Goal: Task Accomplishment & Management: Manage account settings

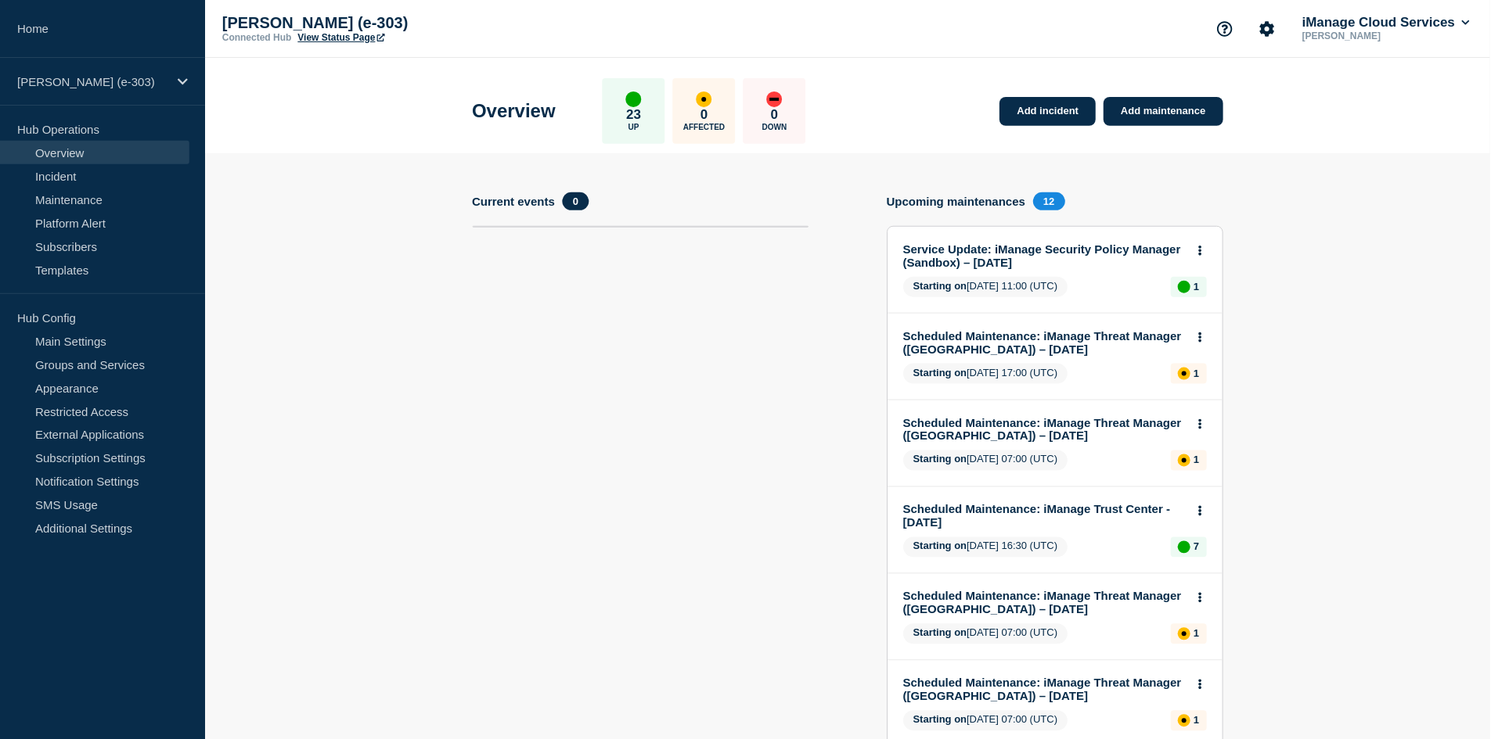
click at [76, 26] on link "Home" at bounding box center [102, 29] width 205 height 58
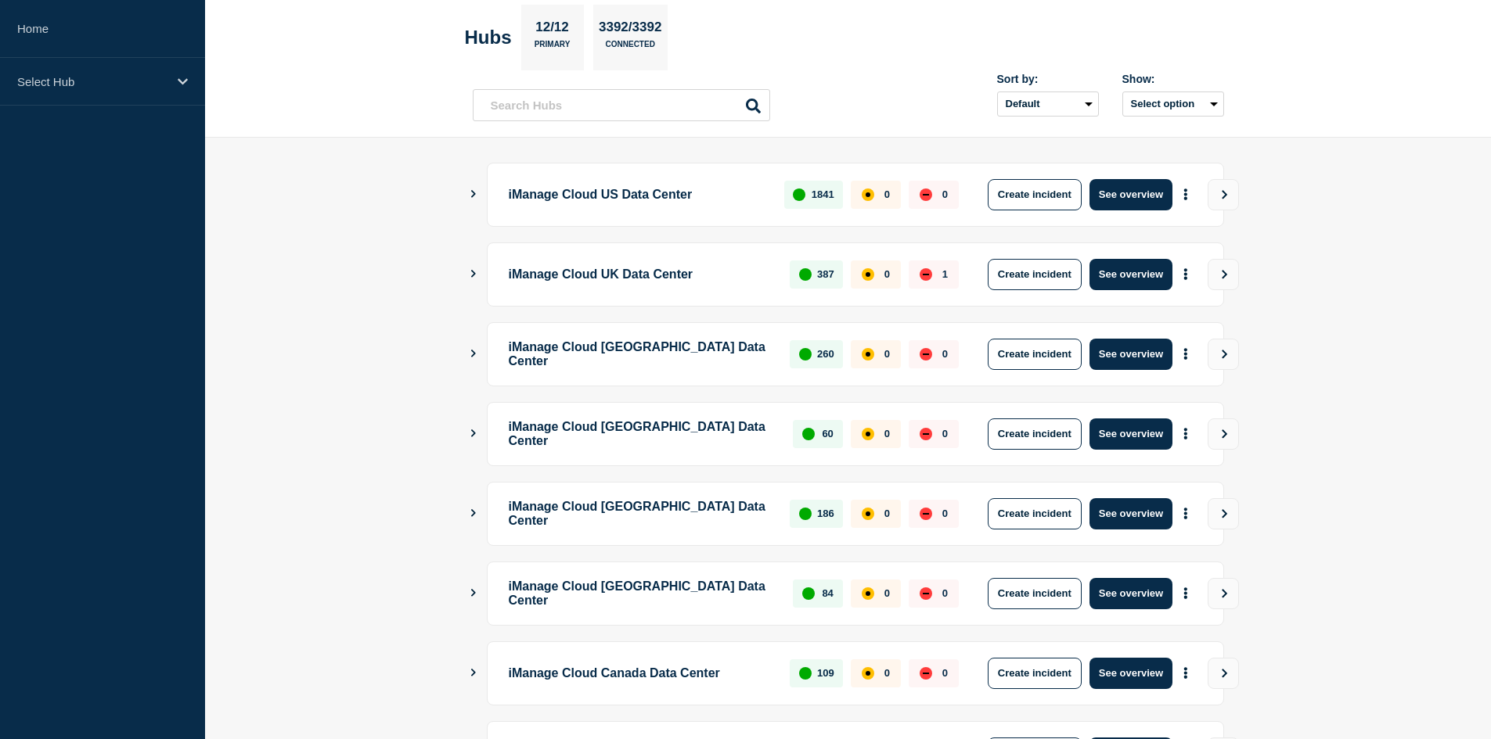
scroll to position [370, 0]
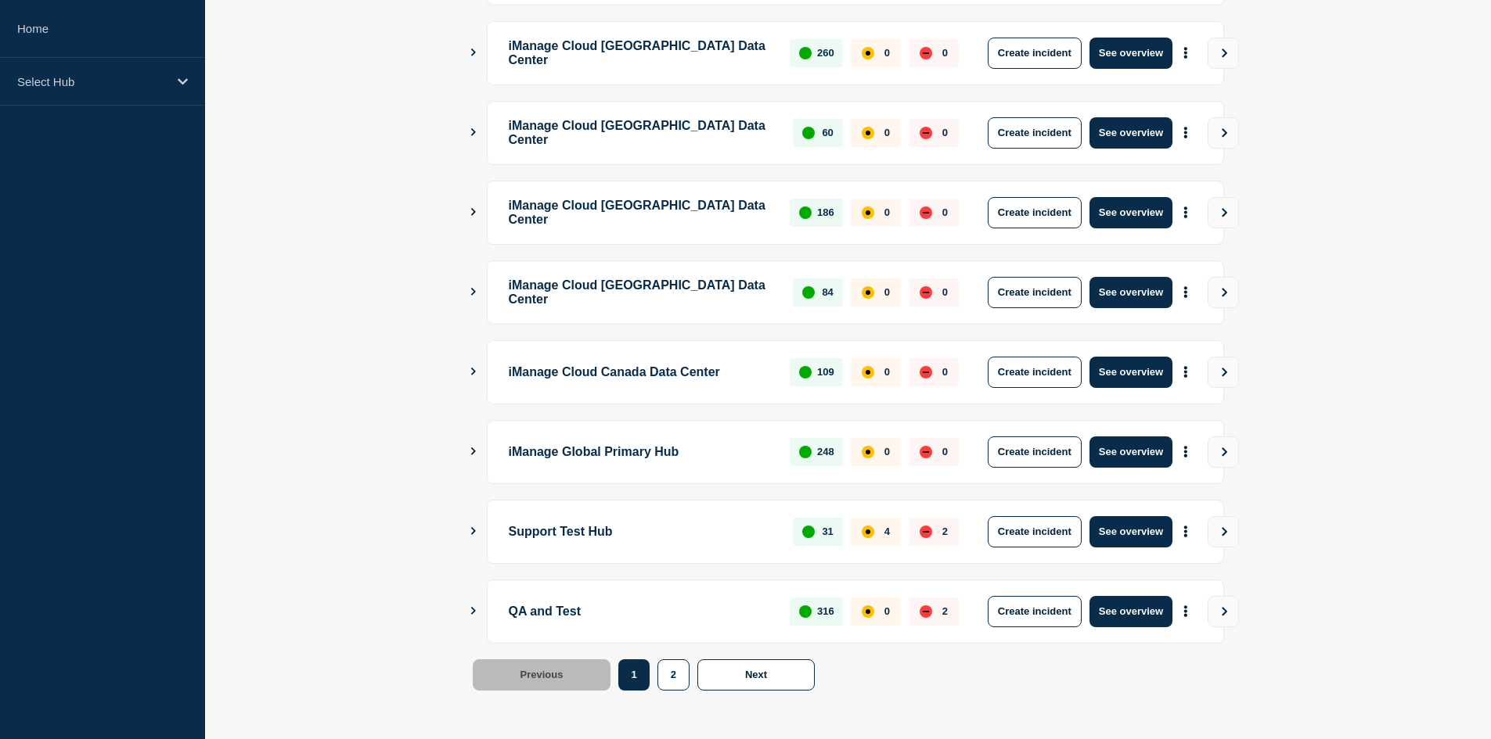
click at [1128, 450] on button "See overview" at bounding box center [1130, 452] width 83 height 31
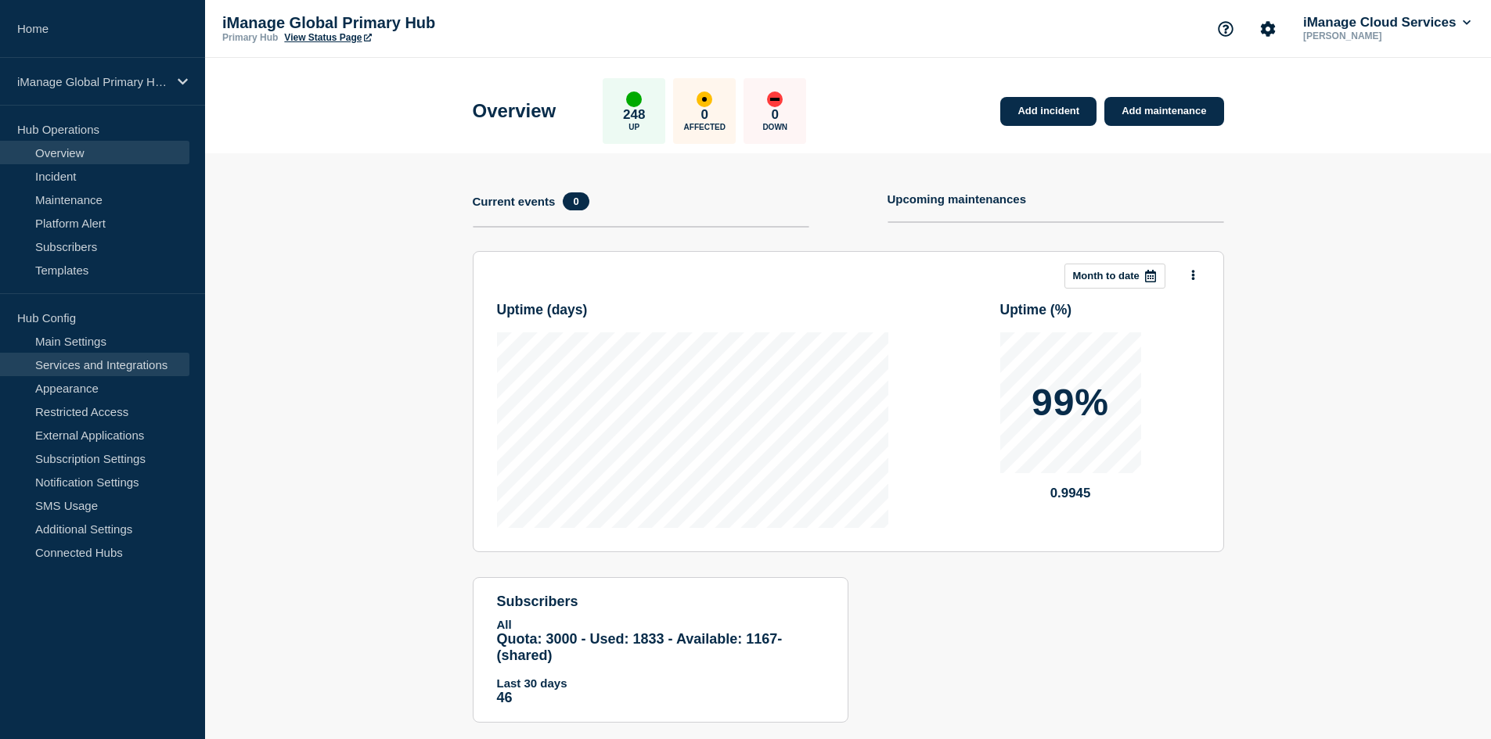
click at [143, 362] on link "Services and Integrations" at bounding box center [94, 364] width 189 height 23
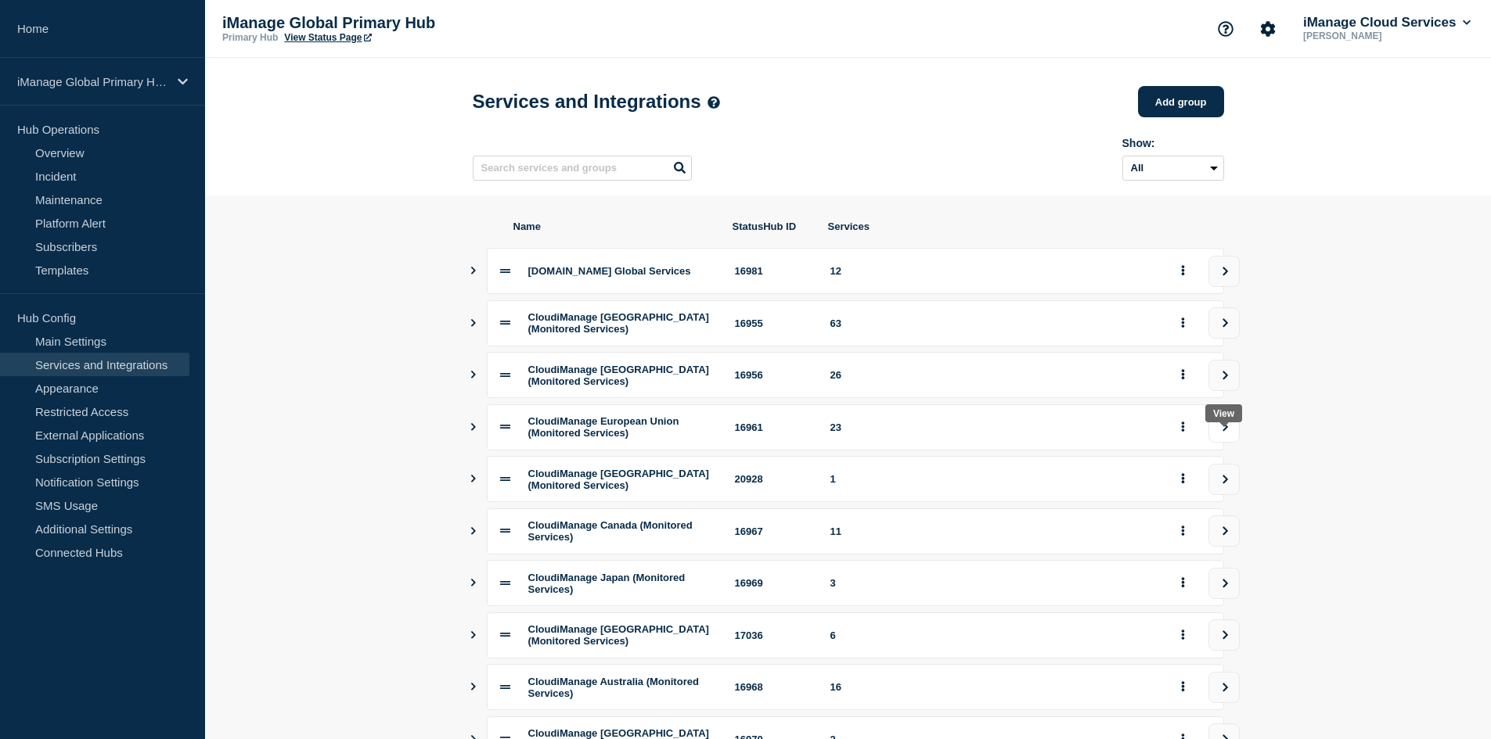
click at [1226, 432] on icon "view group" at bounding box center [1225, 427] width 10 height 9
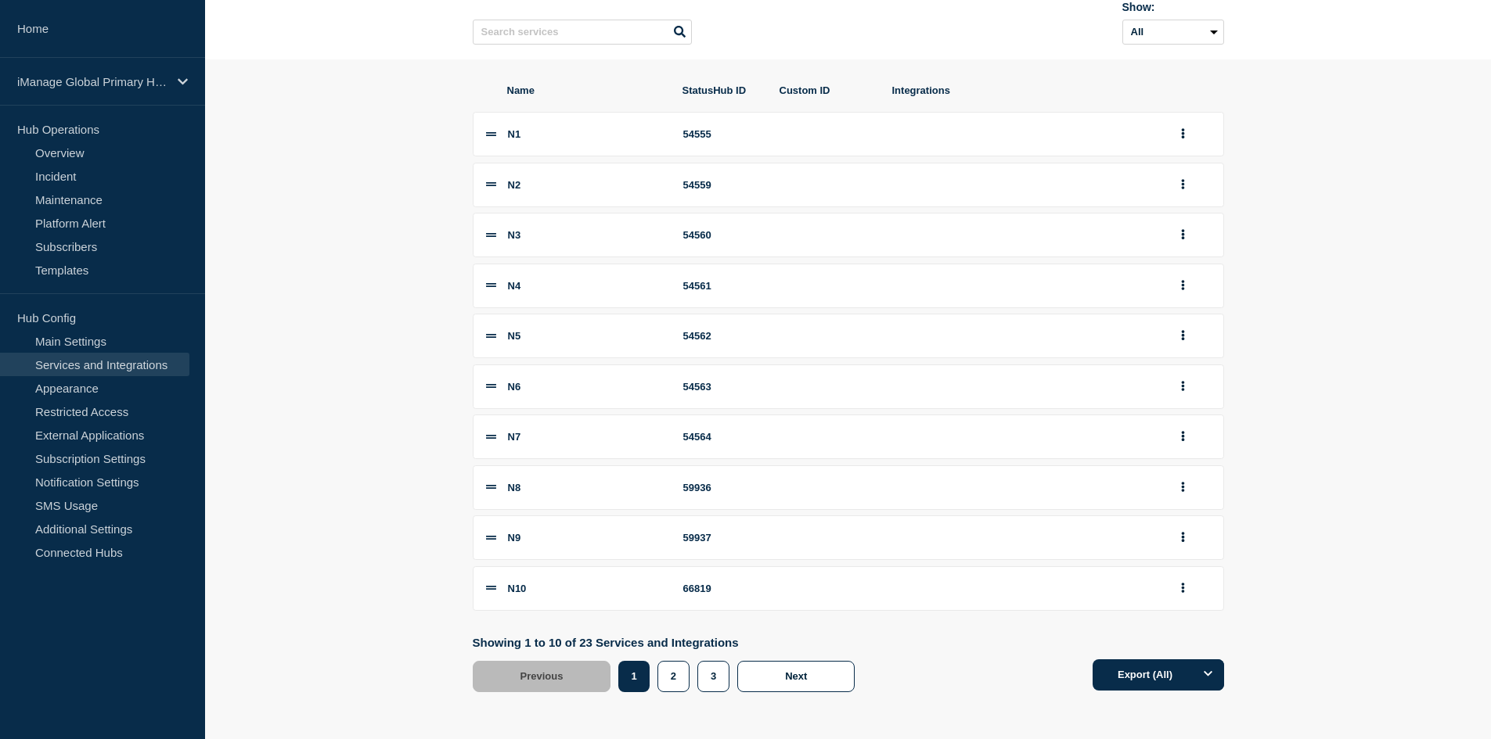
scroll to position [168, 0]
click at [720, 678] on button "3" at bounding box center [713, 676] width 32 height 31
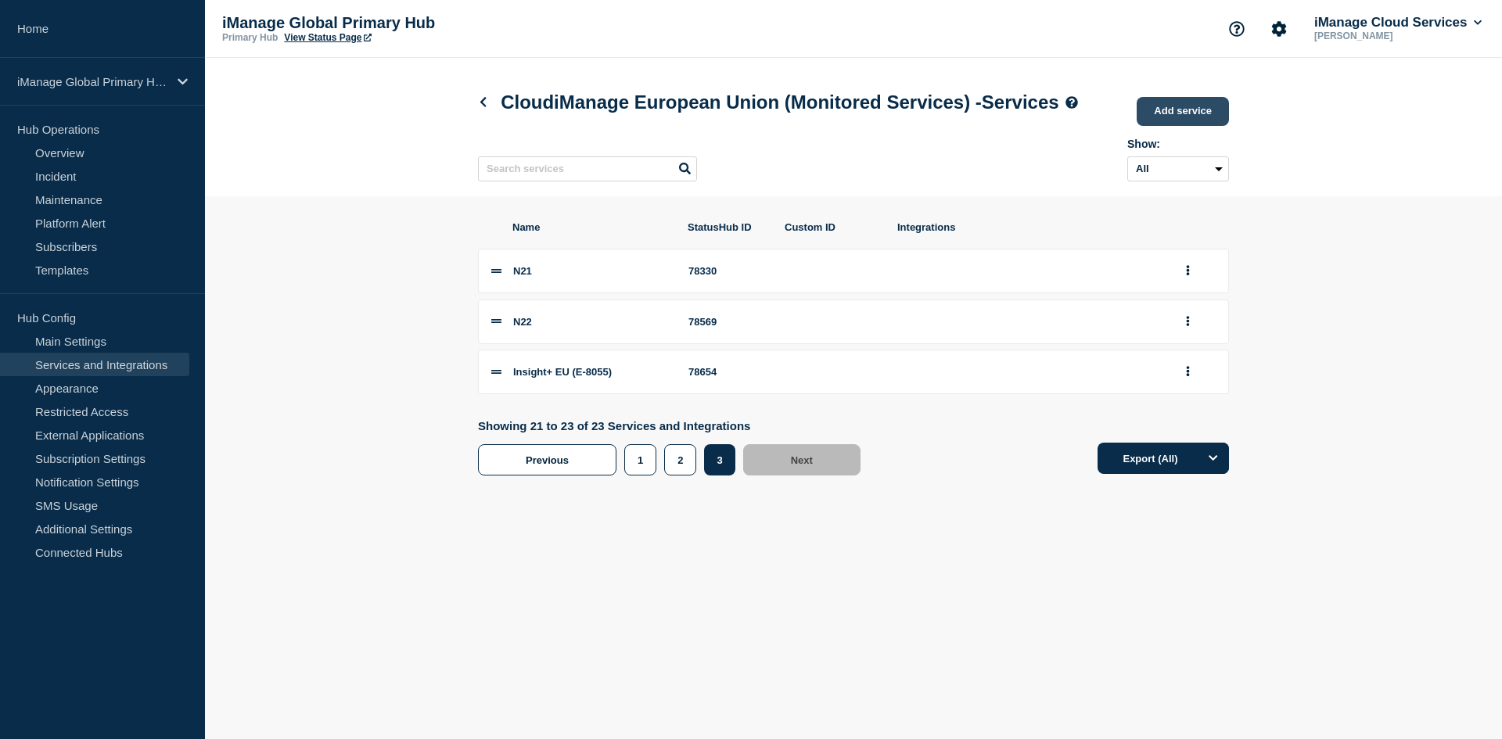
click at [1167, 124] on link "Add service" at bounding box center [1183, 111] width 92 height 29
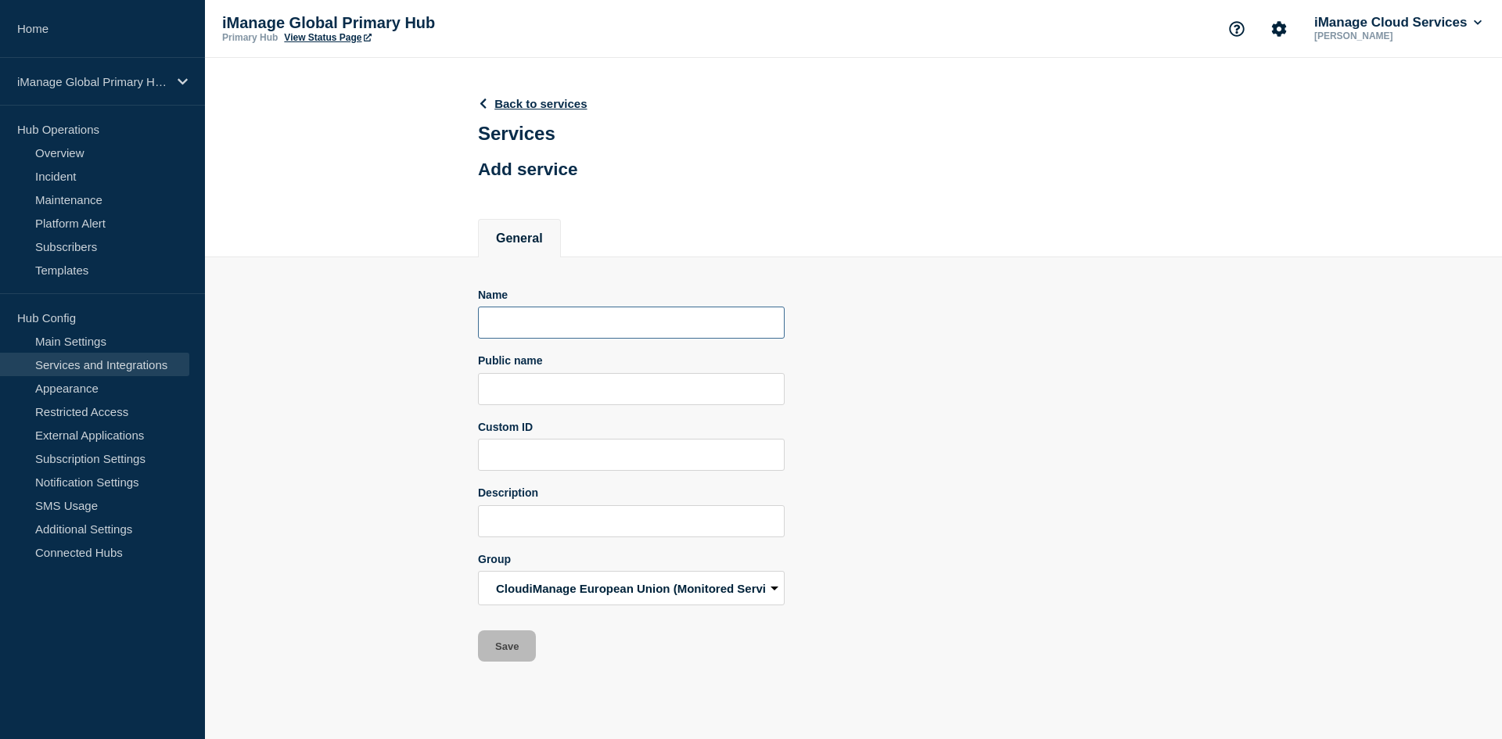
click at [574, 339] on input "Name" at bounding box center [631, 323] width 307 height 32
paste input "N22"
type input "N23"
click at [579, 405] on input "Public name" at bounding box center [631, 389] width 307 height 32
paste input "iManage Work Pod N22"
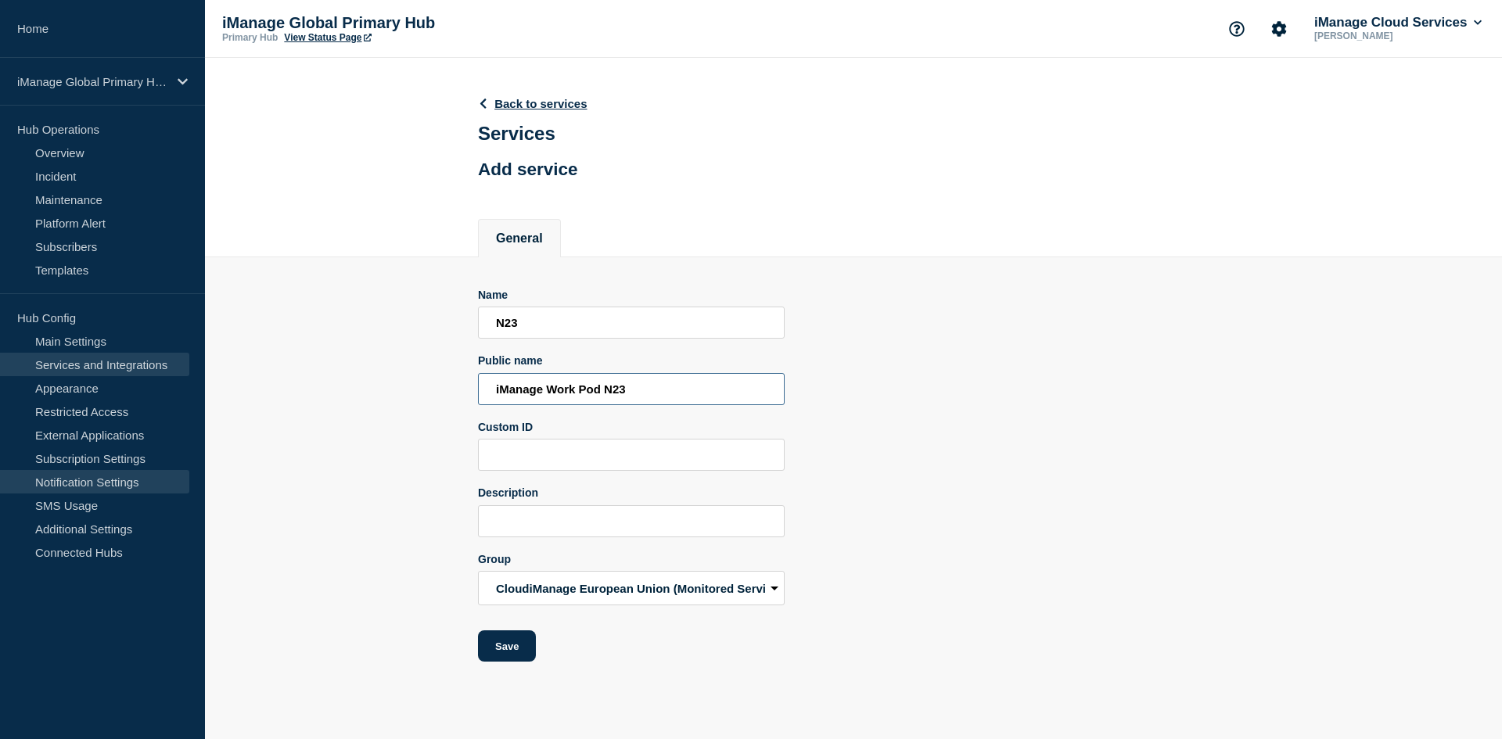
type input "iManage Work Pod N23"
click at [546, 525] on input "Description" at bounding box center [631, 521] width 307 height 32
paste input "Aggregate service for all Work services in Pod N22"
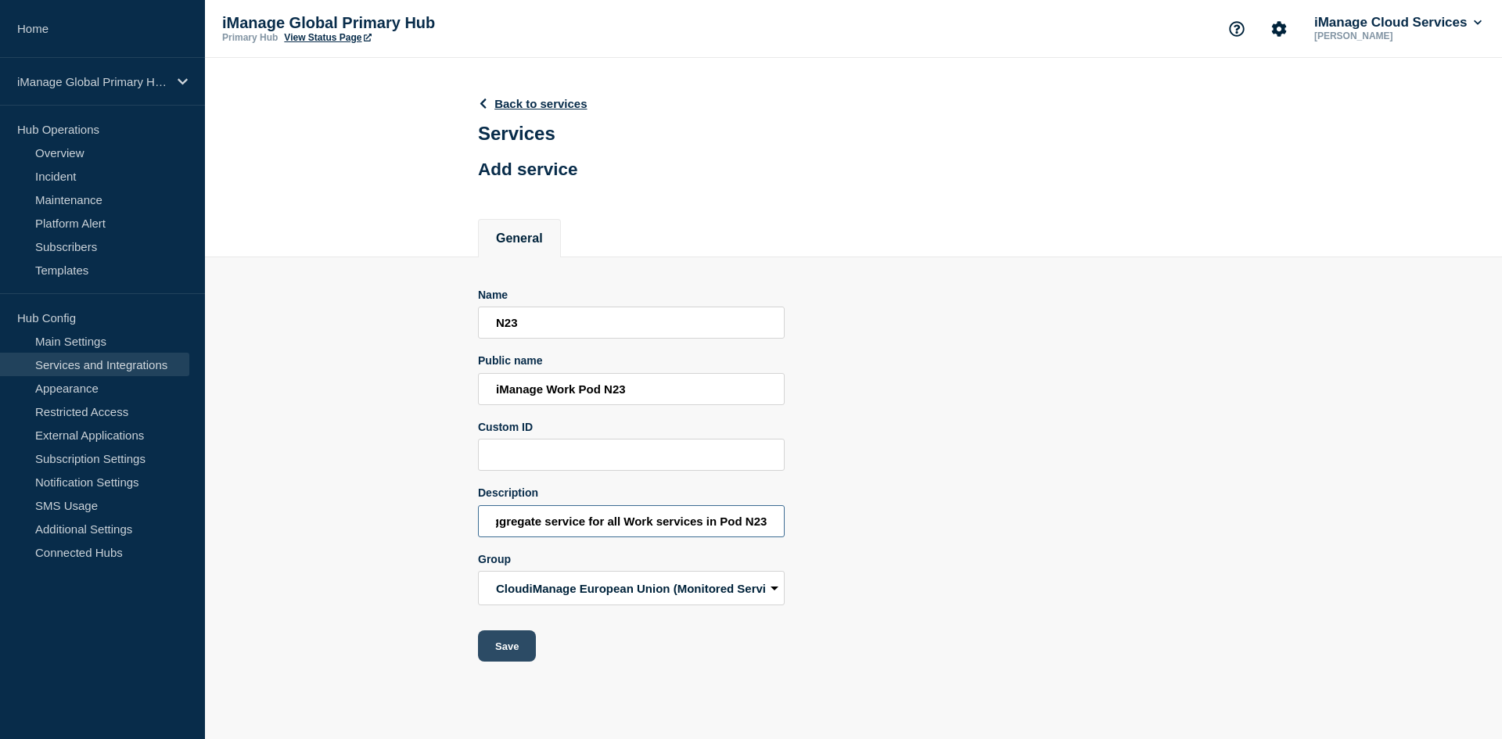
type input "Aggregate service for all Work services in Pod N23"
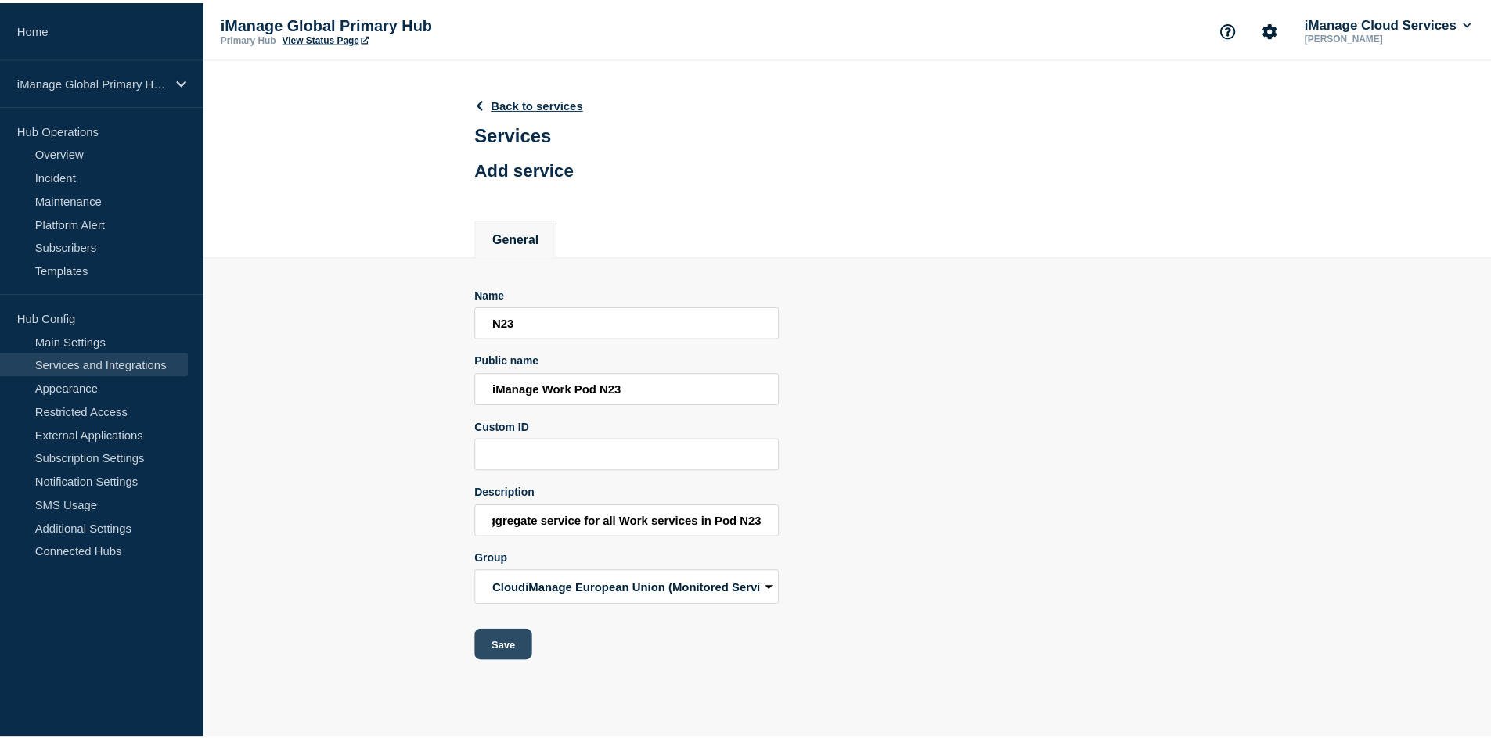
scroll to position [0, 0]
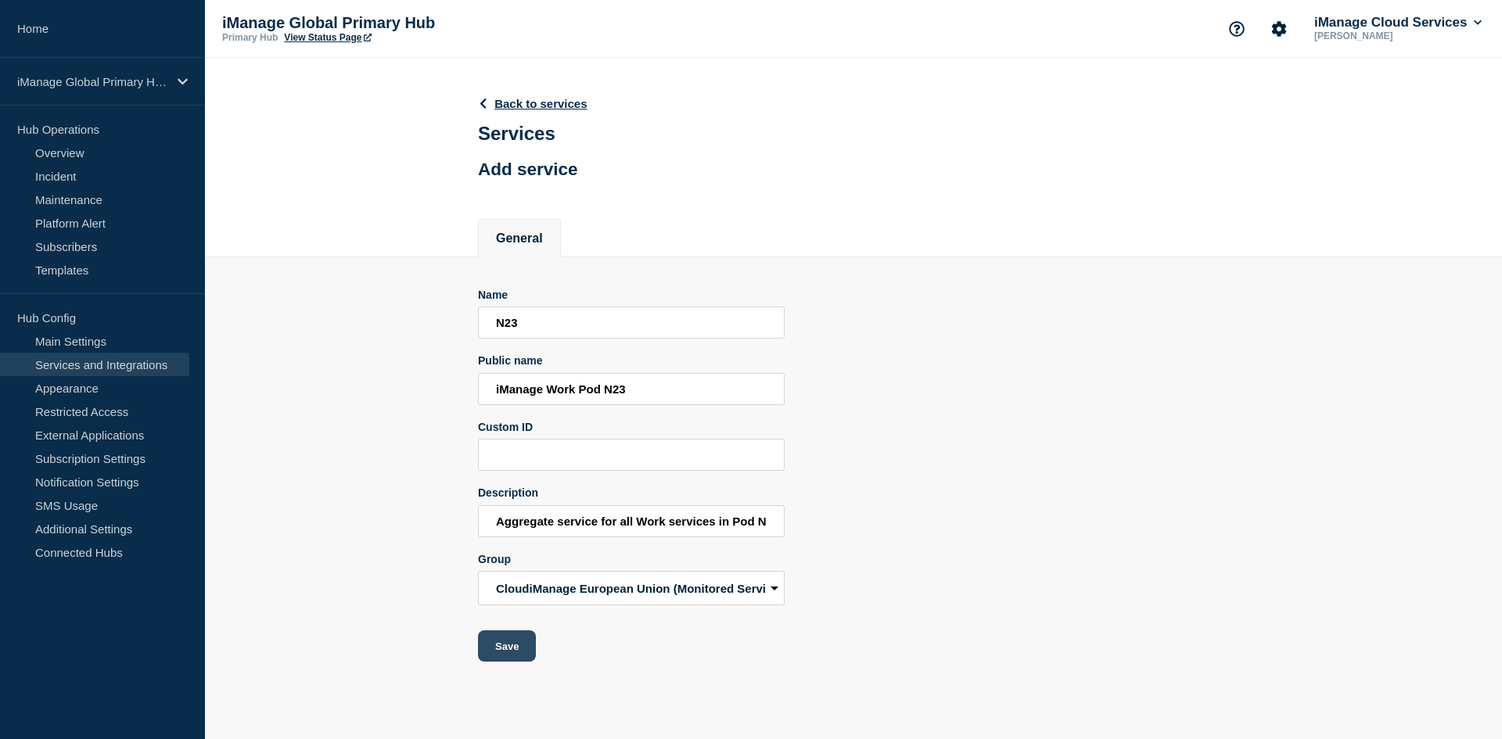
click at [518, 653] on button "Save" at bounding box center [507, 646] width 58 height 31
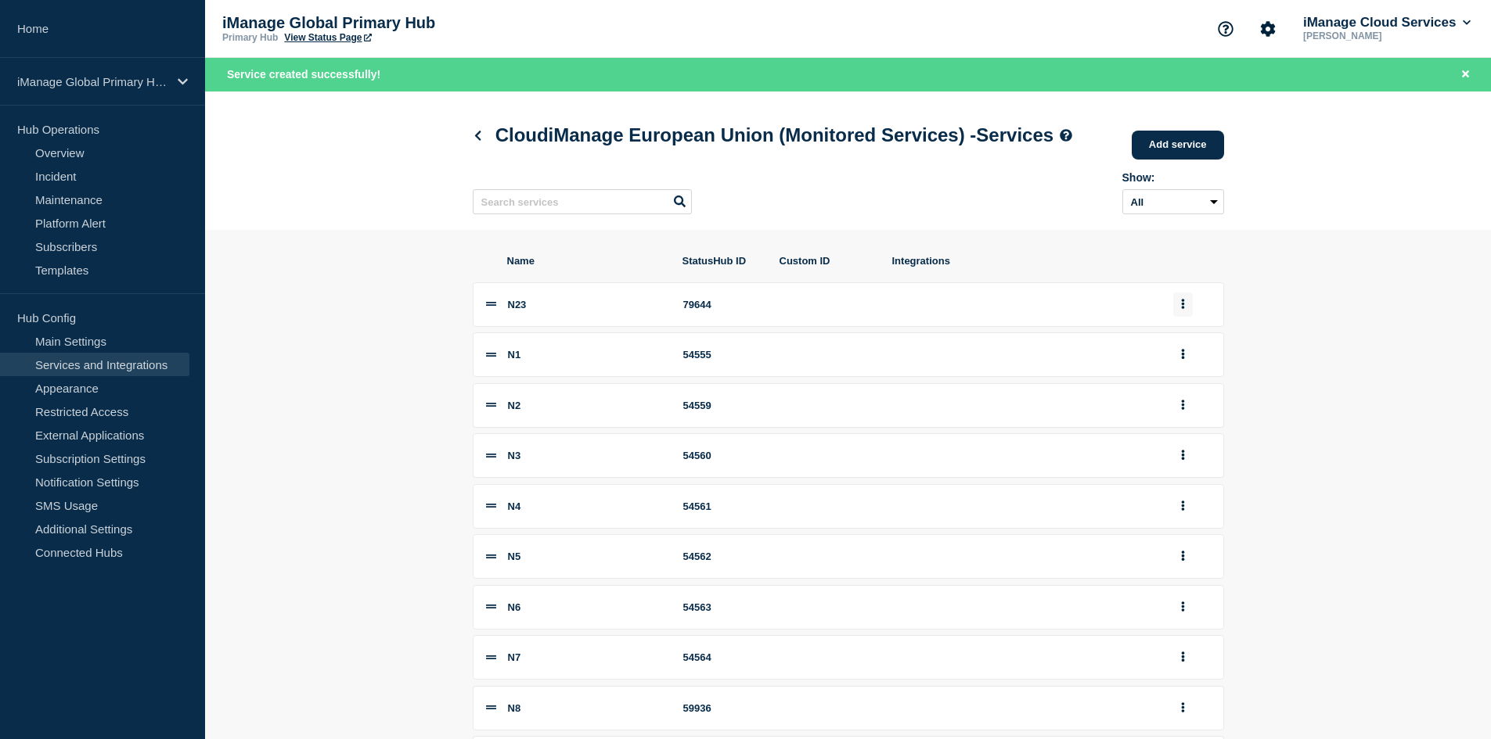
click at [1187, 317] on button "group actions" at bounding box center [1183, 305] width 20 height 24
click at [1167, 527] on button "3" at bounding box center [1192, 515] width 78 height 24
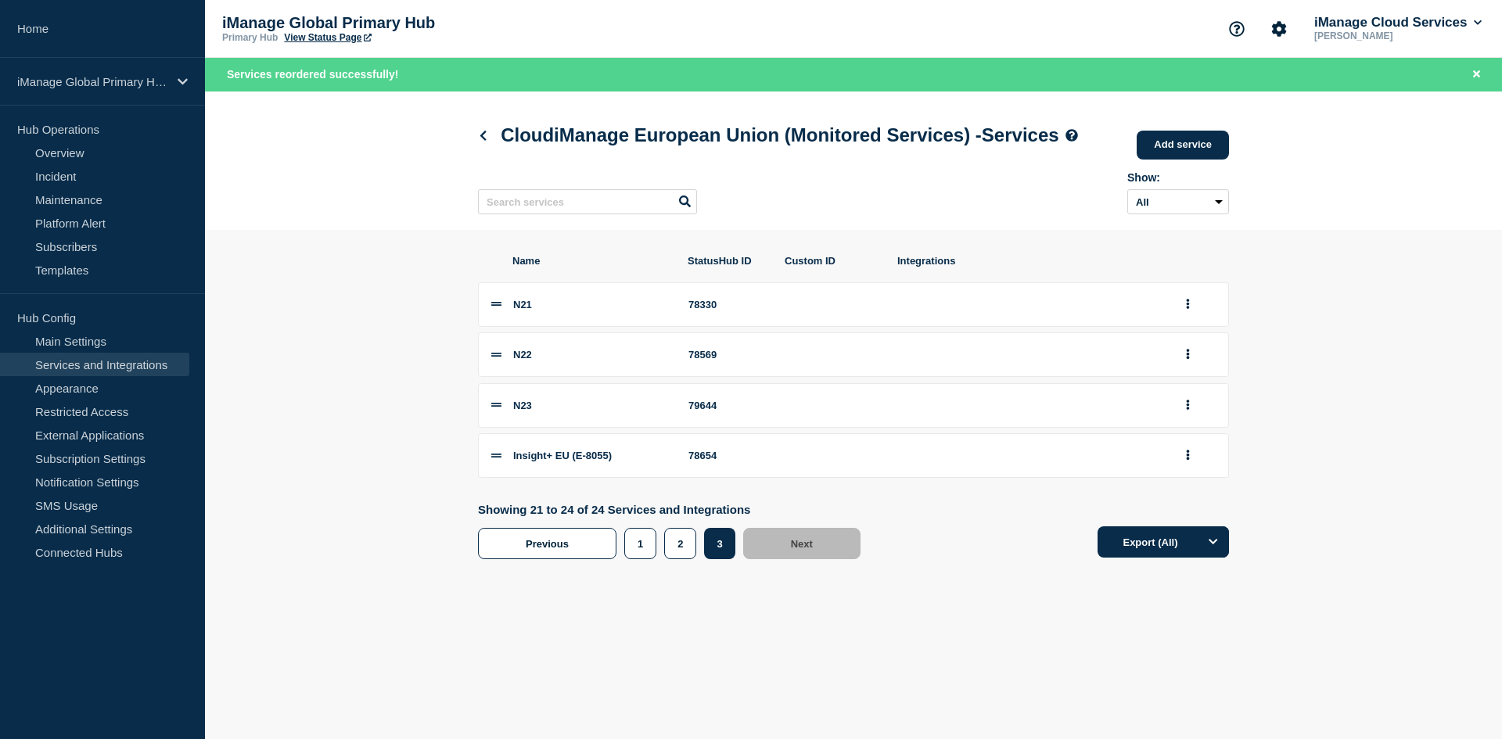
click at [719, 412] on div "79644" at bounding box center [728, 406] width 78 height 12
copy div "79644"
click at [112, 38] on link "Home" at bounding box center [102, 29] width 205 height 58
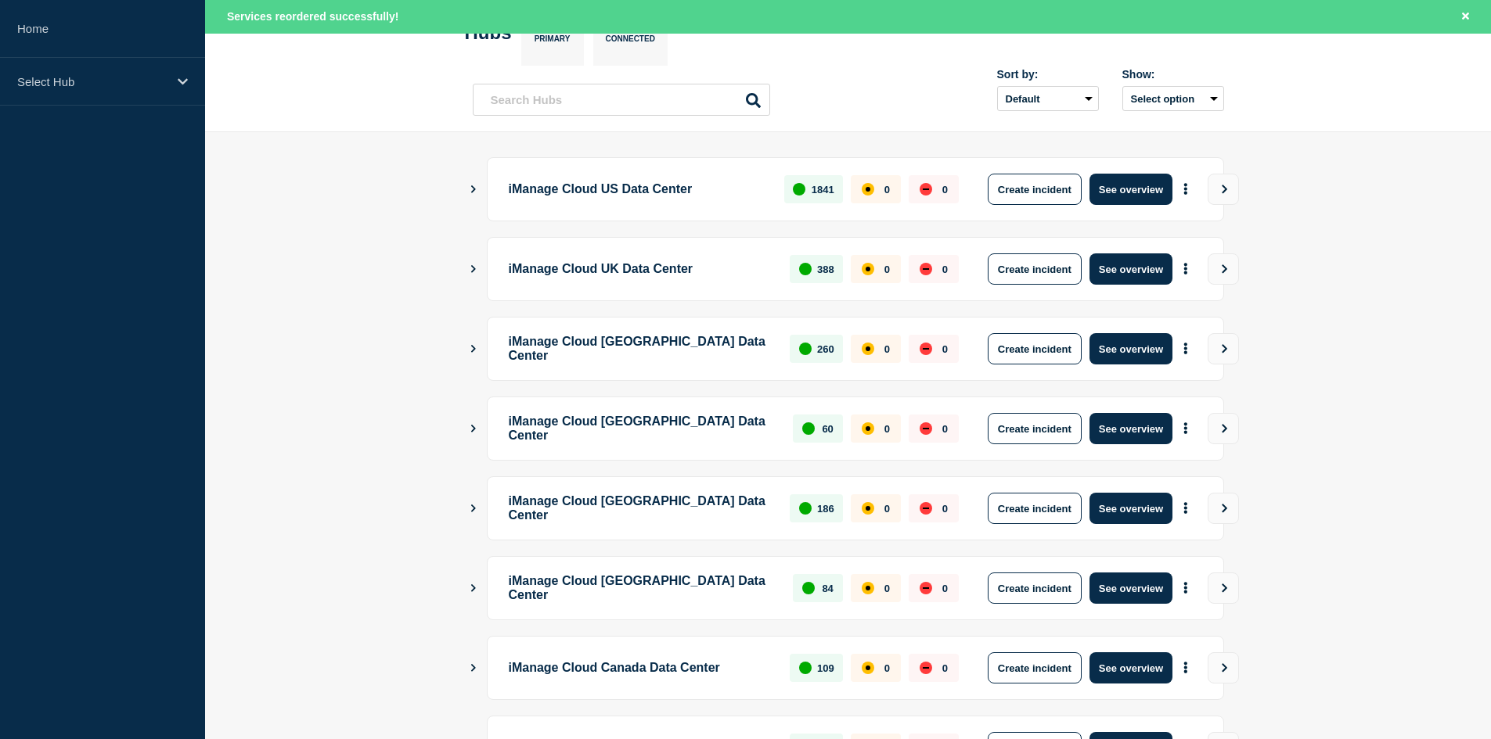
scroll to position [403, 0]
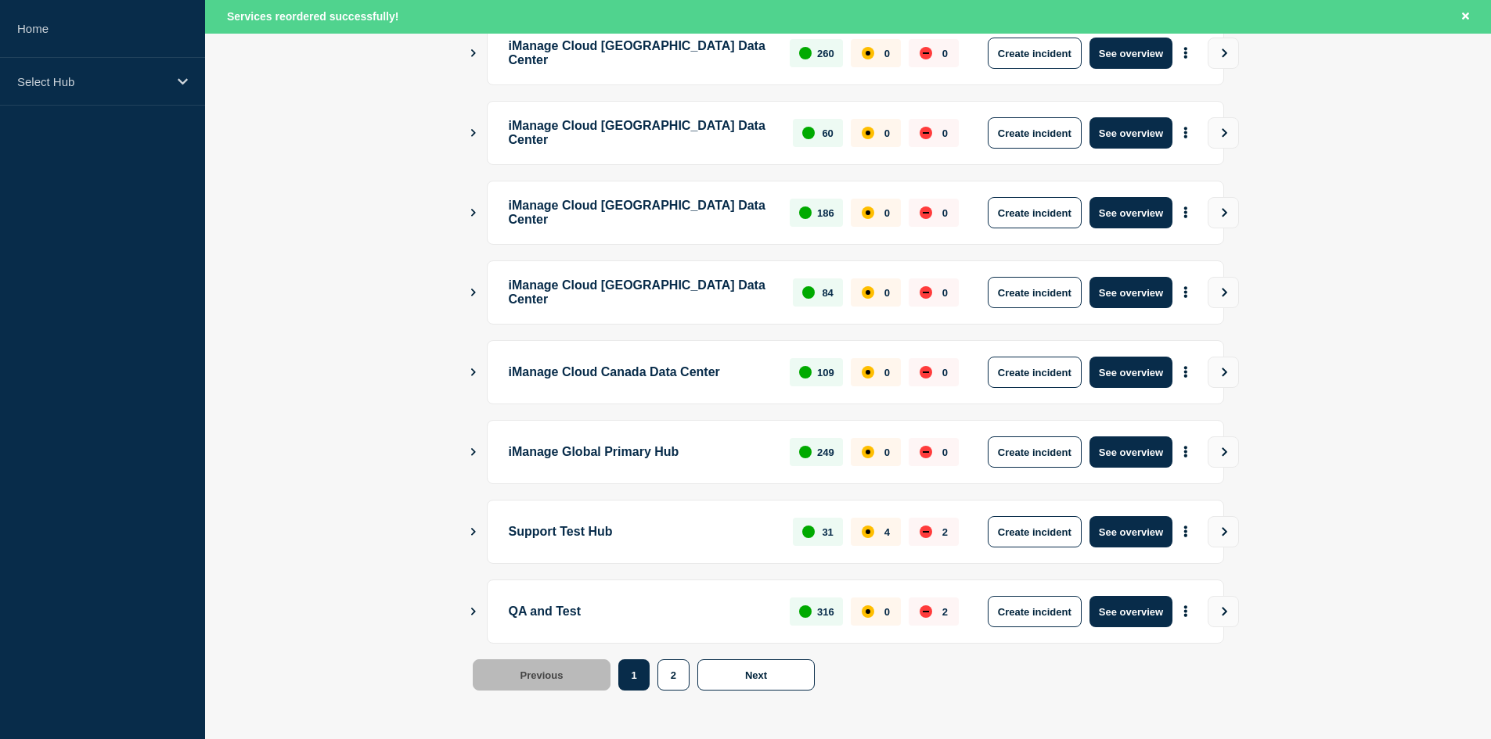
click at [1116, 441] on button "See overview" at bounding box center [1130, 452] width 83 height 31
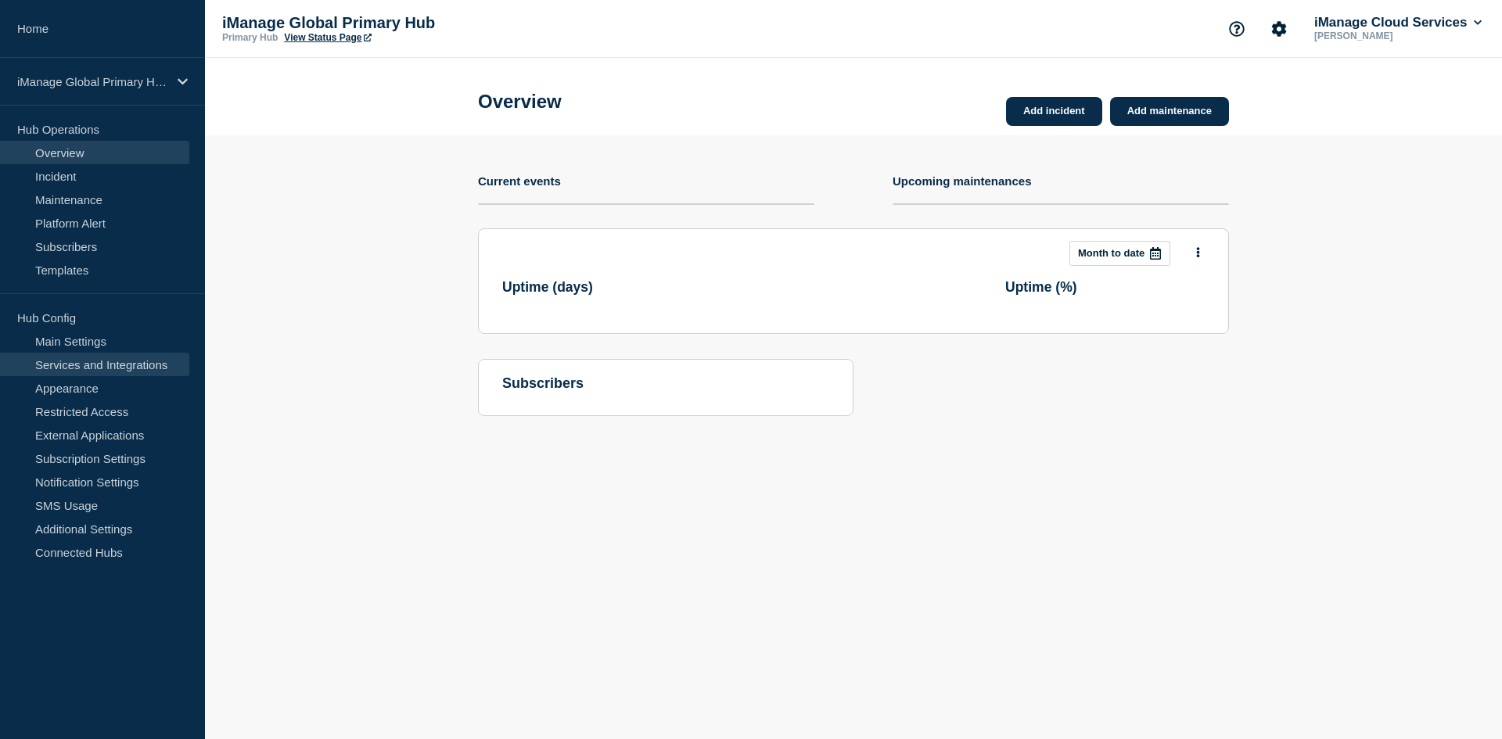
click at [96, 366] on link "Services and Integrations" at bounding box center [94, 364] width 189 height 23
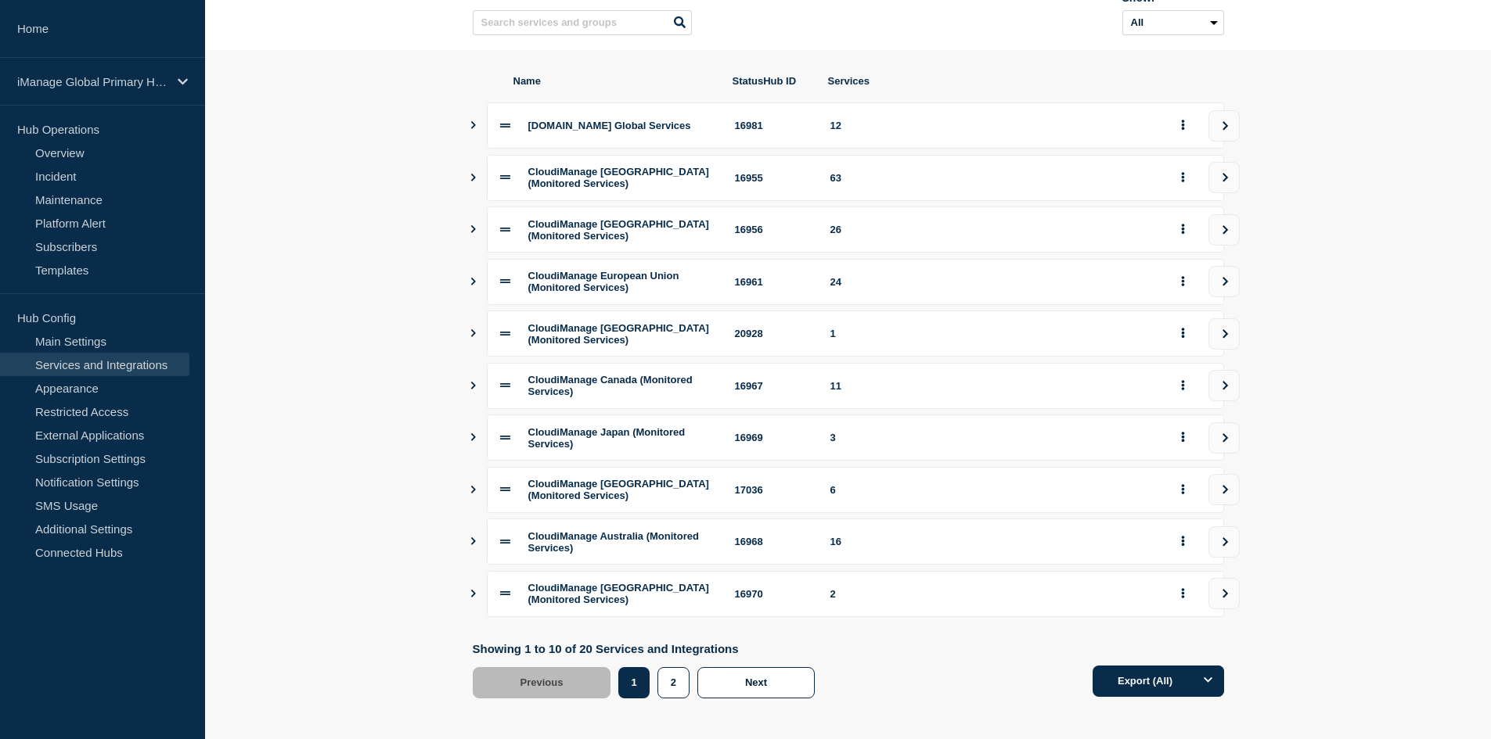
scroll to position [182, 0]
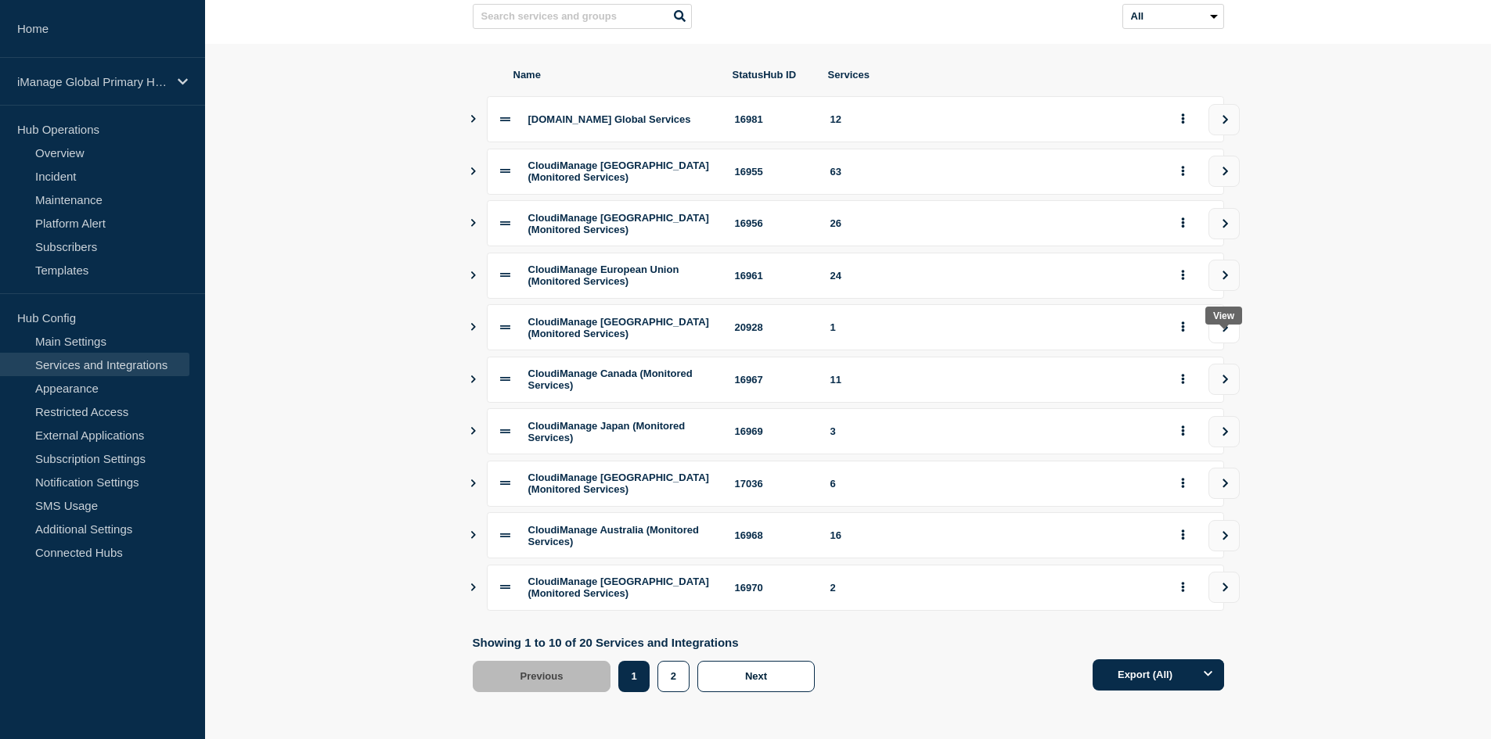
click at [1225, 323] on icon "view group" at bounding box center [1224, 327] width 5 height 9
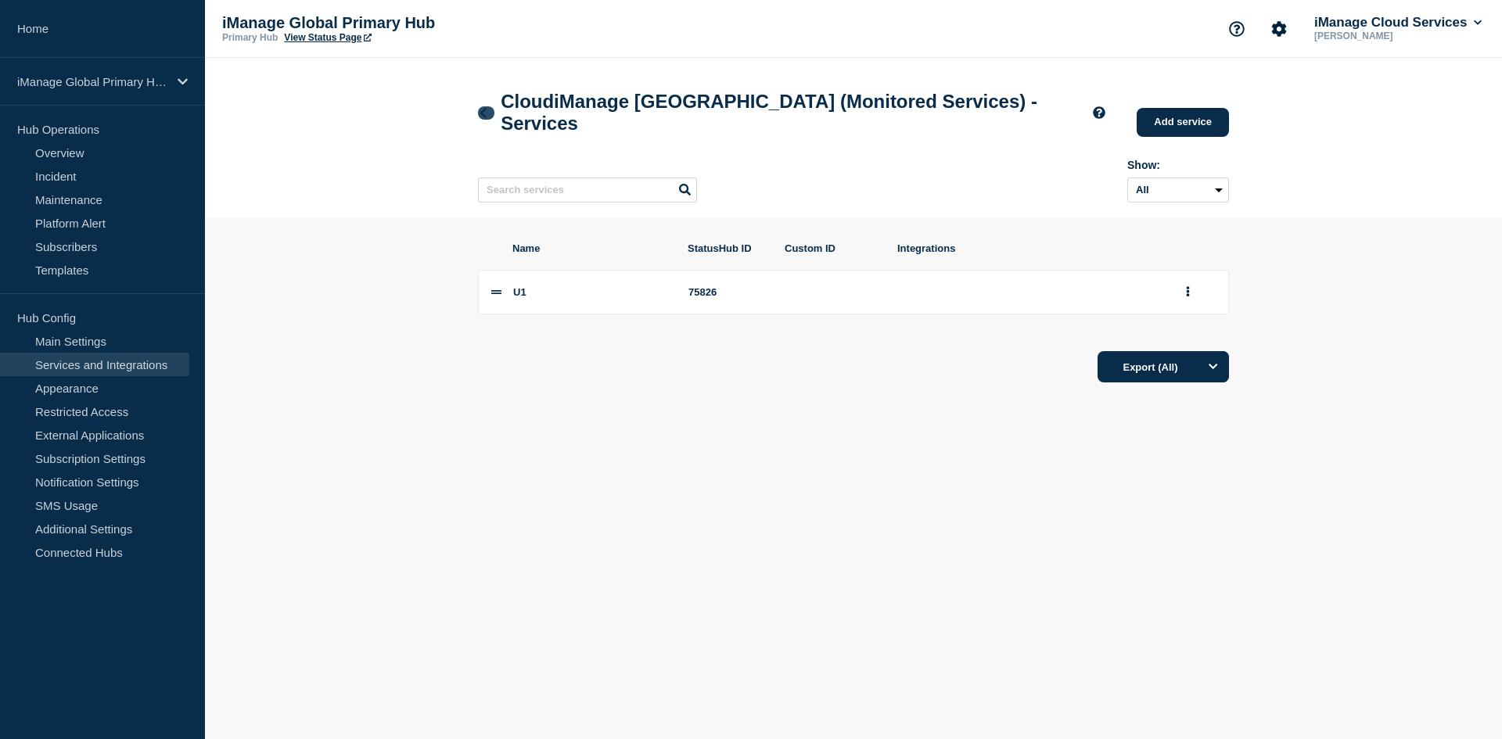
click at [481, 114] on icon at bounding box center [483, 113] width 12 height 10
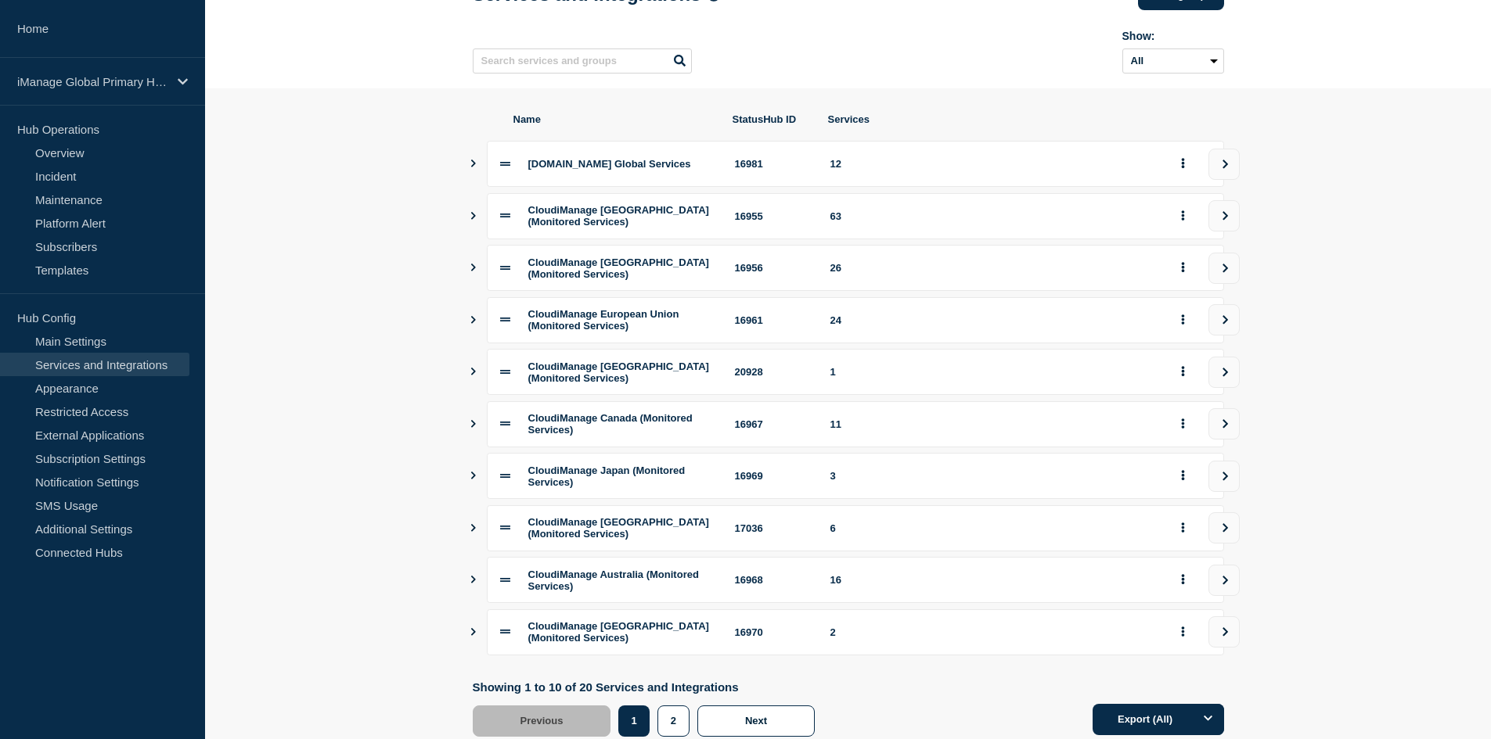
scroll to position [182, 0]
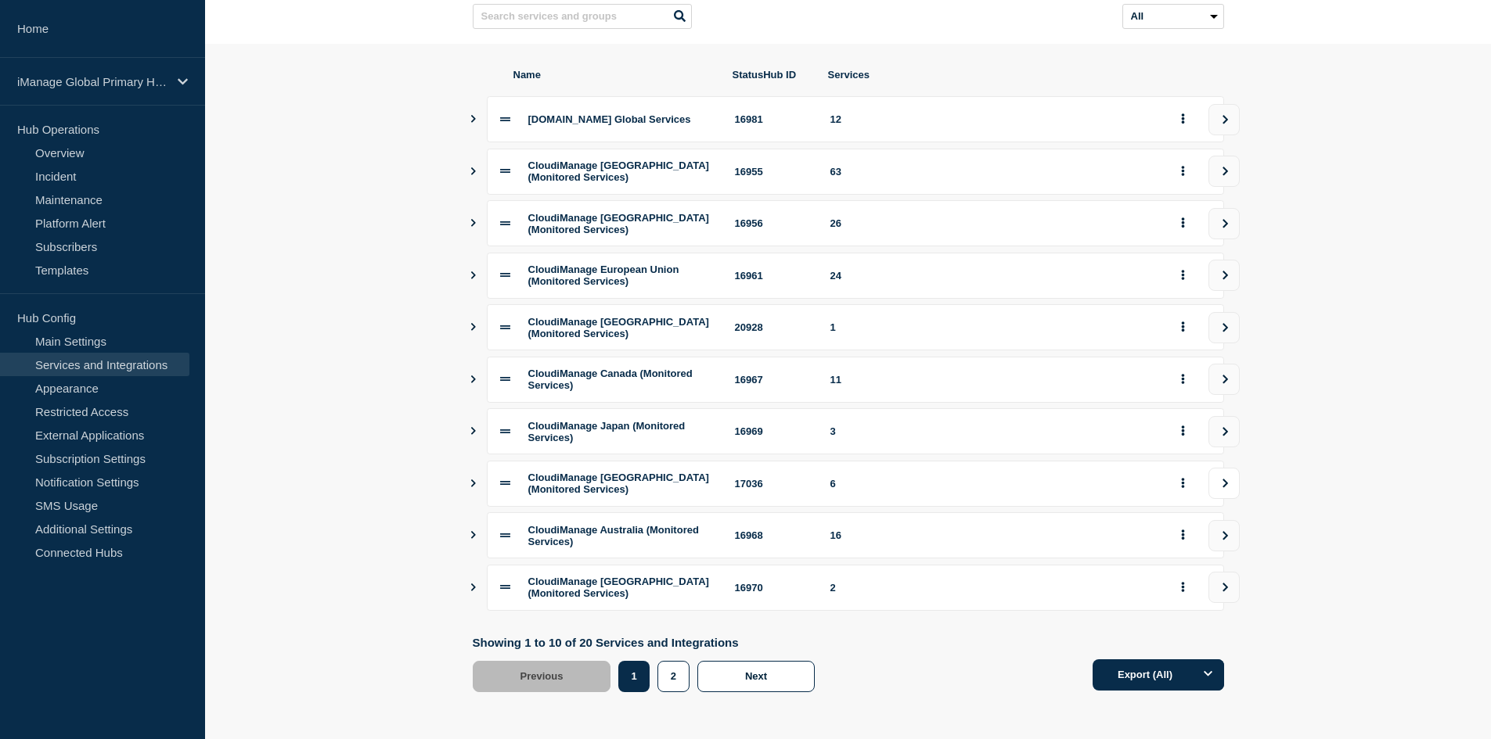
drag, startPoint x: 1243, startPoint y: 475, endPoint x: 1224, endPoint y: 480, distance: 20.1
click at [1243, 474] on section "Name StatusHub ID Services CloudiManage.com Global Services 16981 12 CloudiMana…" at bounding box center [848, 380] width 1286 height 672
click at [1224, 480] on icon "view group" at bounding box center [1225, 483] width 10 height 9
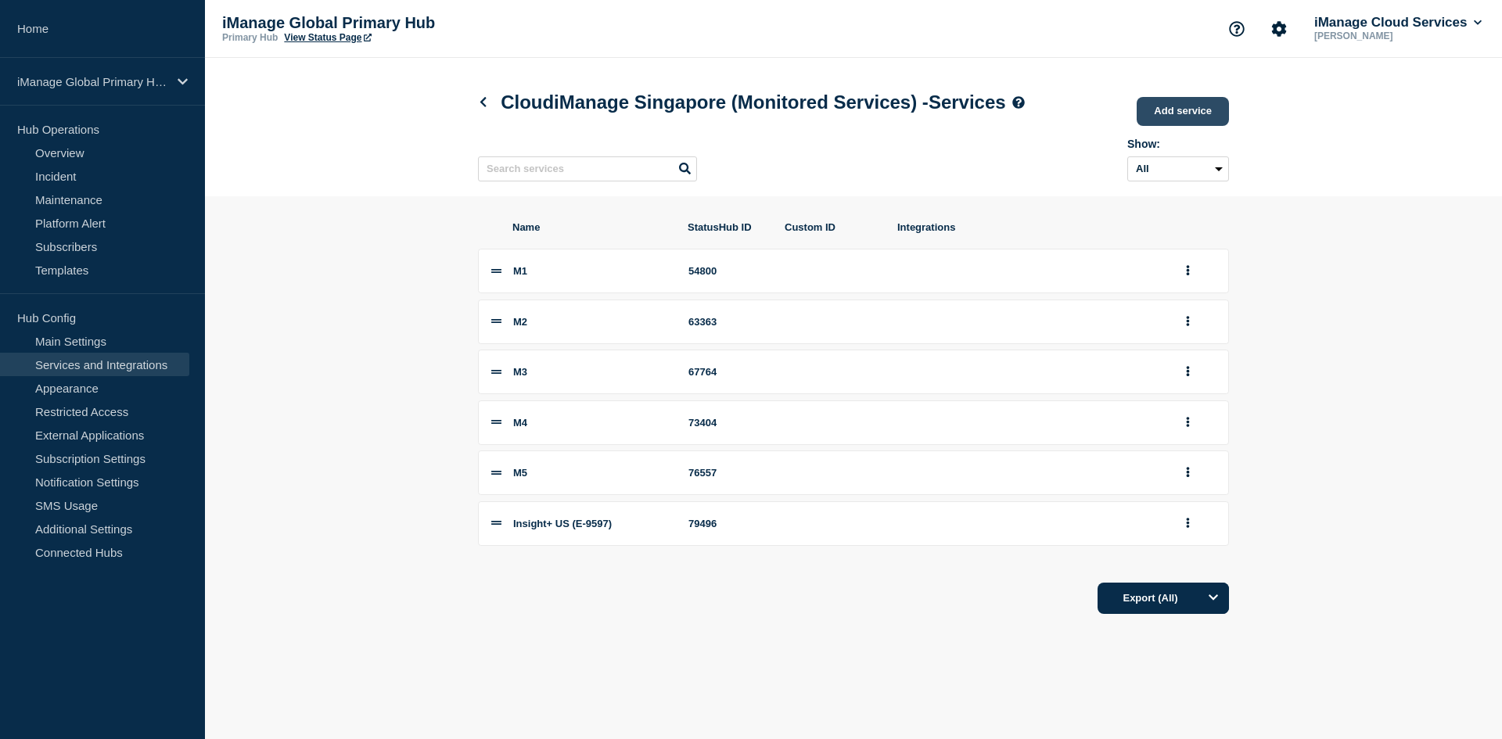
click at [1156, 121] on link "Add service" at bounding box center [1183, 111] width 92 height 29
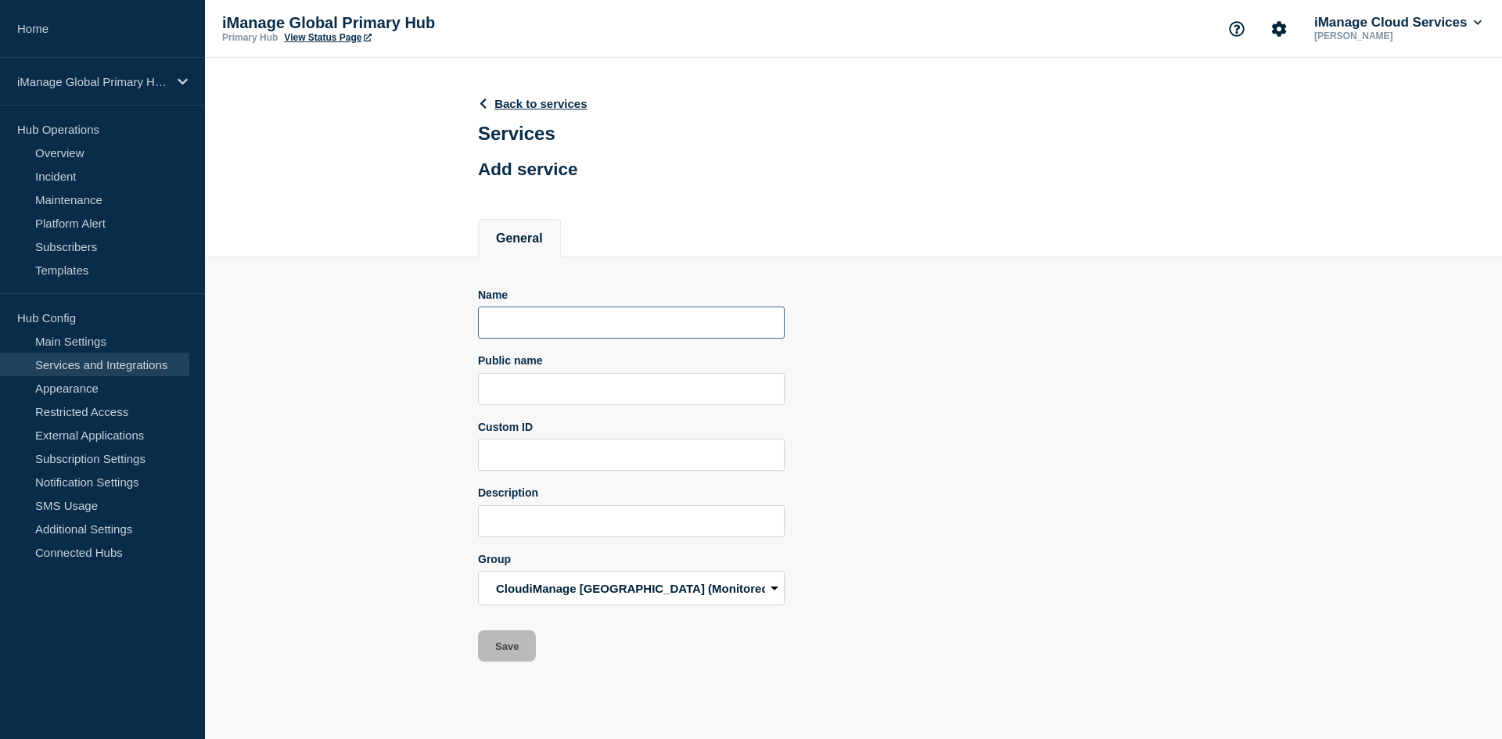
click at [510, 311] on input "Name" at bounding box center [631, 323] width 307 height 32
paste input "M5"
type input "M5"
click at [605, 388] on input "Public name" at bounding box center [631, 389] width 307 height 32
paste input "iManage Work Pod M5"
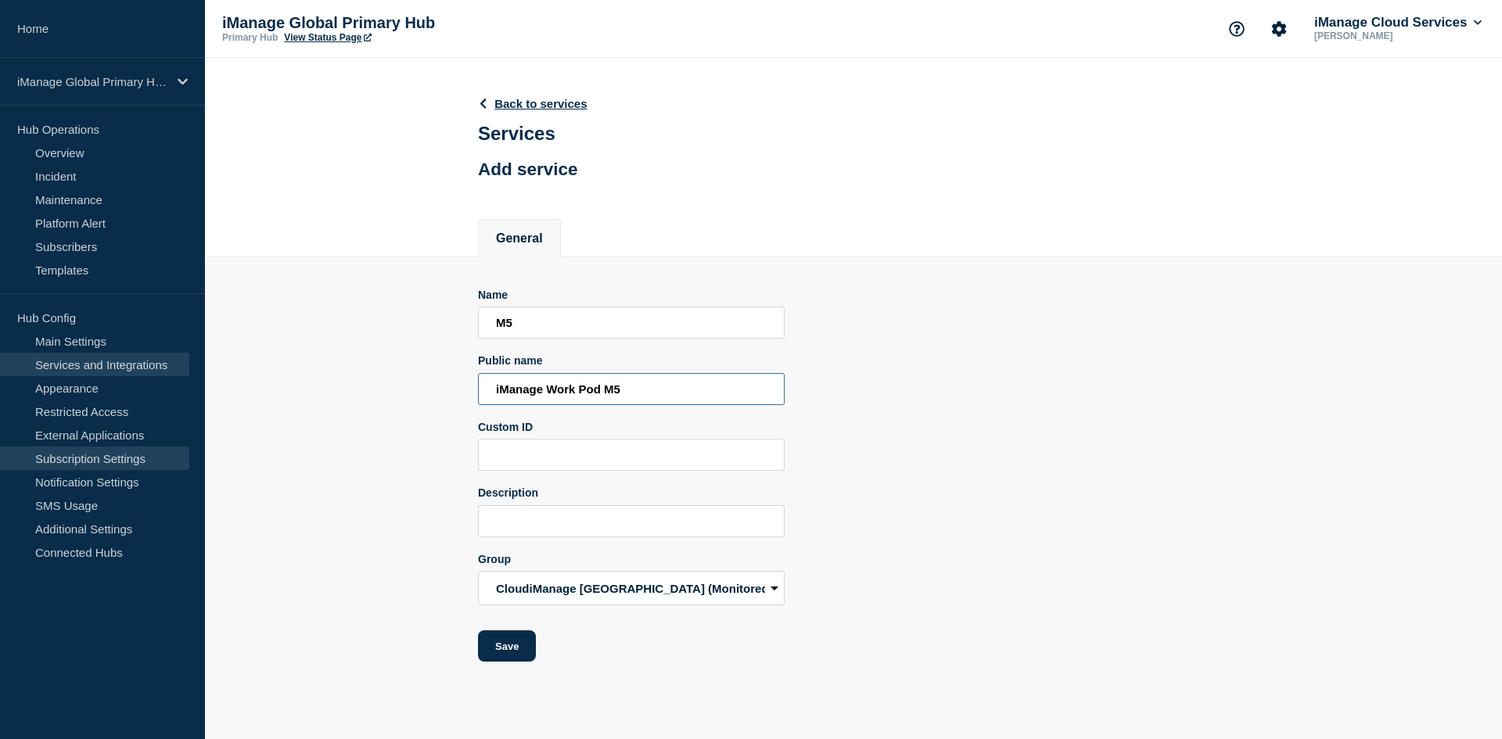
type input "iManage Work Pod M5"
click at [596, 512] on input "Description" at bounding box center [631, 521] width 307 height 32
paste input "Aggregate service for all Work services in Pod M5"
type input "Aggregate service for all Work services in Pod M5"
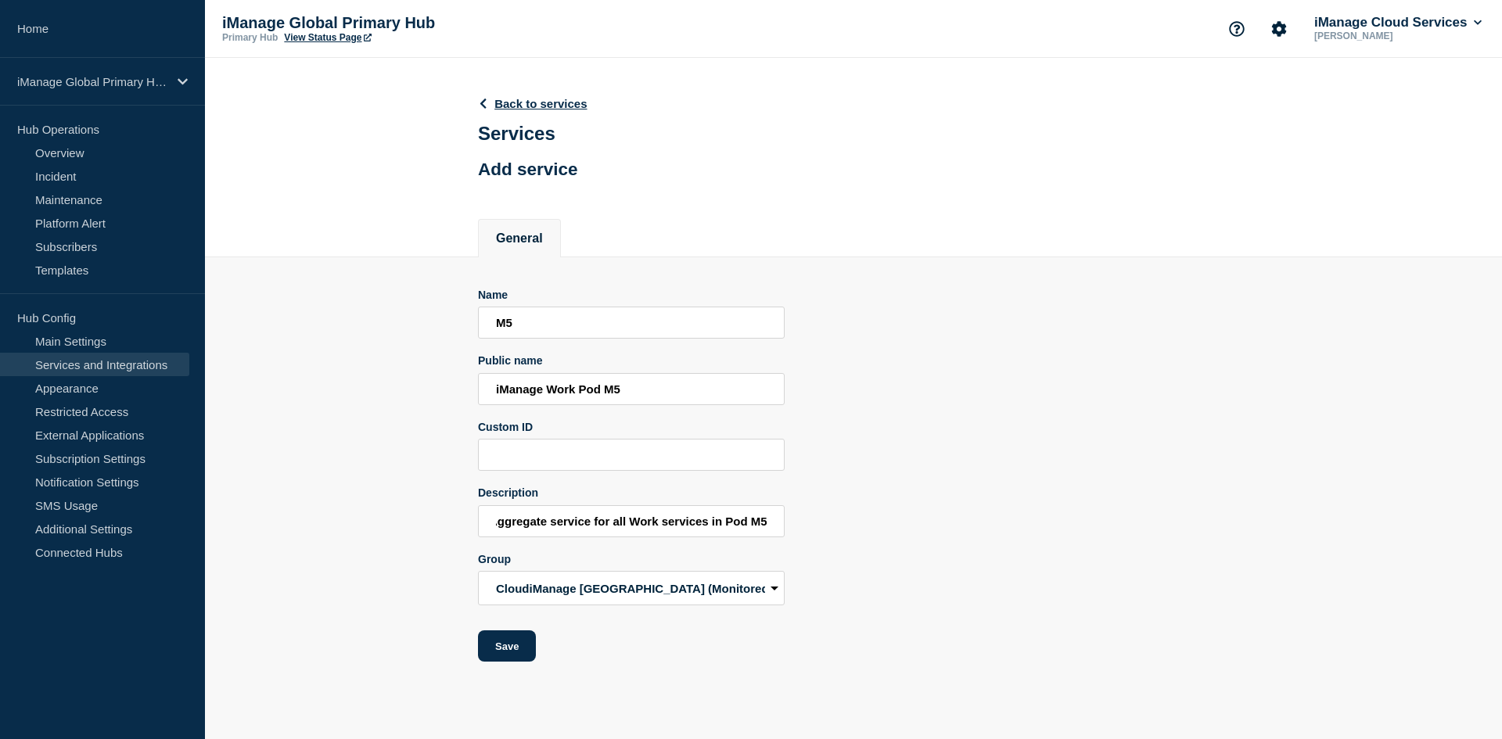
scroll to position [0, 0]
click at [552, 345] on form "Name M5 Public name iManage Work Pod M5 Custom ID Description Aggregate service…" at bounding box center [631, 476] width 307 height 374
click at [529, 318] on input "M5" at bounding box center [631, 323] width 307 height 32
type input "M6"
type input "iManage Work Pod M6"
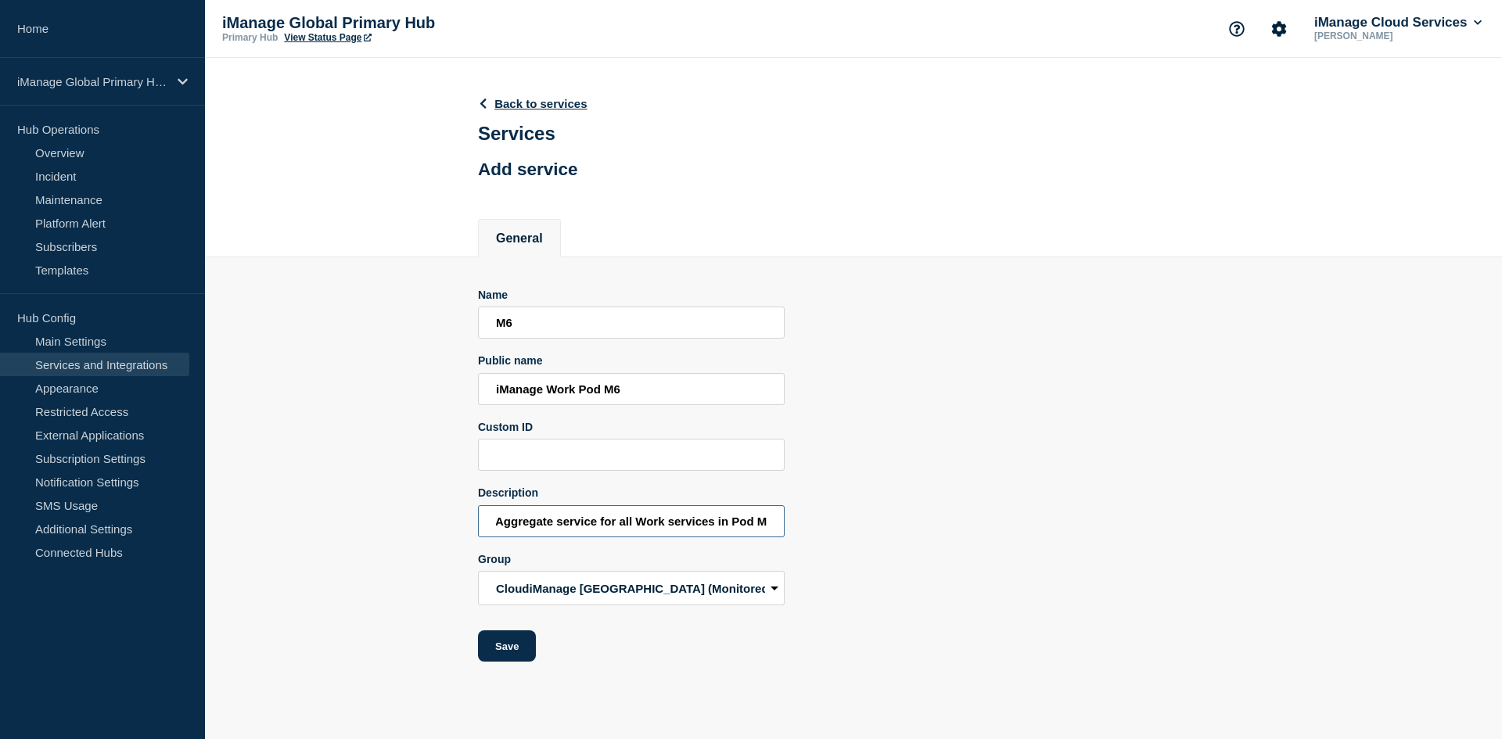
scroll to position [0, 7]
type input "Aggregate service for all Work services in Pod M6"
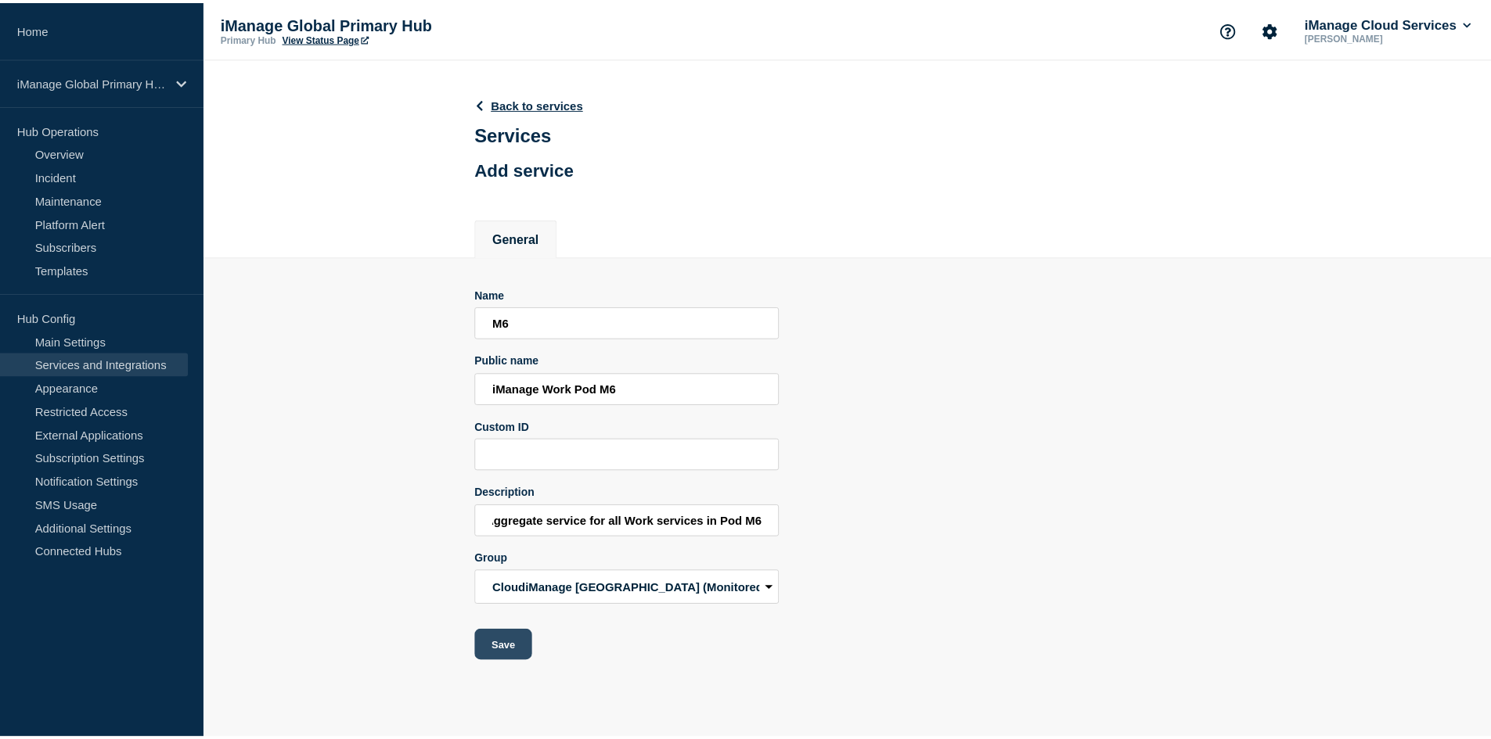
scroll to position [0, 0]
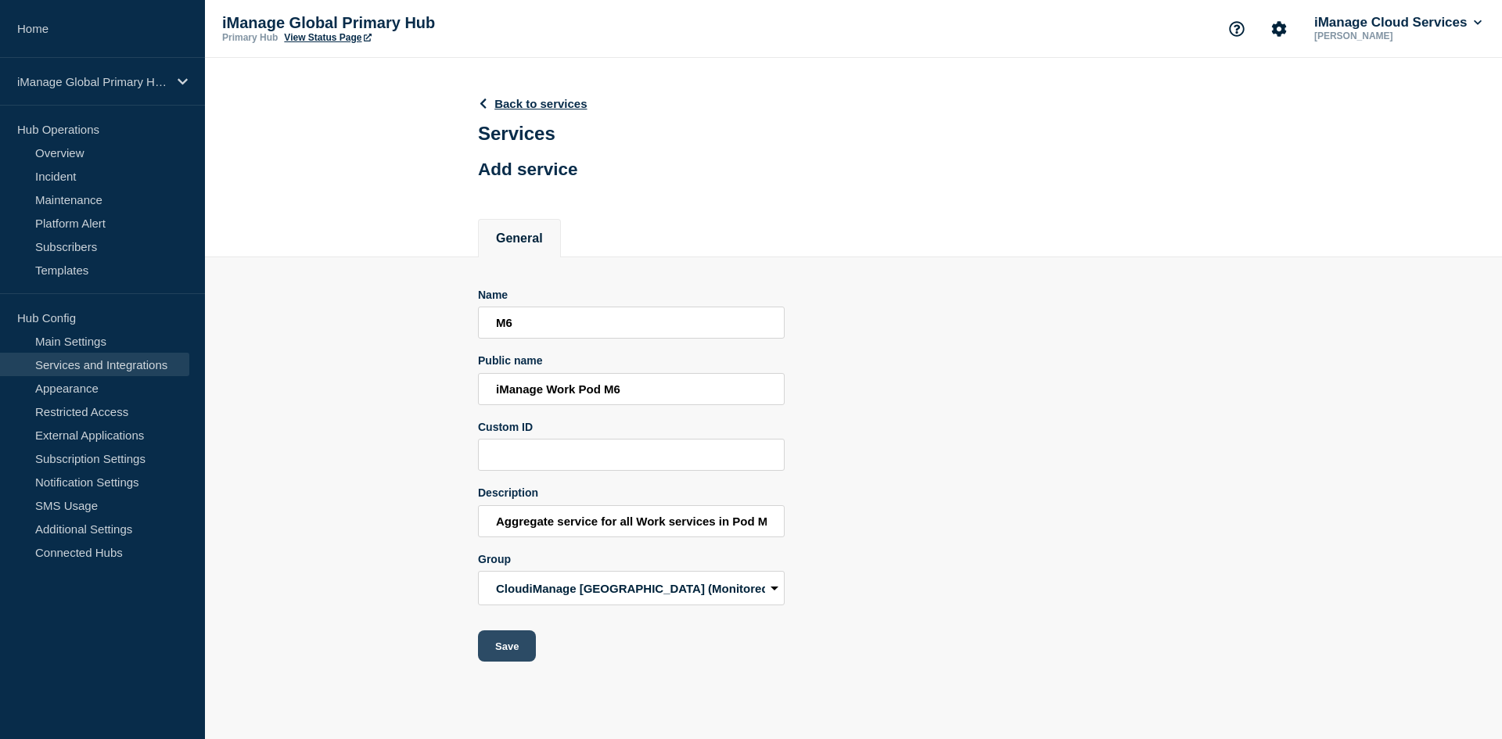
click at [502, 647] on button "Save" at bounding box center [507, 646] width 58 height 31
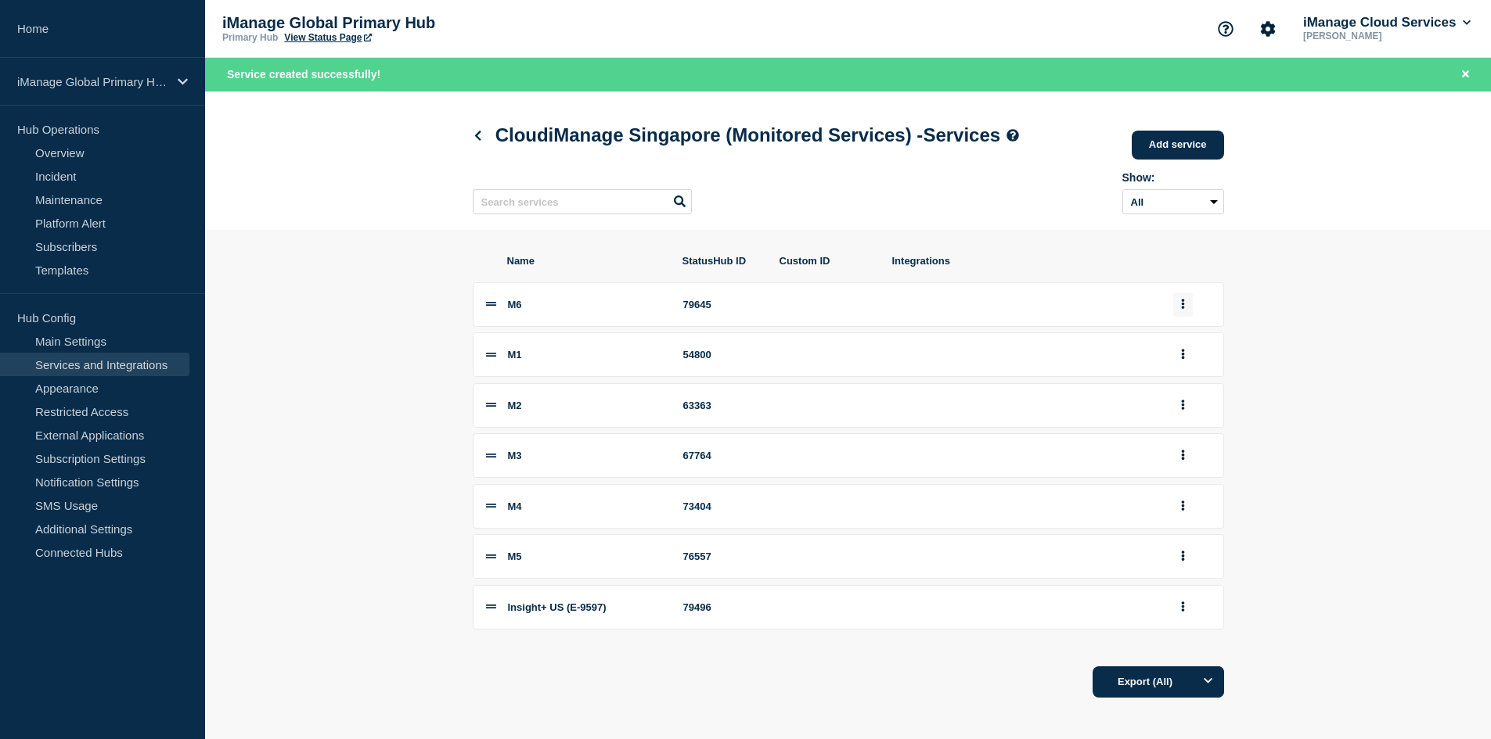
click at [1177, 311] on button "group actions" at bounding box center [1183, 305] width 20 height 24
drag, startPoint x: 1304, startPoint y: 371, endPoint x: 1257, endPoint y: 369, distance: 47.8
click at [1302, 371] on section "Name StatusHub ID Custom ID Integrations M6 79645 Edit Delete Move to Top Botto…" at bounding box center [848, 476] width 1286 height 493
click at [705, 563] on div "79645" at bounding box center [722, 557] width 78 height 12
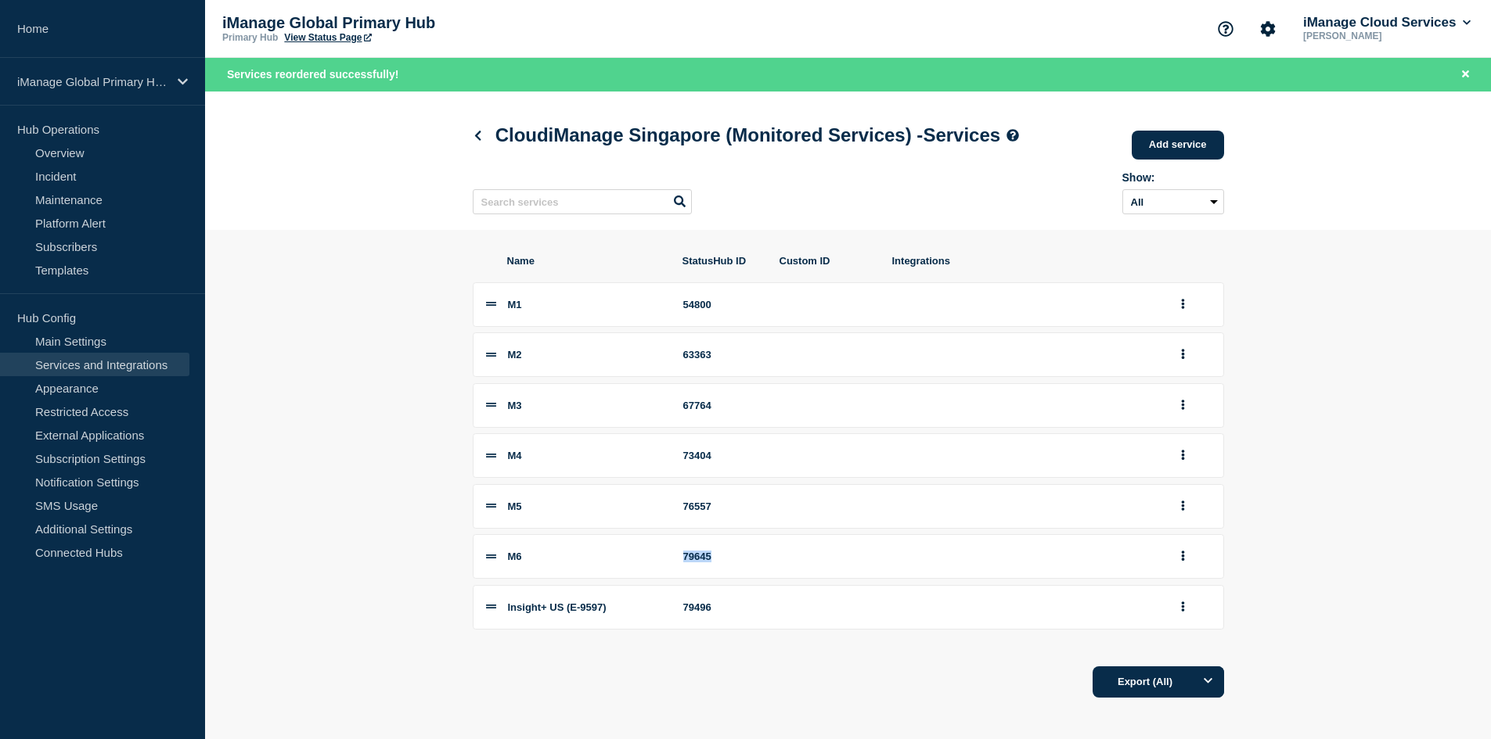
click at [705, 563] on div "79645" at bounding box center [722, 557] width 78 height 12
copy div "79645"
click at [479, 138] on icon at bounding box center [478, 136] width 12 height 10
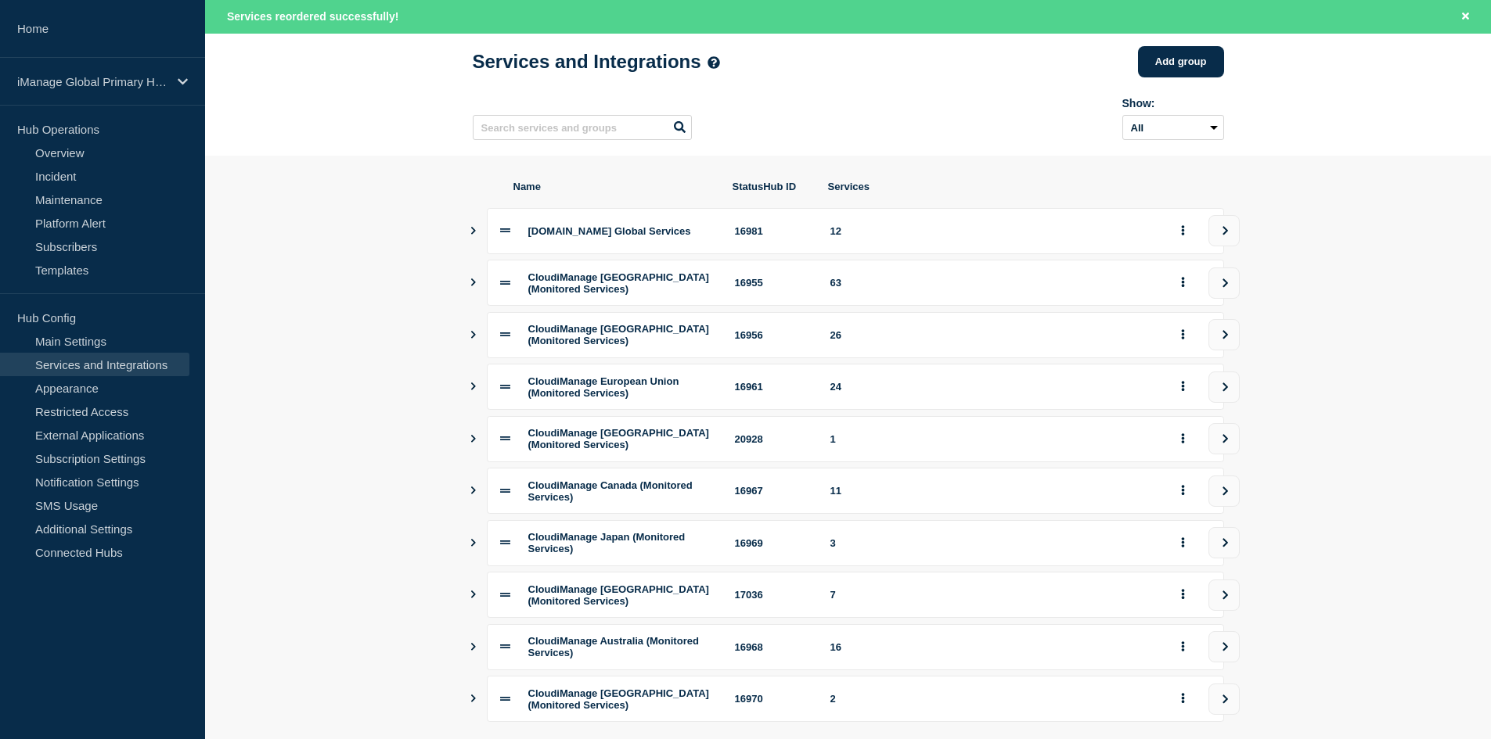
scroll to position [78, 0]
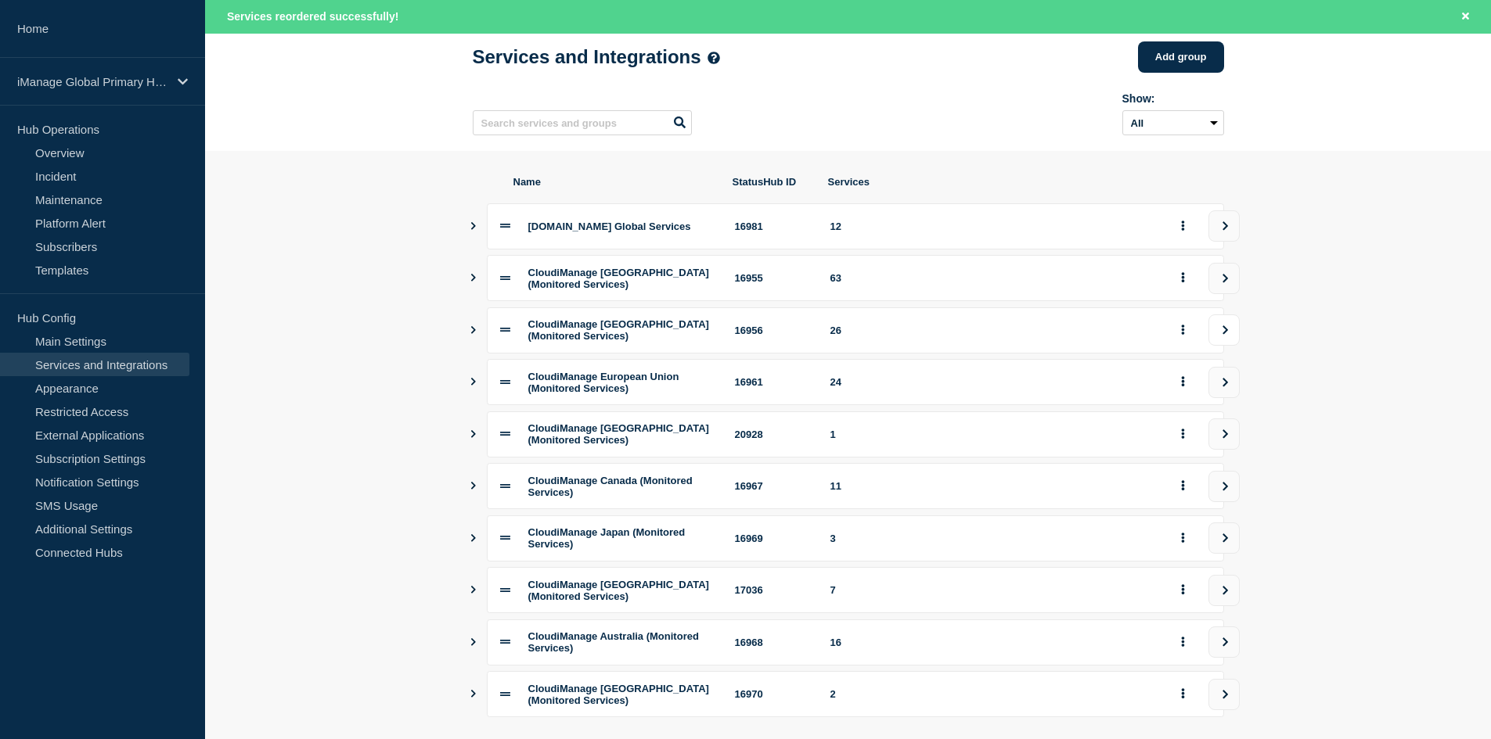
click at [1214, 333] on button "view group" at bounding box center [1223, 330] width 31 height 31
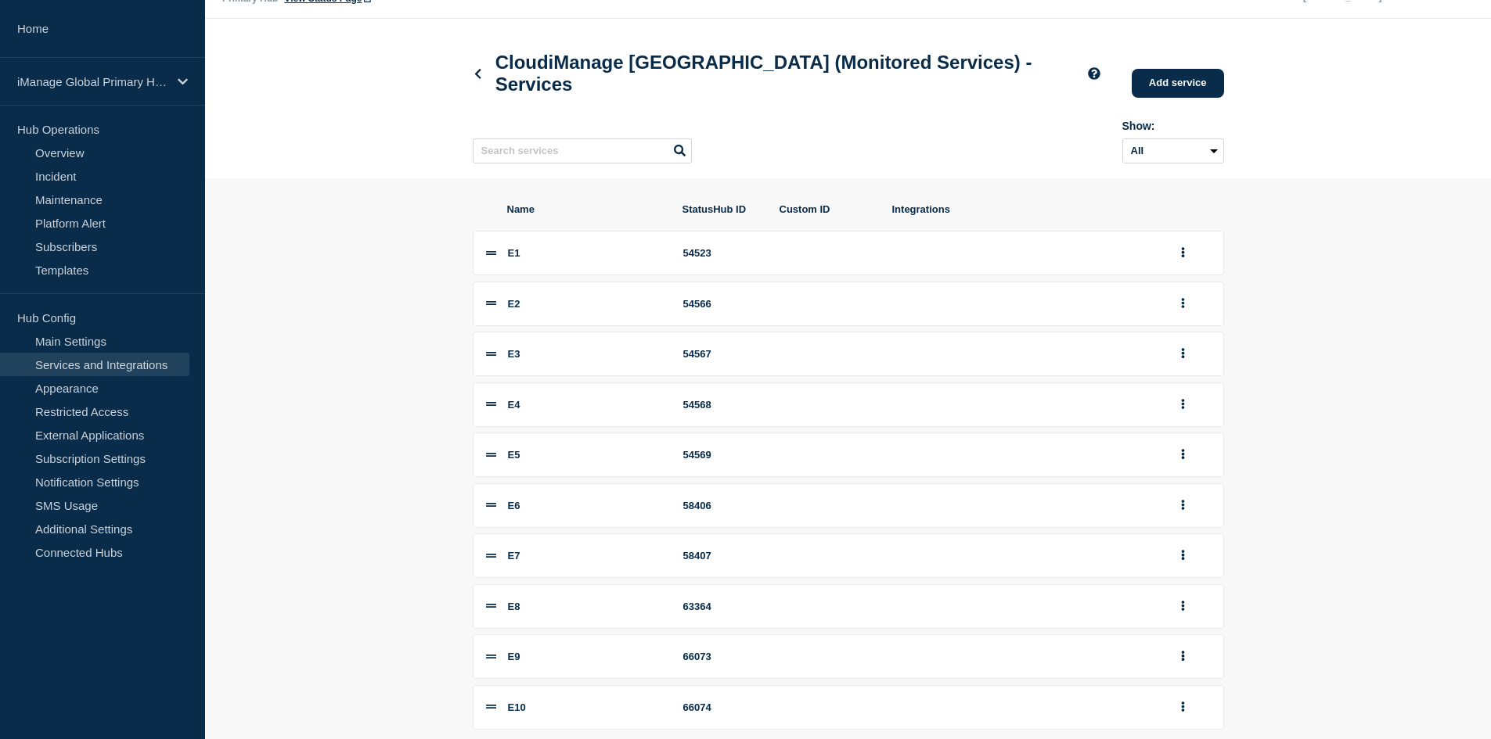
scroll to position [168, 0]
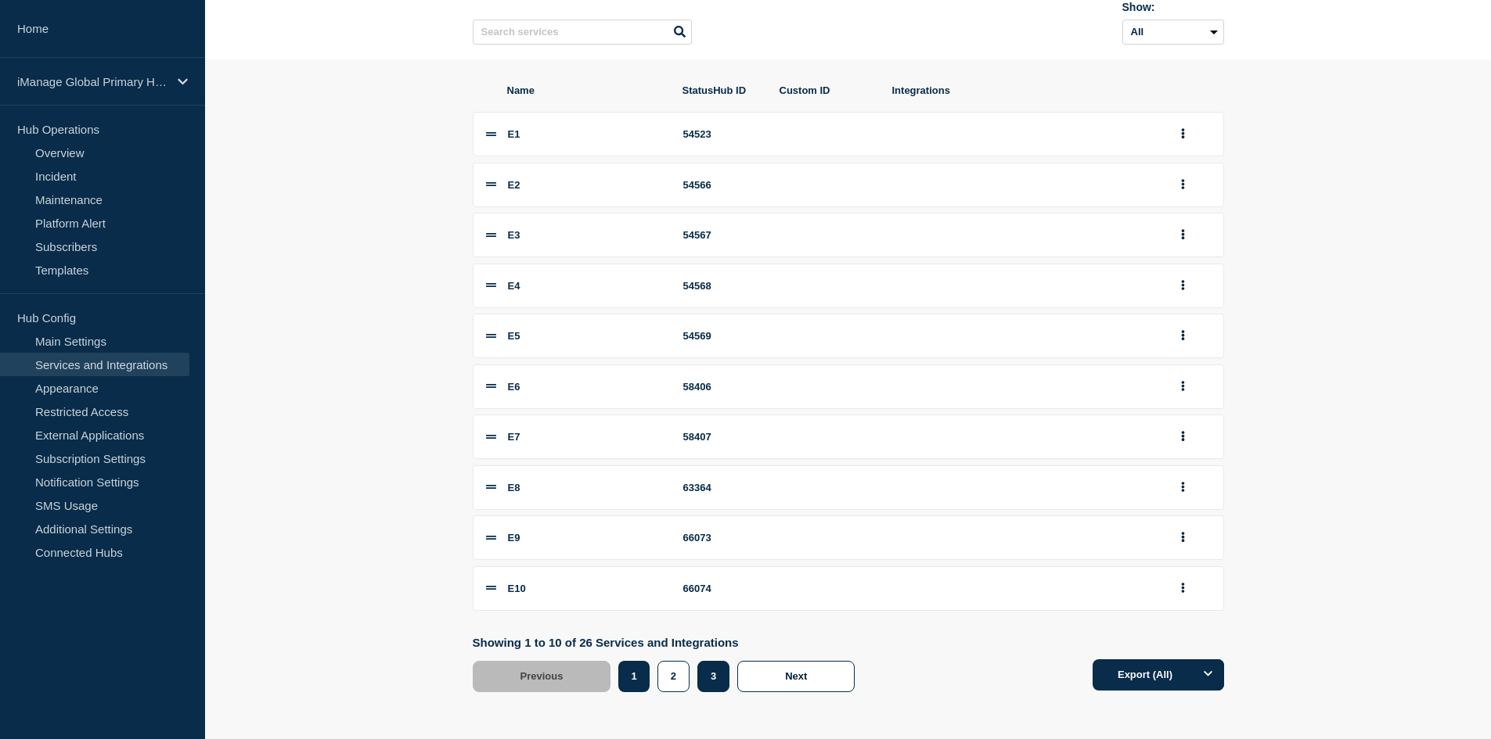
click at [703, 679] on button "3" at bounding box center [713, 676] width 32 height 31
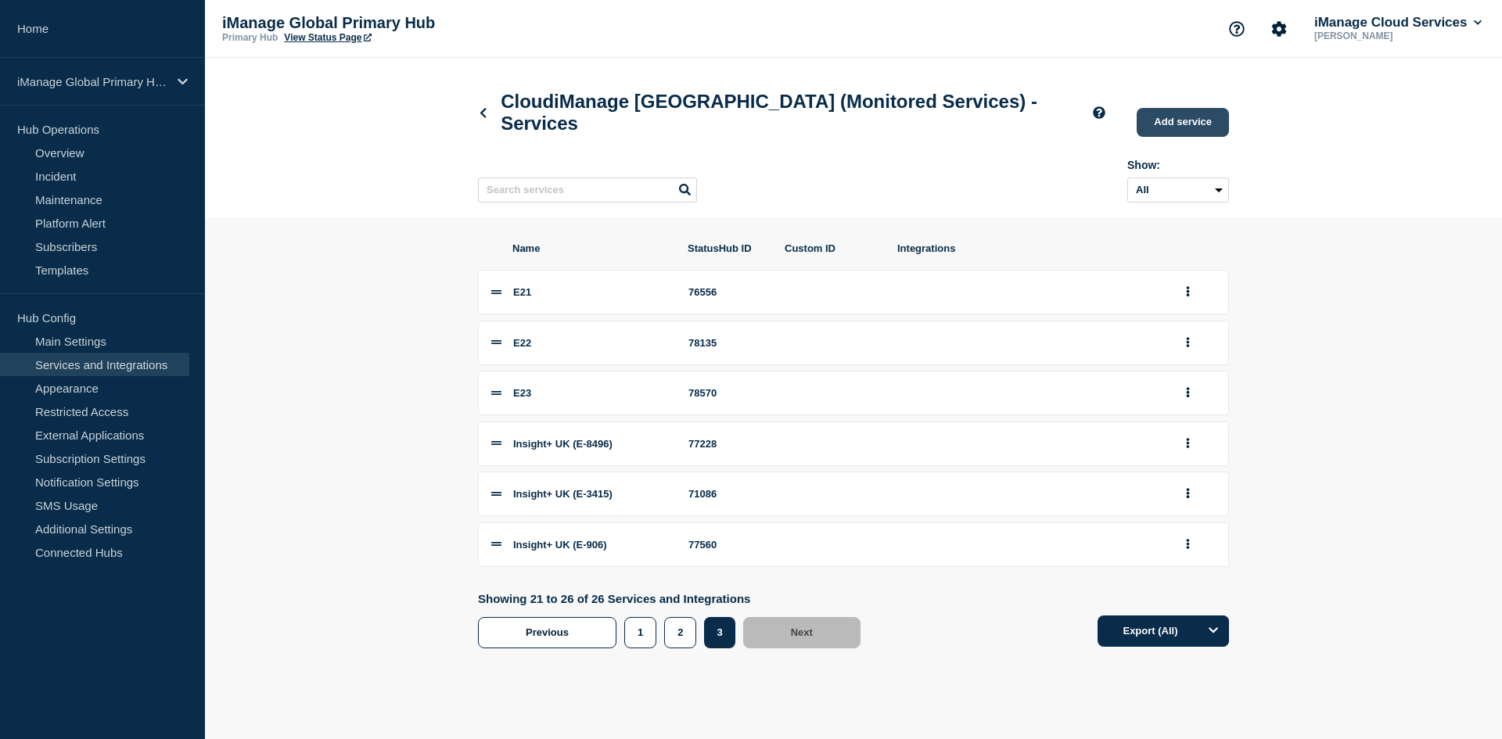
click at [1181, 117] on link "Add service" at bounding box center [1183, 122] width 92 height 29
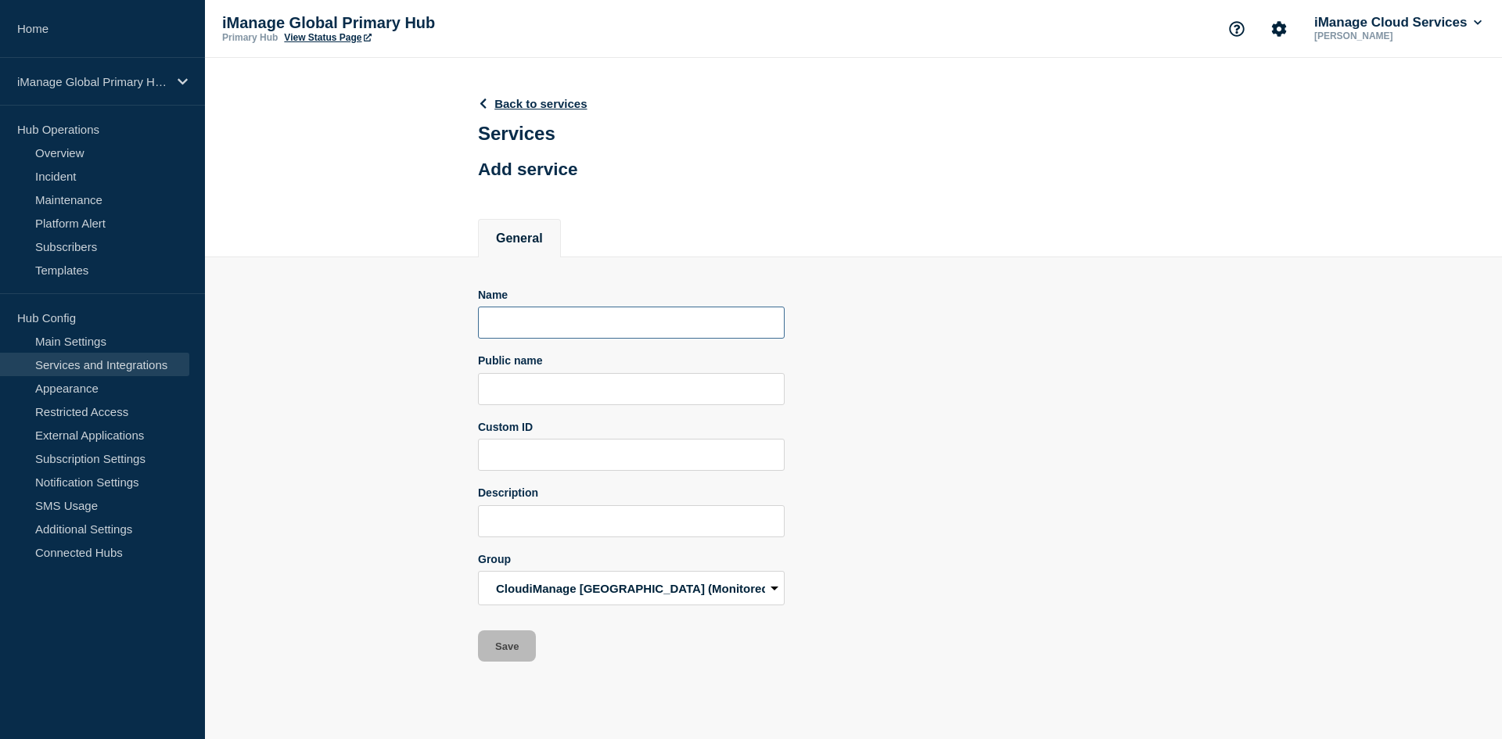
click at [571, 314] on input "Name" at bounding box center [631, 323] width 307 height 32
paste input "E23"
type input "E23"
click at [527, 391] on input "Public name" at bounding box center [631, 389] width 307 height 32
paste input "iManage Work Pod E23"
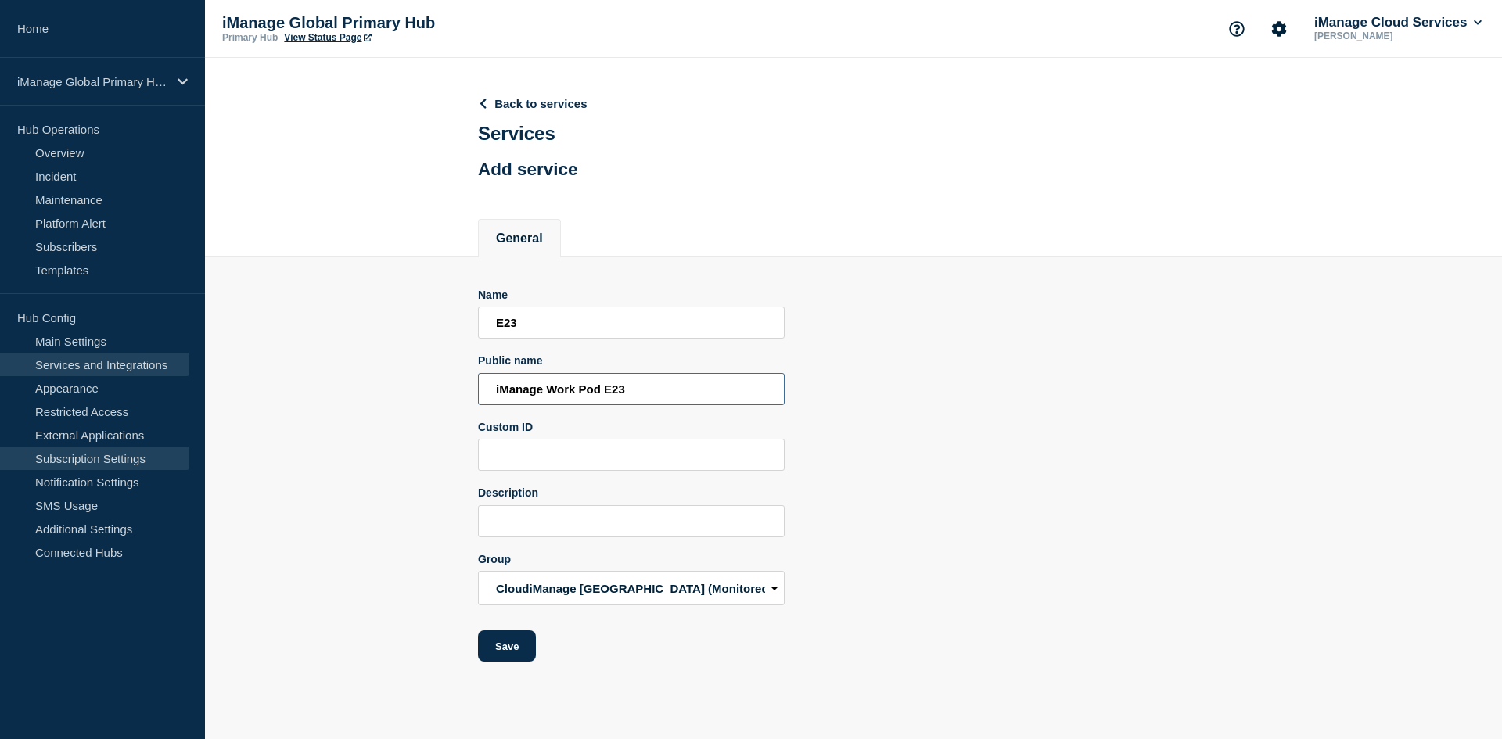
type input "iManage Work Pod E23"
click at [547, 508] on div "Description" at bounding box center [631, 512] width 307 height 51
click at [548, 520] on input "Description" at bounding box center [631, 521] width 307 height 32
paste input "Services monitored for incidents: Login, Search, Download, Upload, CheckOut_Che…"
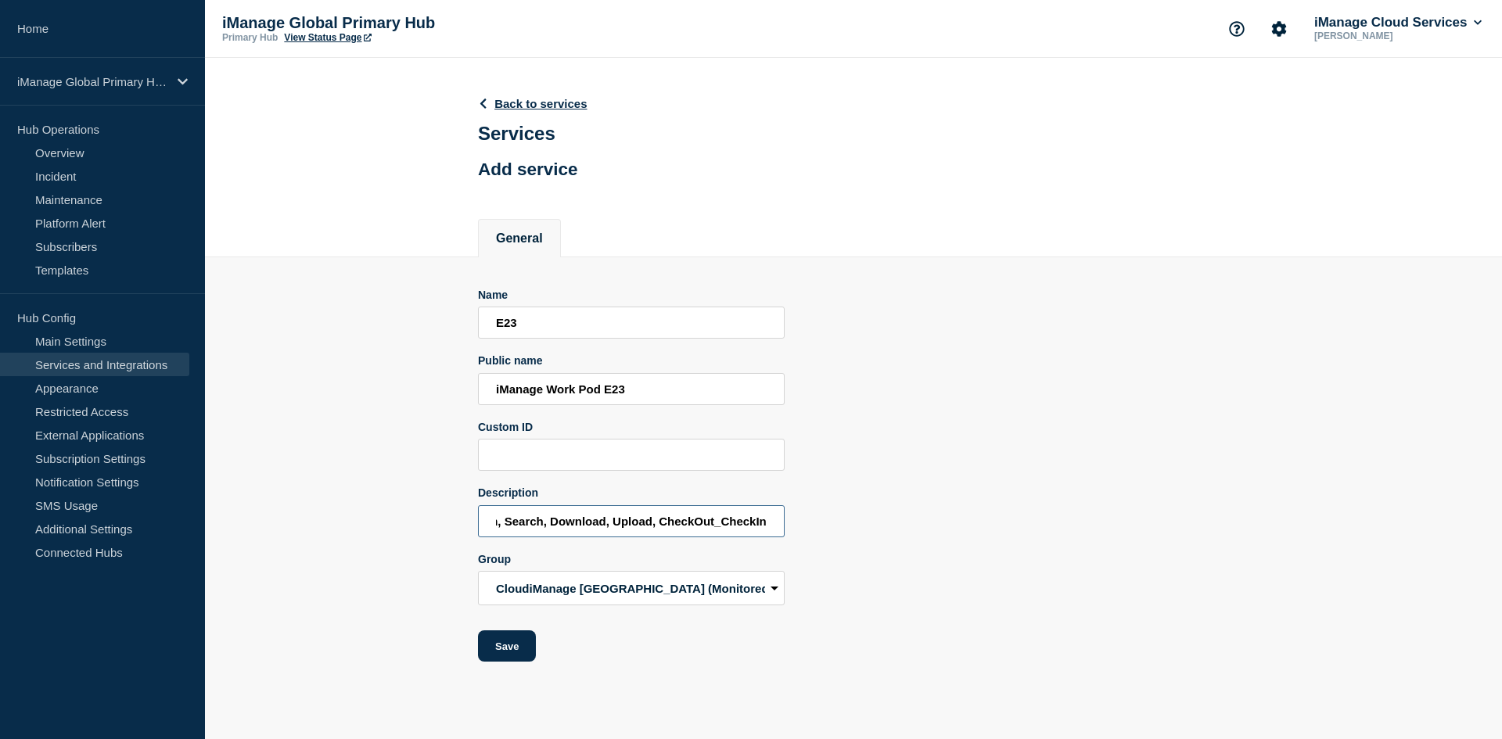
drag, startPoint x: 700, startPoint y: 526, endPoint x: 1048, endPoint y: 535, distance: 348.3
click at [1048, 535] on div "Name E23 Public name iManage Work Pod E23 Custom ID Description Services monito…" at bounding box center [853, 476] width 751 height 374
type input "Services monitored for incidents: Login, Search, Download, Upload, CheckOut_Che…"
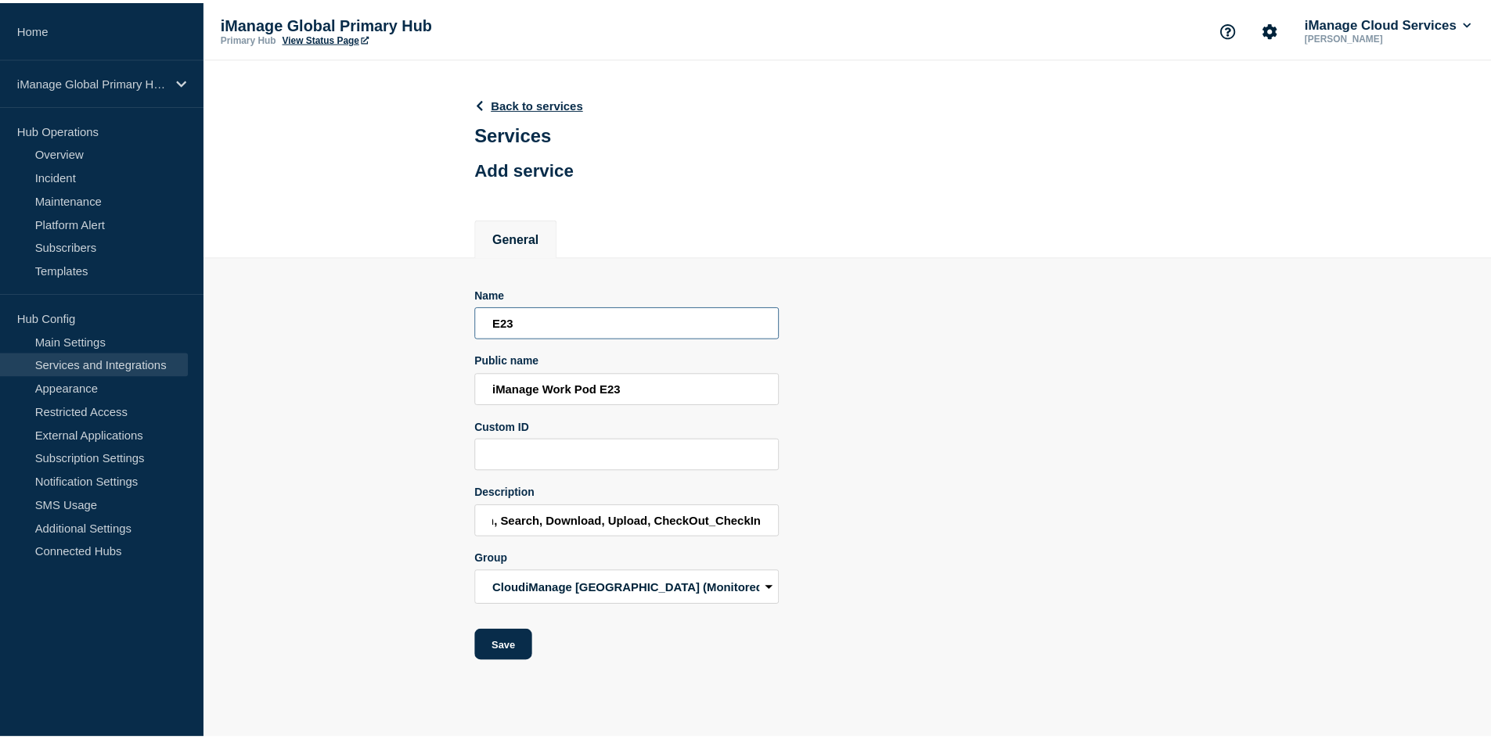
scroll to position [0, 0]
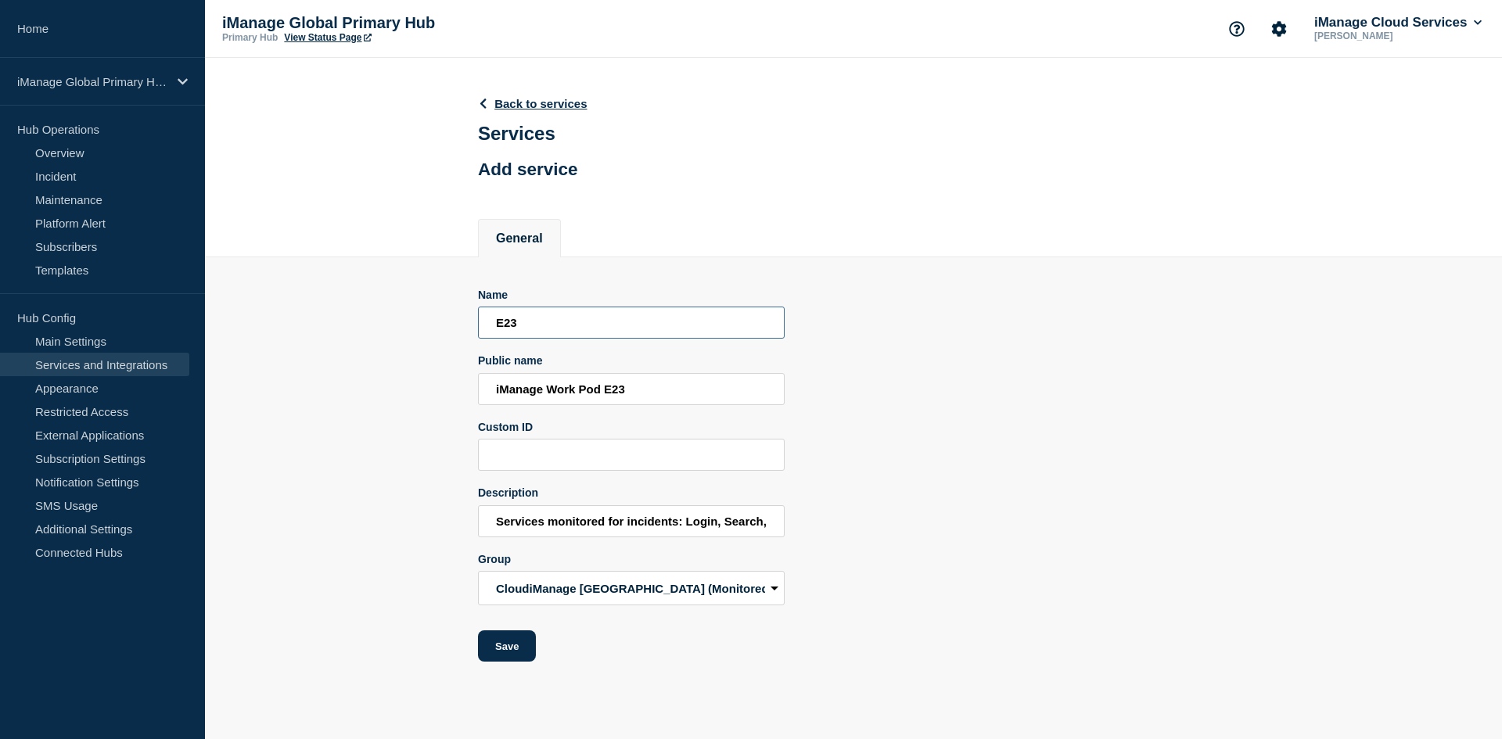
click at [550, 335] on input "E23" at bounding box center [631, 323] width 307 height 32
type input "E24"
type input "iManage Work Pod E24"
click at [511, 653] on button "Save" at bounding box center [507, 646] width 58 height 31
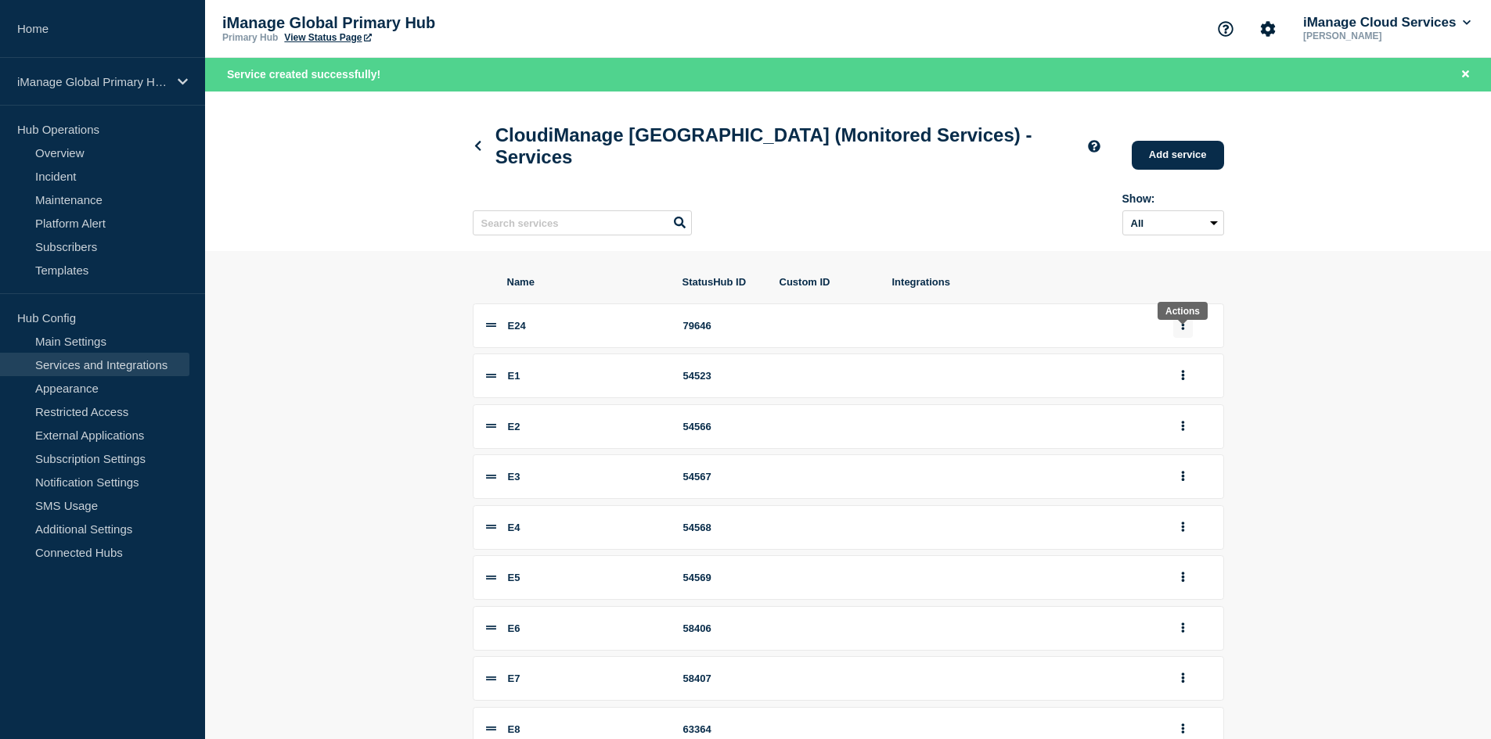
click at [1182, 330] on icon "group actions" at bounding box center [1183, 325] width 4 height 10
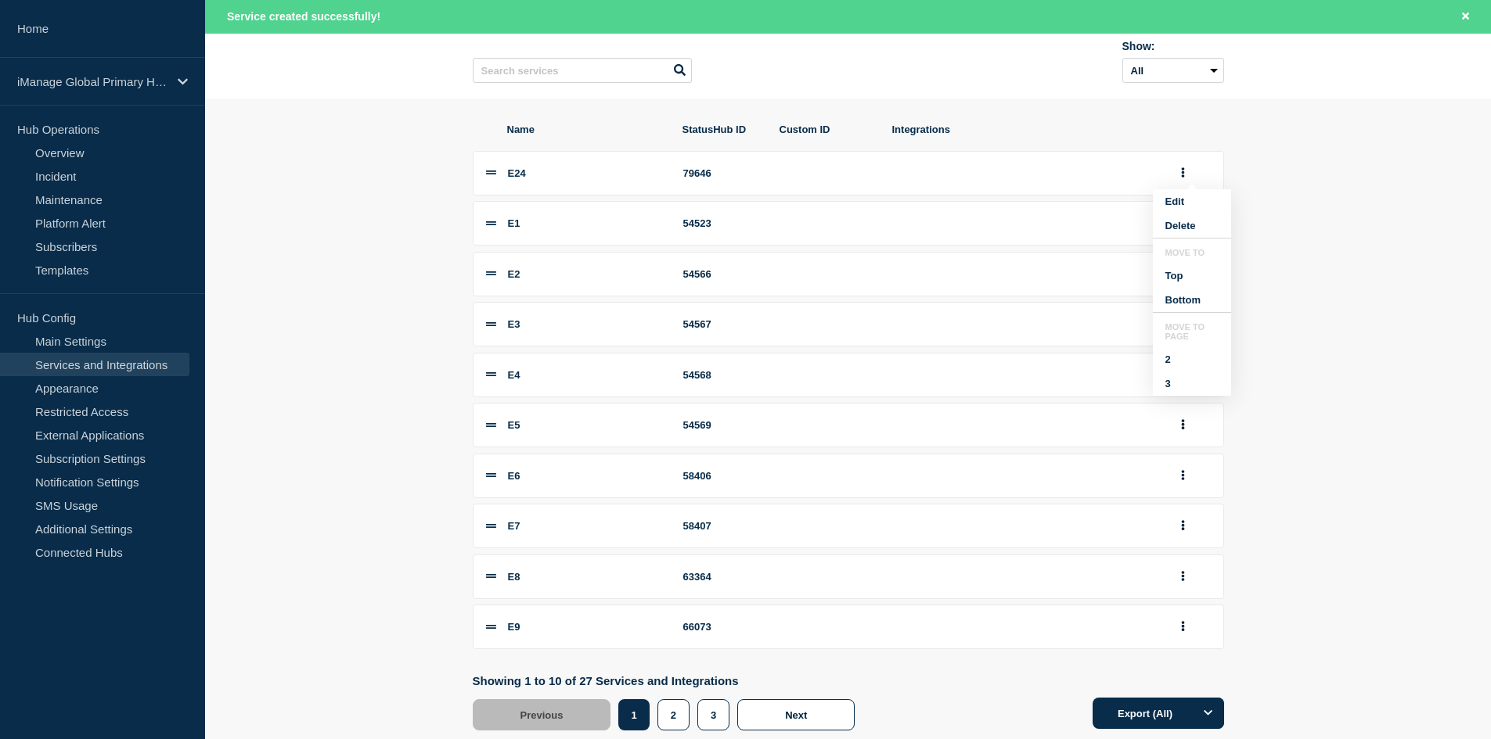
scroll to position [201, 0]
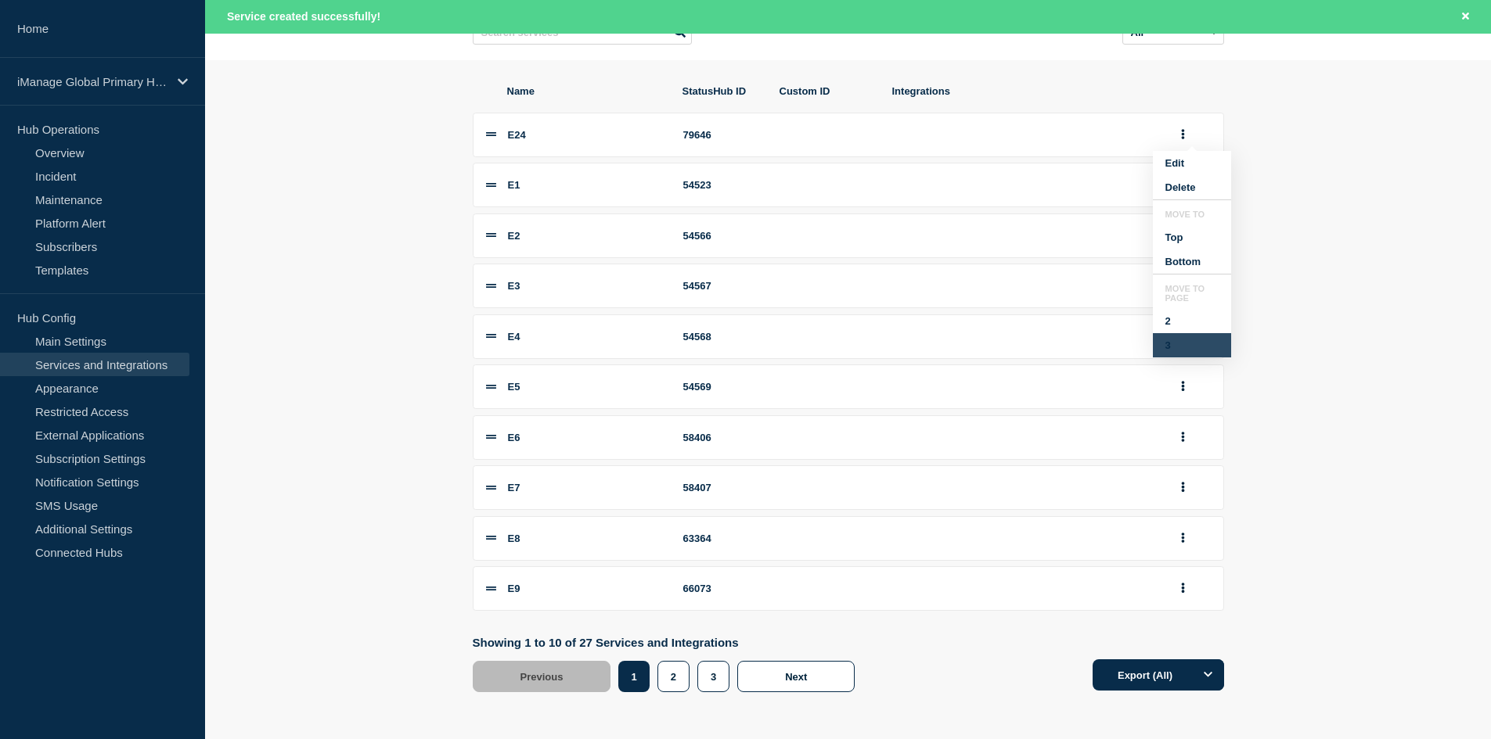
click at [1178, 358] on button "3" at bounding box center [1192, 345] width 78 height 24
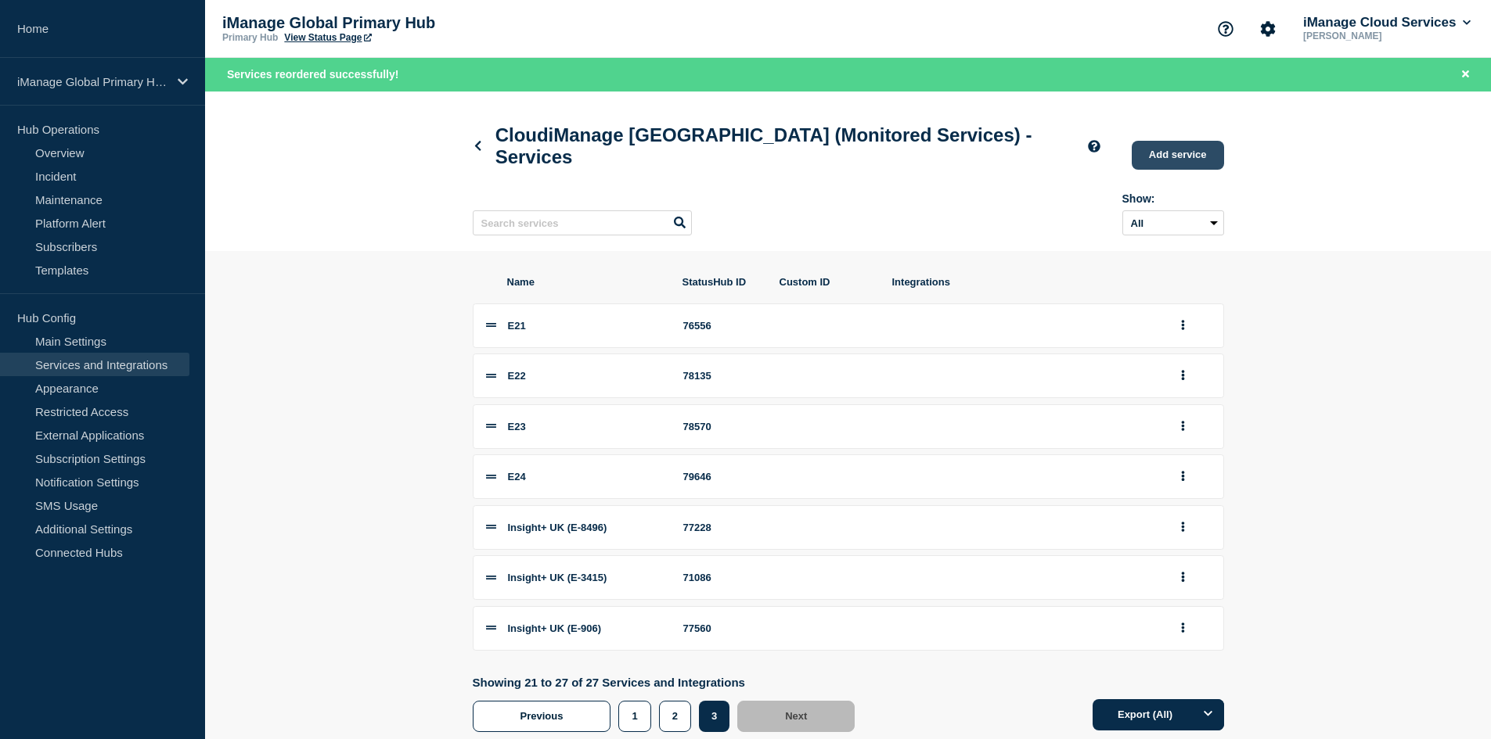
click at [1190, 157] on link "Add service" at bounding box center [1177, 155] width 92 height 29
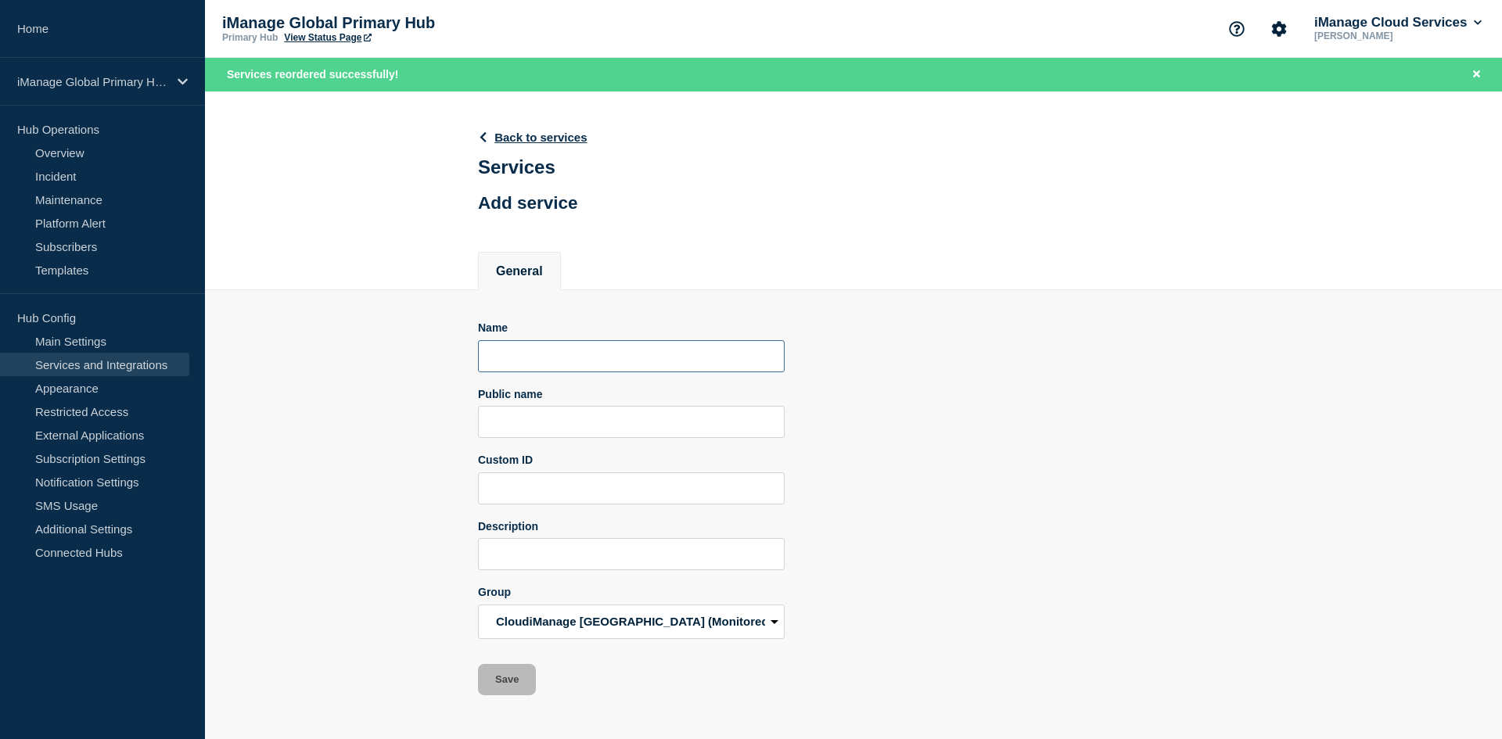
click at [549, 344] on input "Name" at bounding box center [631, 356] width 307 height 32
paste input "E23"
type input "E23"
click at [552, 434] on input "Public name" at bounding box center [631, 422] width 307 height 32
paste input "iManage Work Pod E23"
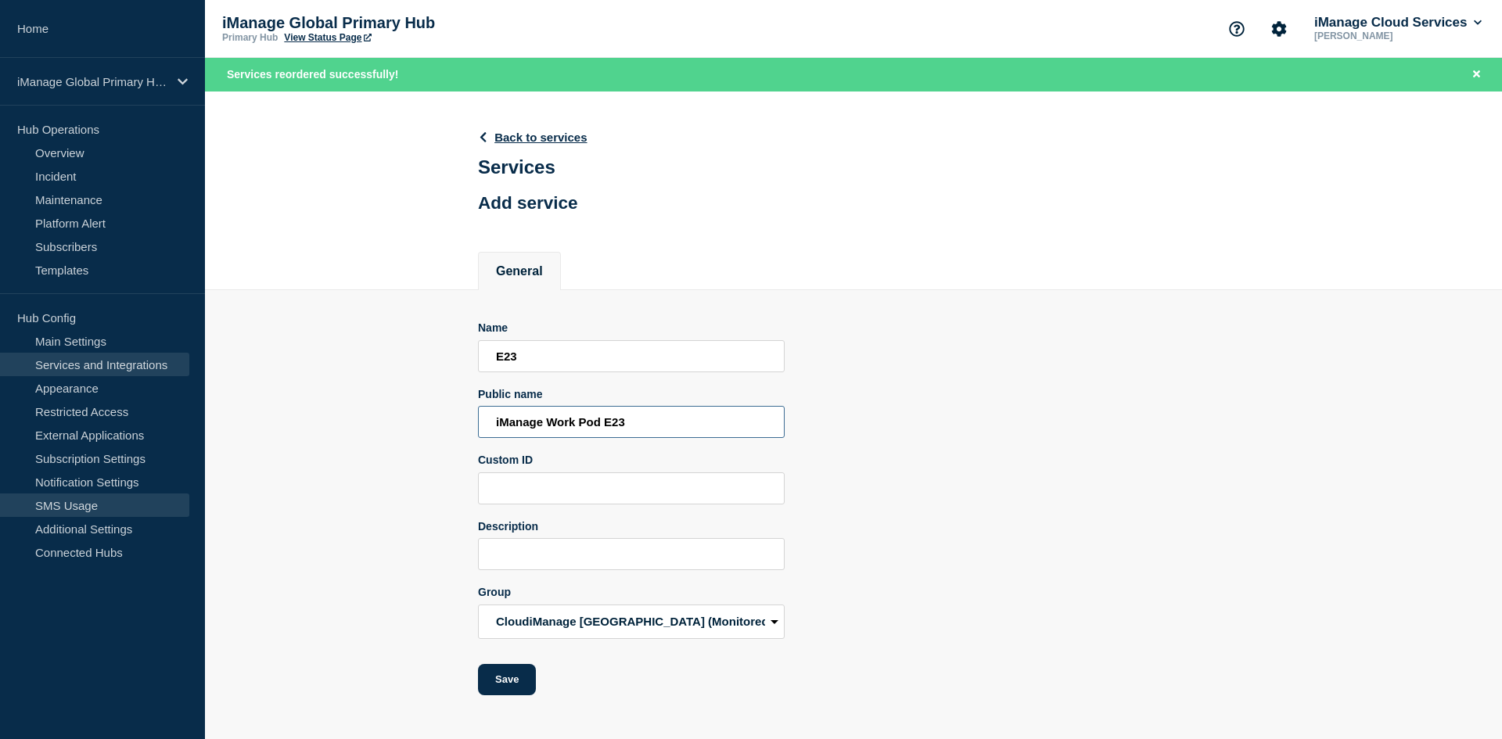
type input "iManage Work Pod E23"
click at [621, 563] on input "Description" at bounding box center [631, 554] width 307 height 32
paste input "Services monitored for incidents: Login, Search, Download, Upload, CheckOut_Che…"
type input "Services monitored for incidents: Login, Search, Download, Upload, CheckOut_Che…"
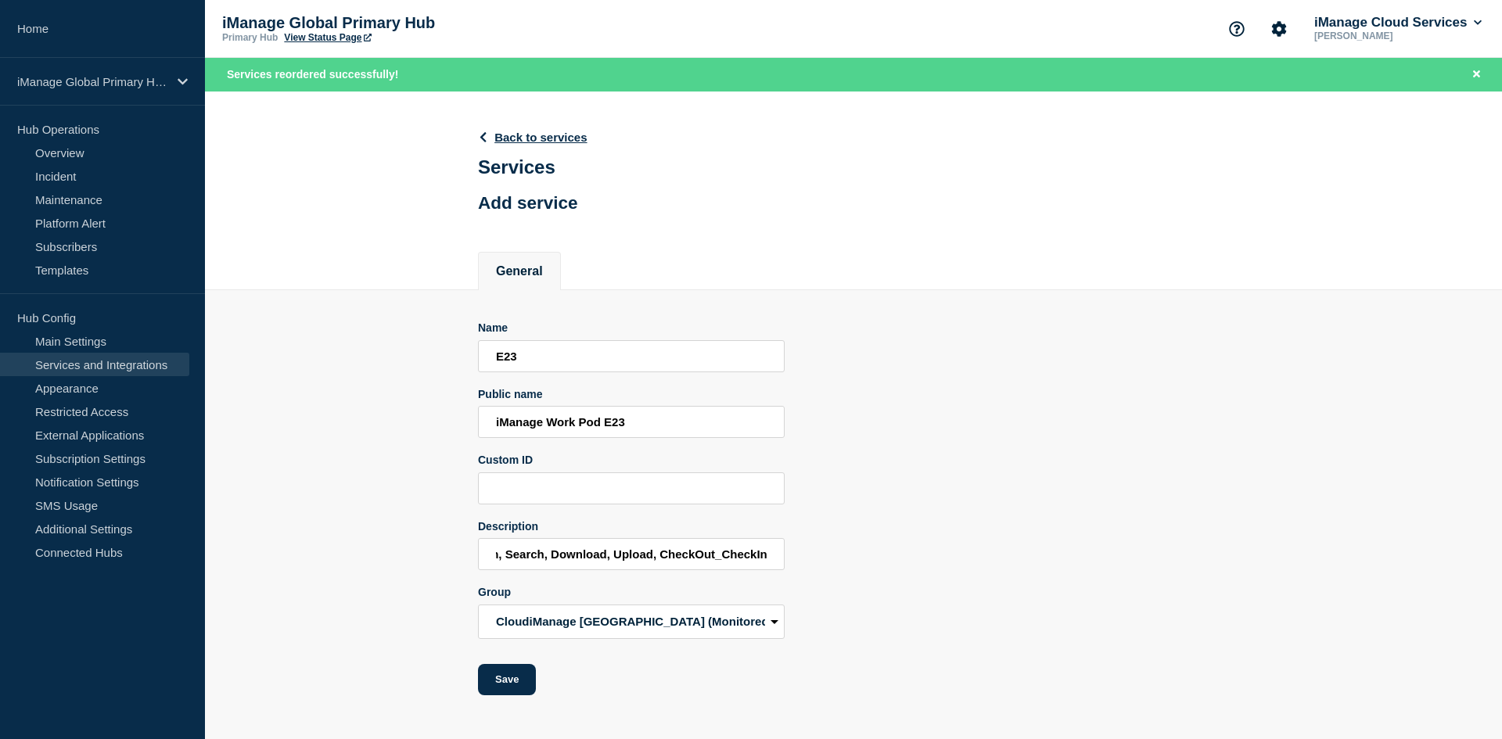
scroll to position [0, 0]
click at [571, 380] on form "Name E23 Public name iManage Work Pod E23 Custom ID Description Services monito…" at bounding box center [631, 509] width 307 height 374
click at [567, 371] on input "E23" at bounding box center [631, 356] width 307 height 32
type input "E25"
type input "iManage Work Pod E25"
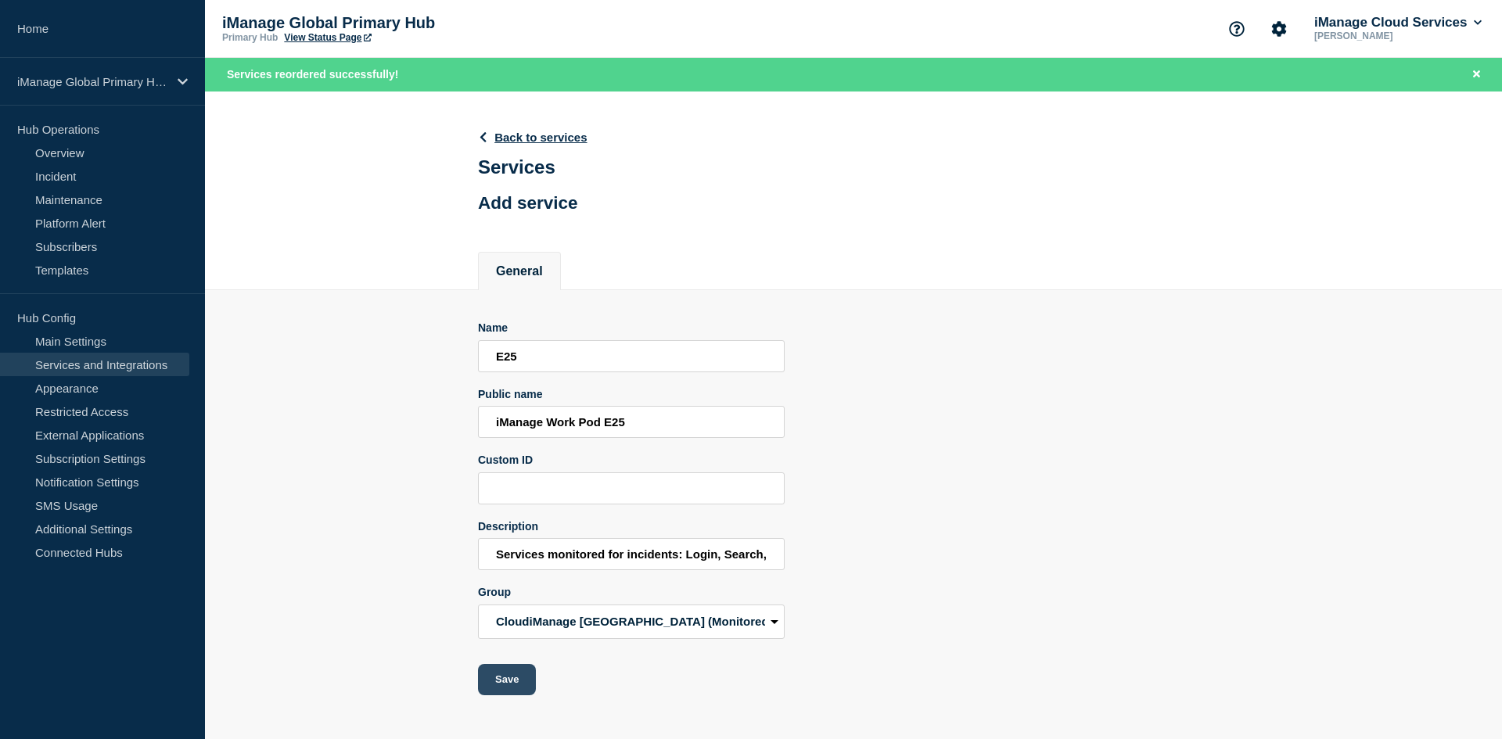
click at [509, 684] on button "Save" at bounding box center [507, 679] width 58 height 31
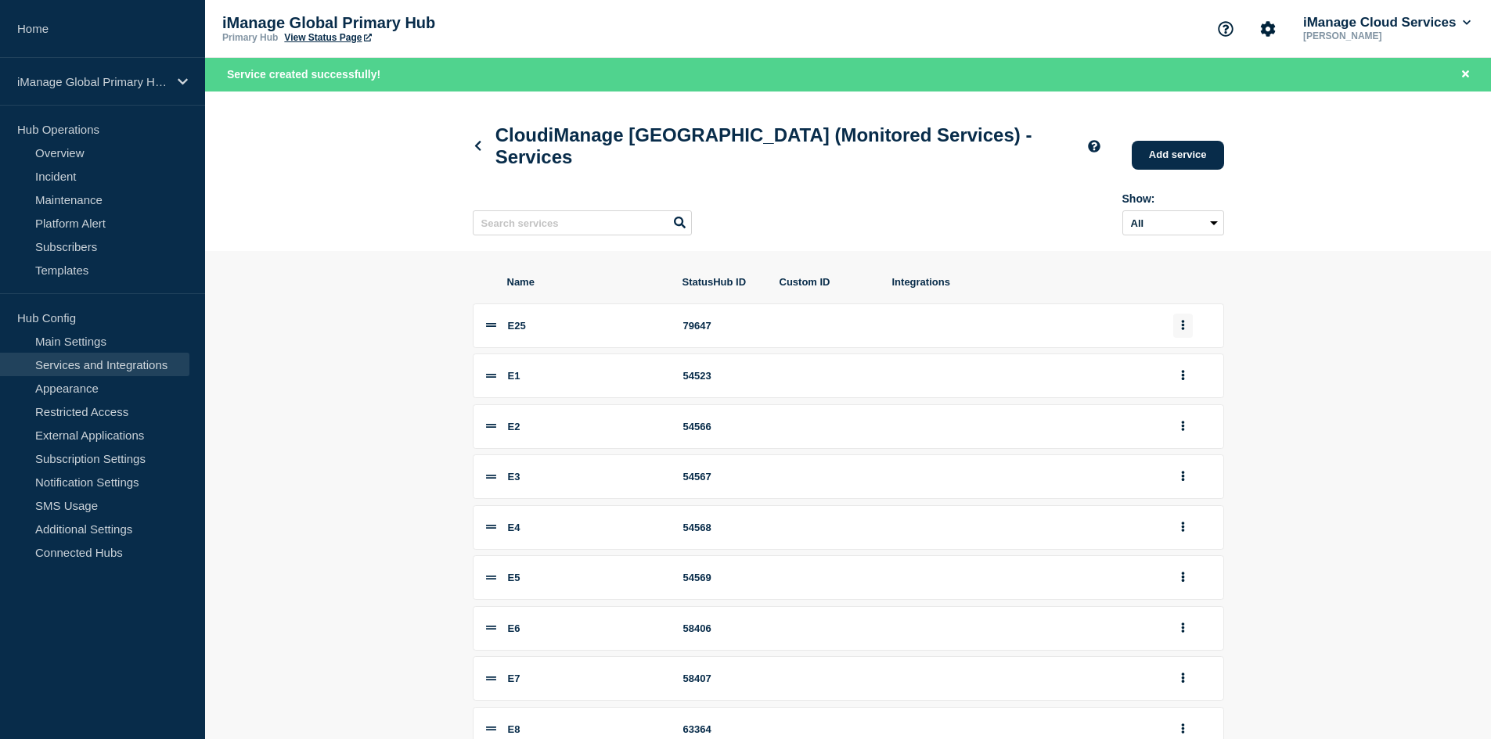
click at [1182, 330] on icon "group actions" at bounding box center [1182, 325] width 3 height 10
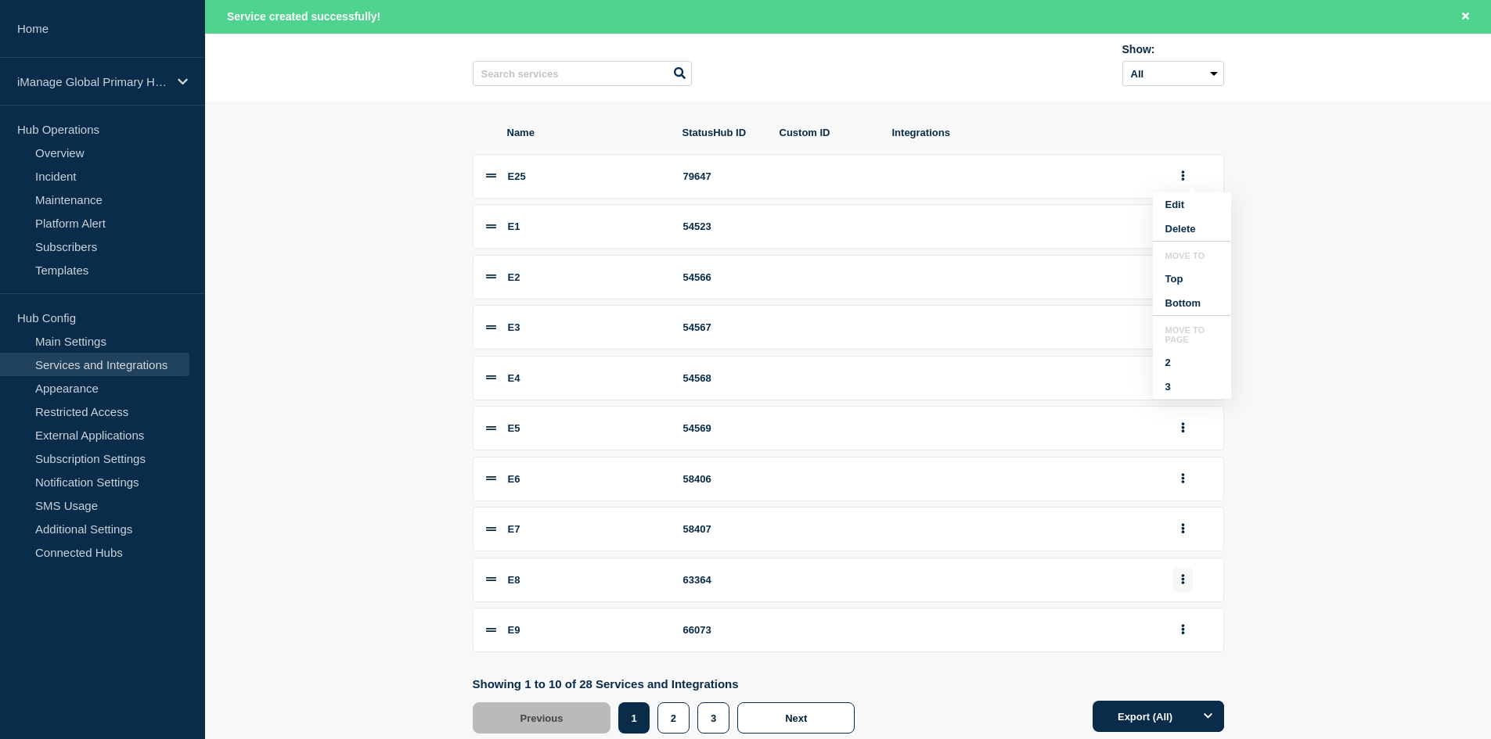
scroll to position [201, 0]
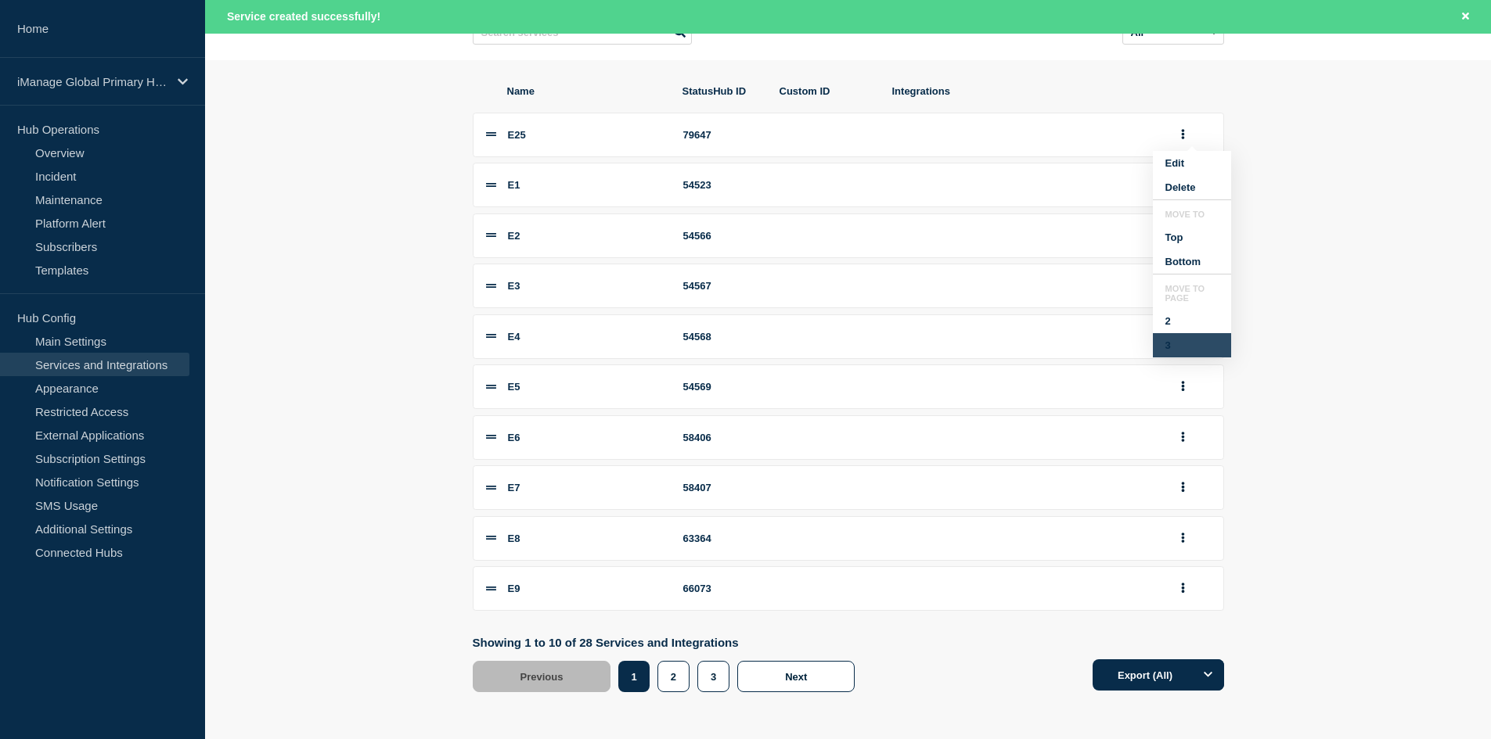
click at [1167, 358] on button "3" at bounding box center [1192, 345] width 78 height 24
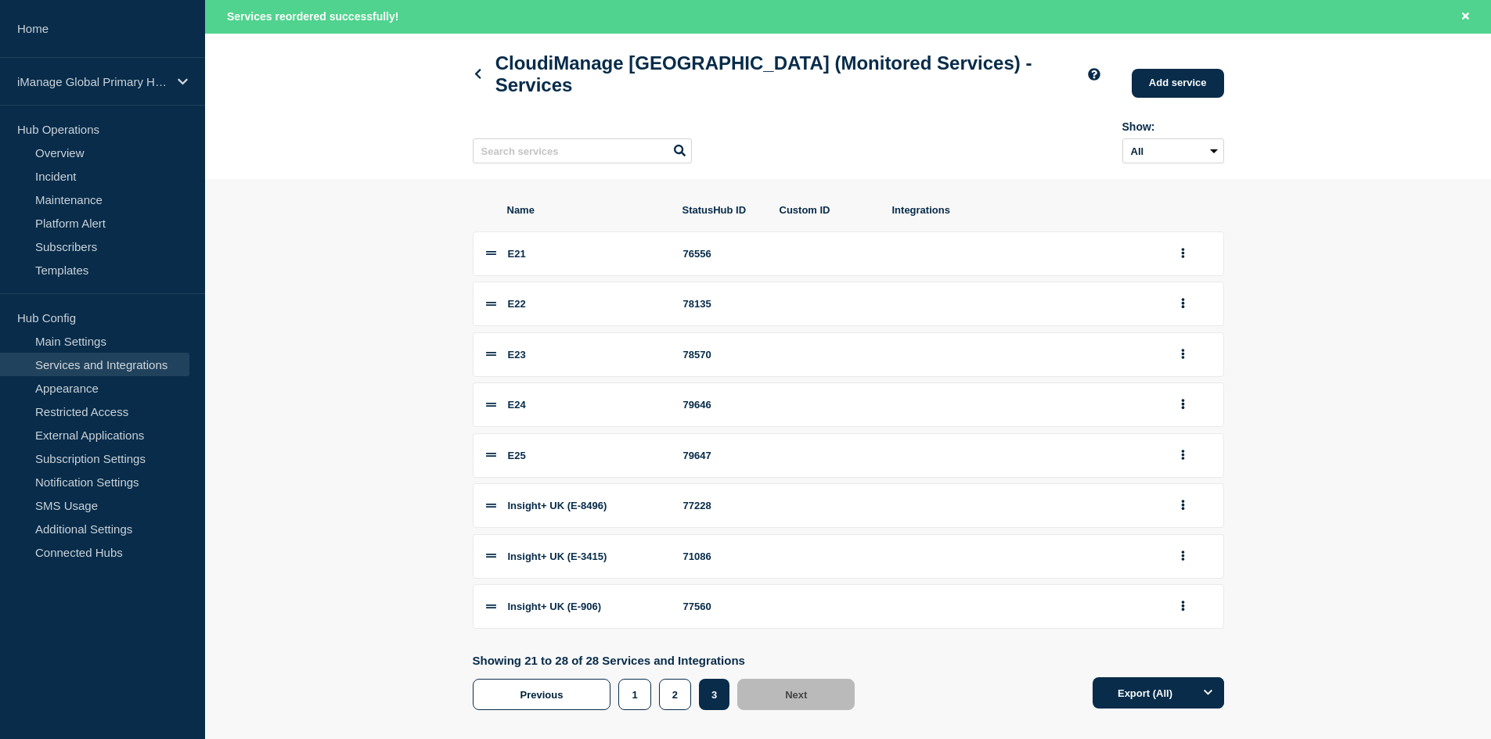
scroll to position [22, 0]
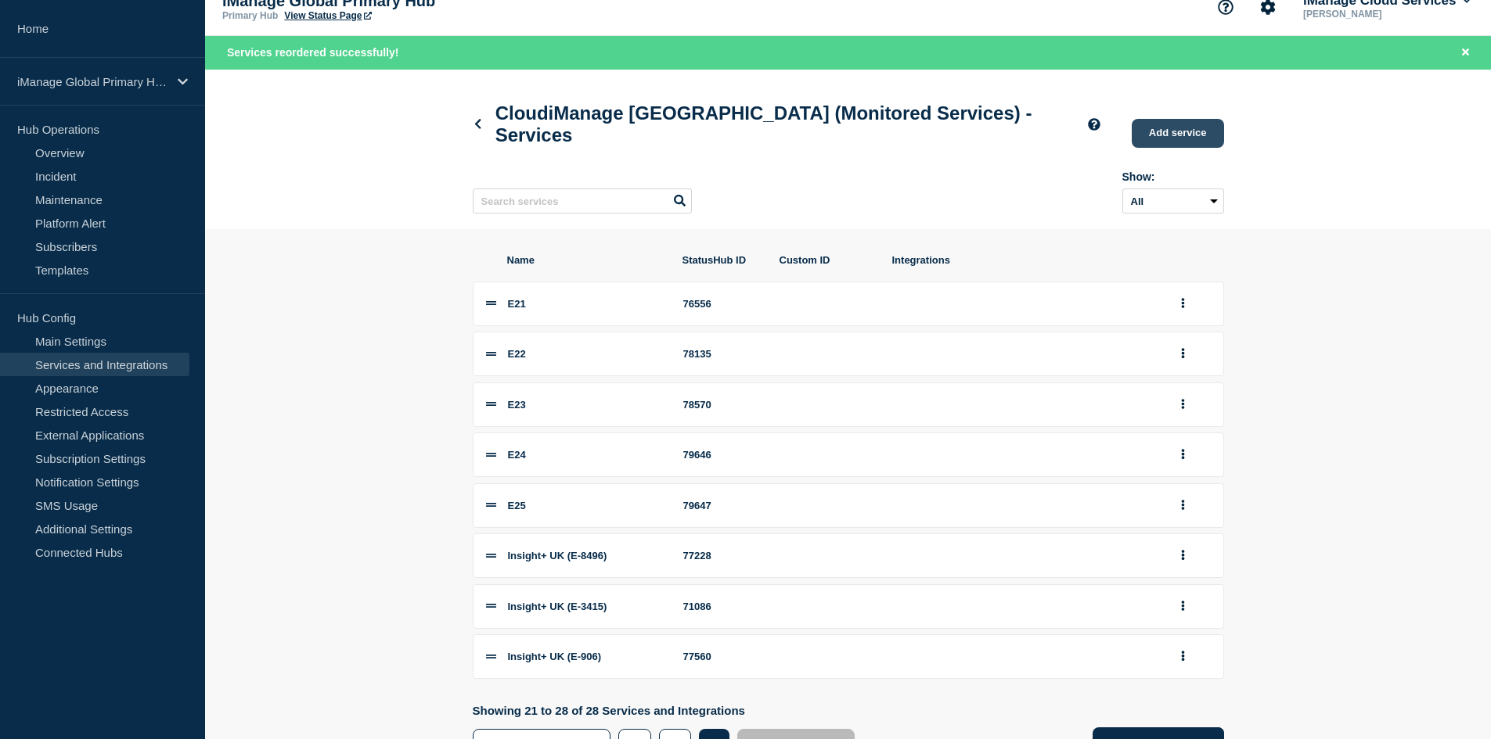
click at [1169, 135] on link "Add service" at bounding box center [1177, 133] width 92 height 29
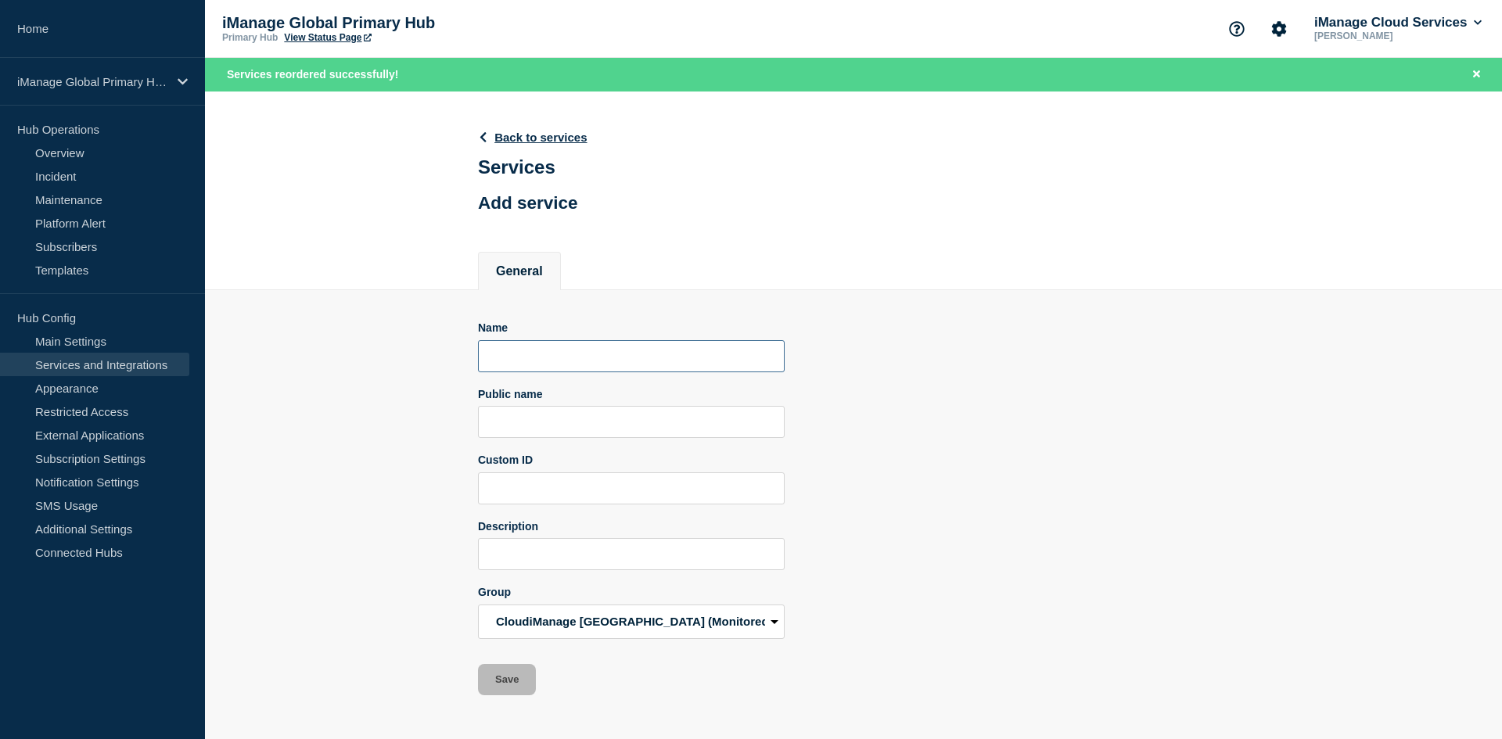
click at [534, 351] on input "Name" at bounding box center [631, 356] width 307 height 32
paste input "Services monitored for incidents: Login, Search, Download, Upload, CheckOut_Che…"
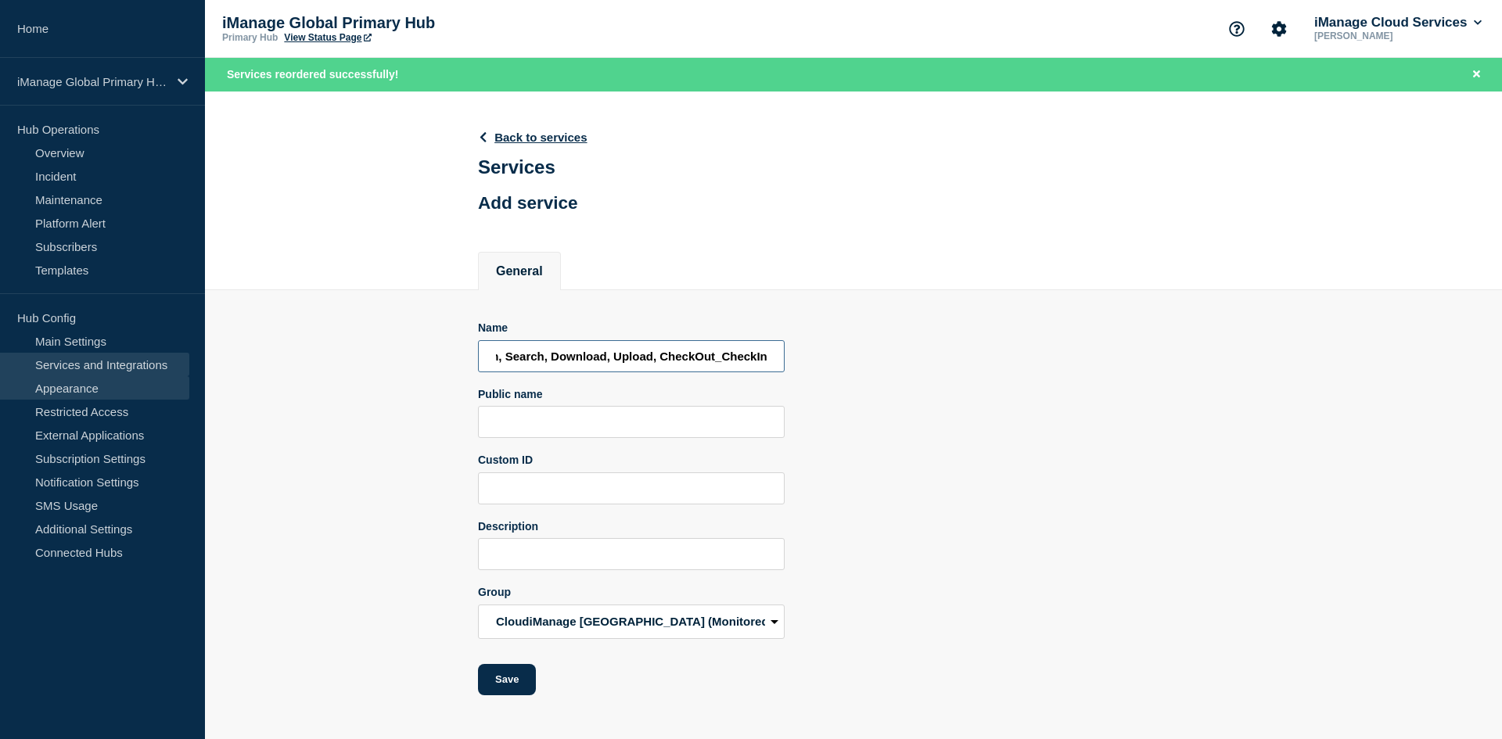
type input "Services monitored for incidents: Login, Search, Download, Upload, CheckOut_Che…"
click at [577, 428] on input "Public name" at bounding box center [631, 422] width 307 height 32
click at [582, 358] on input "Services monitored for incidents: Login, Search, Download, Upload, CheckOut_Che…" at bounding box center [631, 356] width 307 height 32
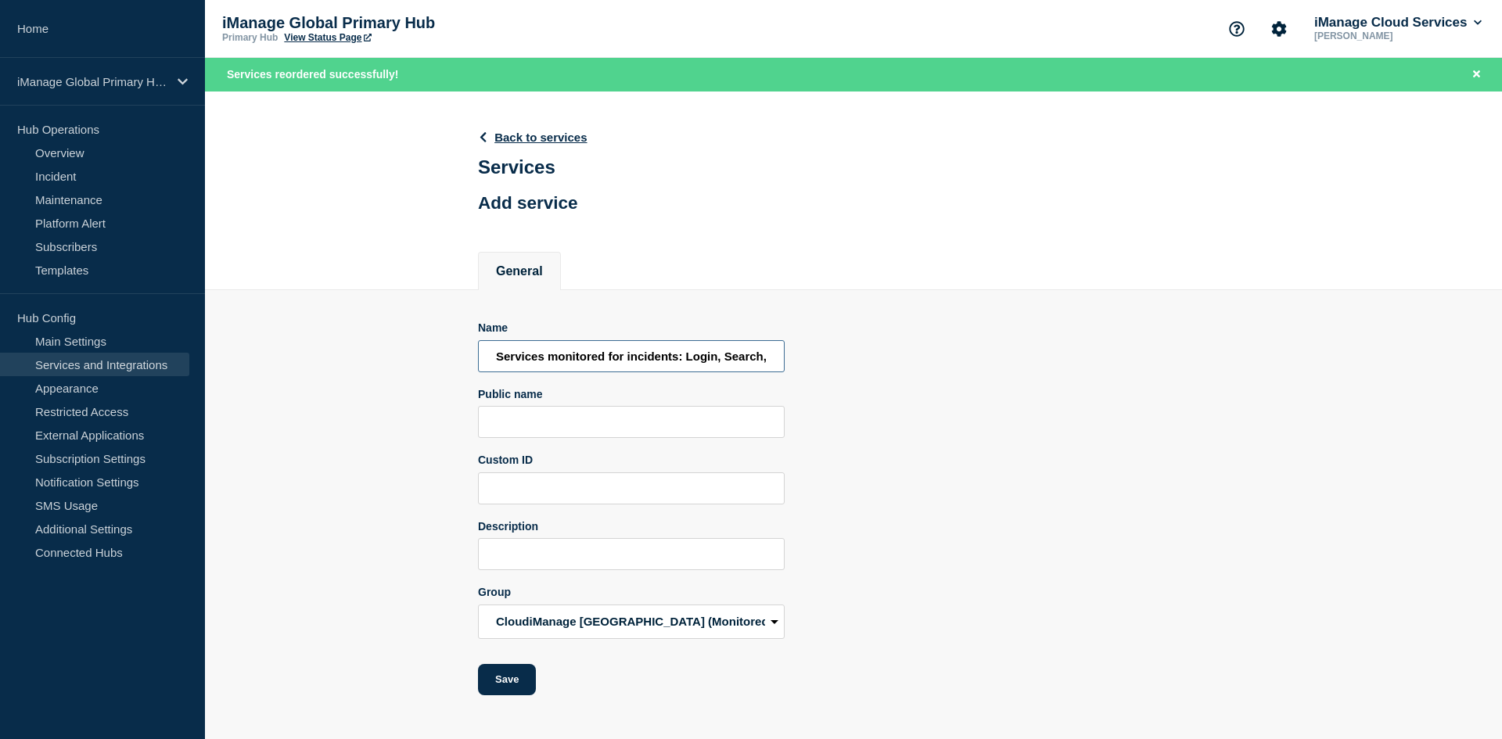
click at [582, 358] on input "Services monitored for incidents: Login, Search, Download, Upload, CheckOut_Che…" at bounding box center [631, 356] width 307 height 32
click at [552, 349] on input "Name" at bounding box center [631, 356] width 307 height 32
paste input "E23"
type input "E23"
click at [544, 413] on input "Public name" at bounding box center [631, 422] width 307 height 32
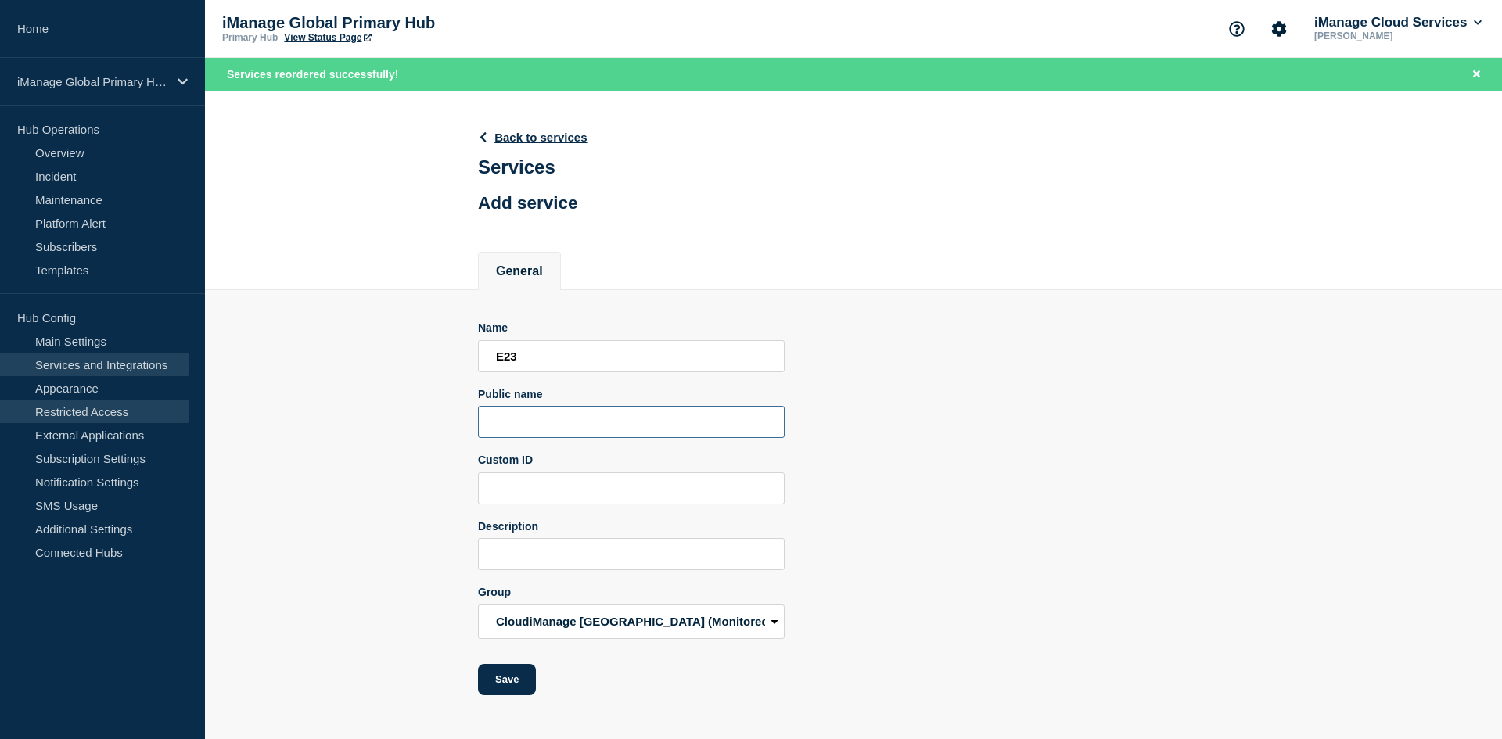
paste input "iManage Work Pod E23"
type input "iManage Work Pod E23"
click at [657, 552] on input "Description" at bounding box center [631, 554] width 307 height 32
paste input "Services monitored for incidents: Login, Search, Download, Upload, CheckOut_Che…"
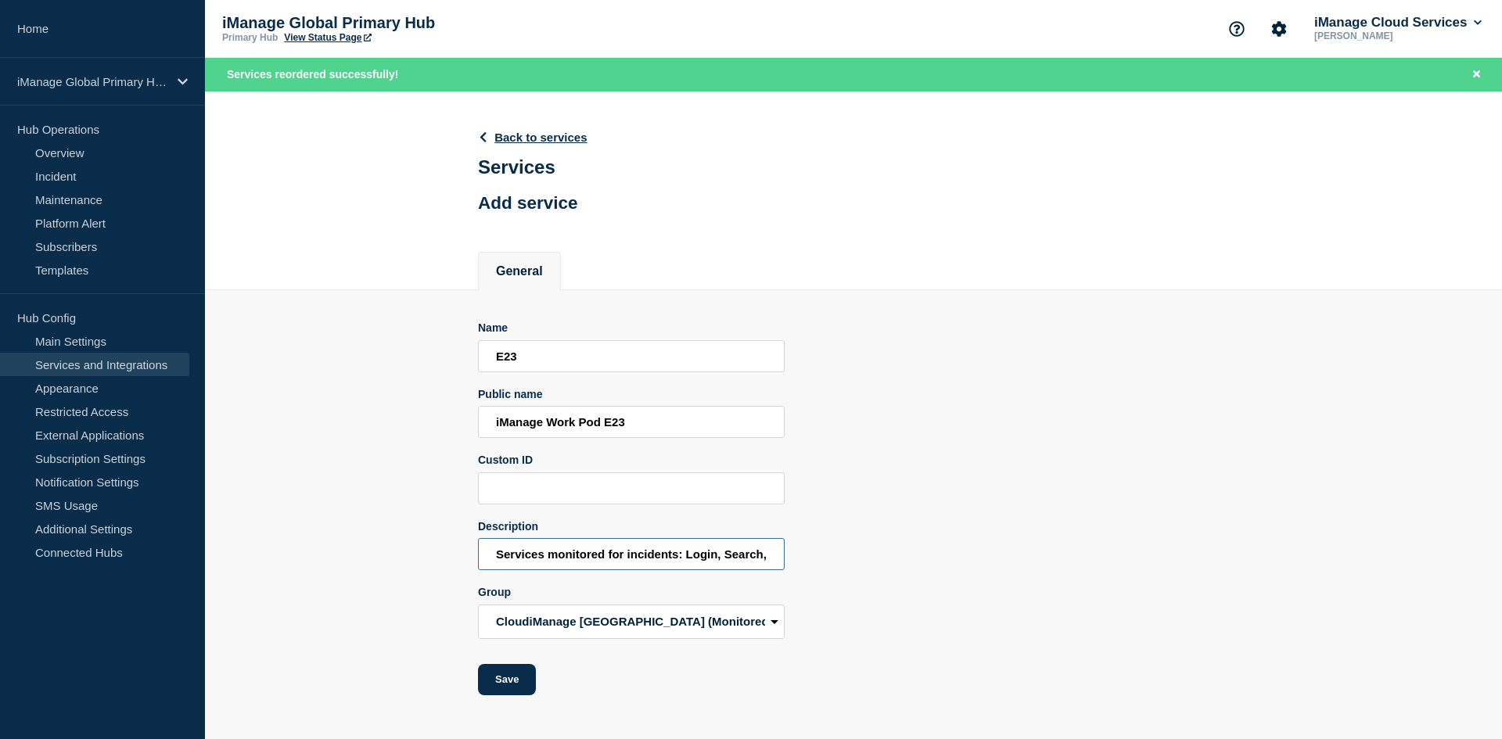
scroll to position [0, 219]
type input "Services monitored for incidents: Login, Search, Download, Upload, CheckOut_Che…"
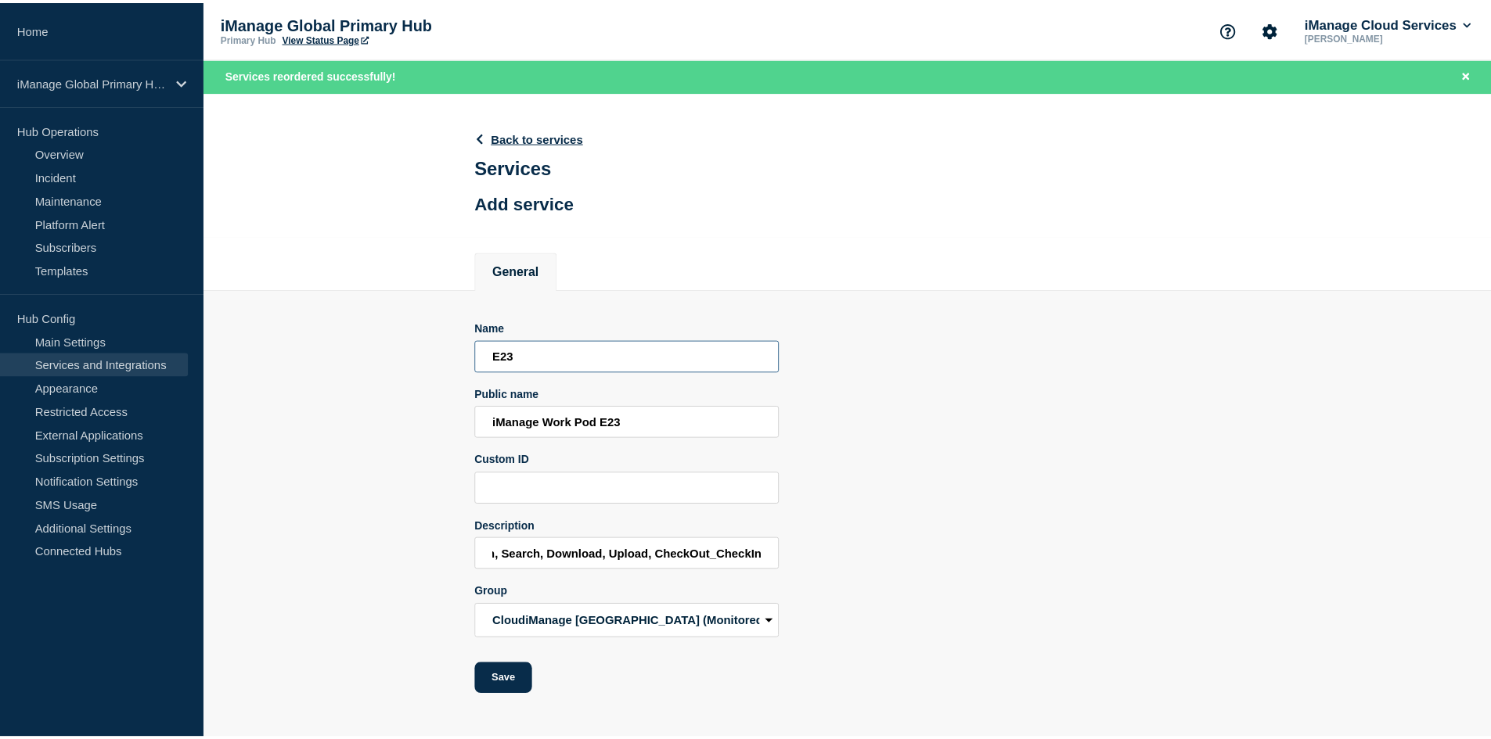
scroll to position [0, 0]
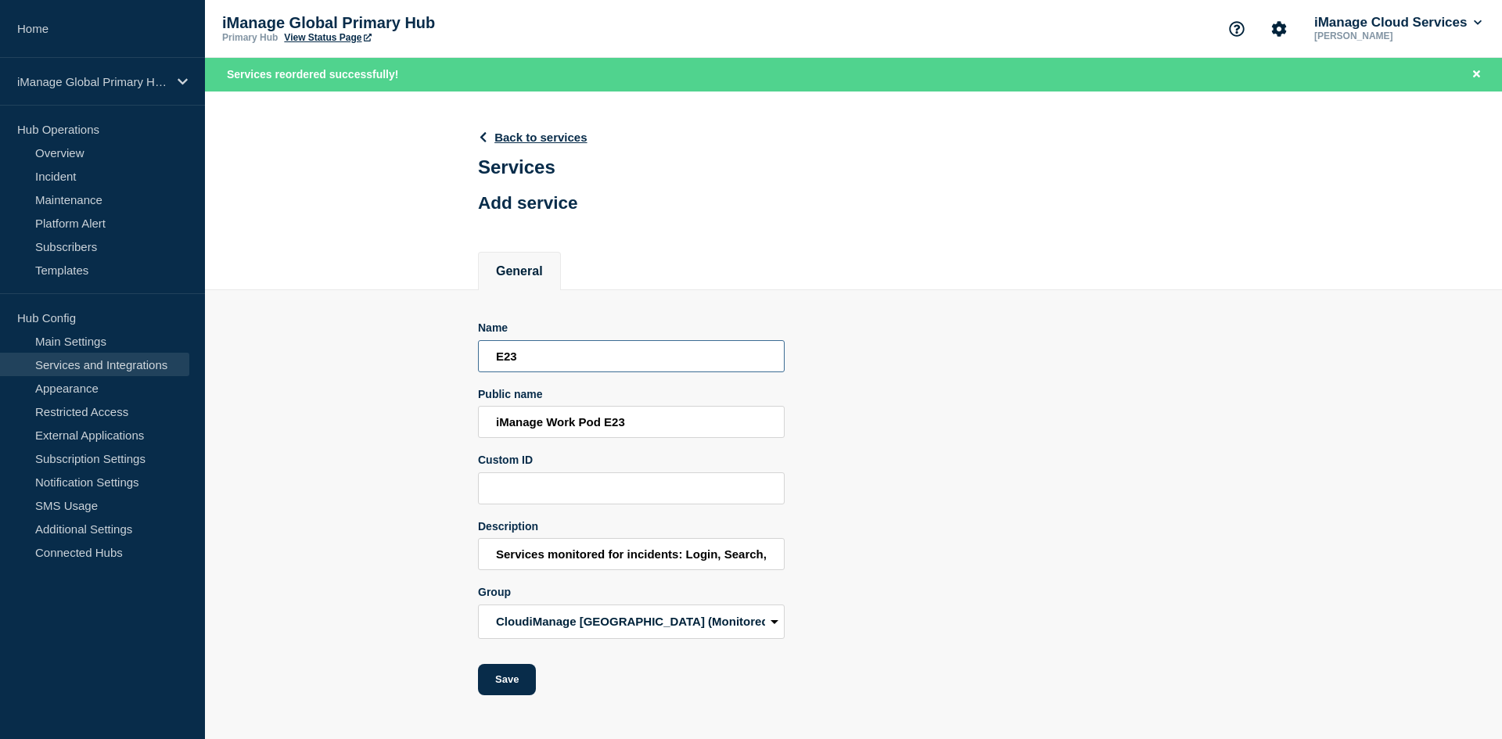
click at [595, 368] on input "E23" at bounding box center [631, 356] width 307 height 32
type input "E26"
type input "iManage Work Pod E26"
click at [518, 674] on button "Save" at bounding box center [507, 679] width 58 height 31
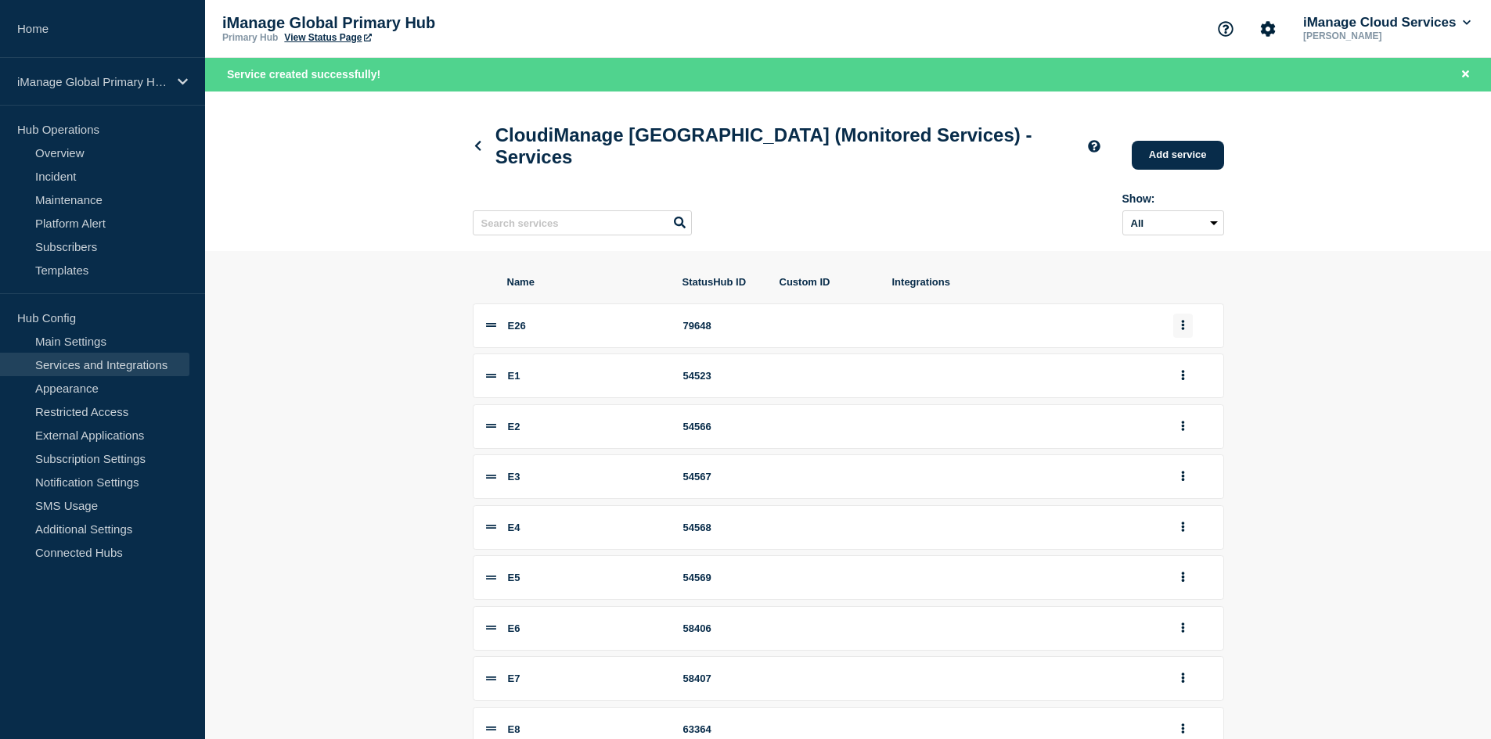
click at [1186, 333] on button "group actions" at bounding box center [1183, 326] width 20 height 24
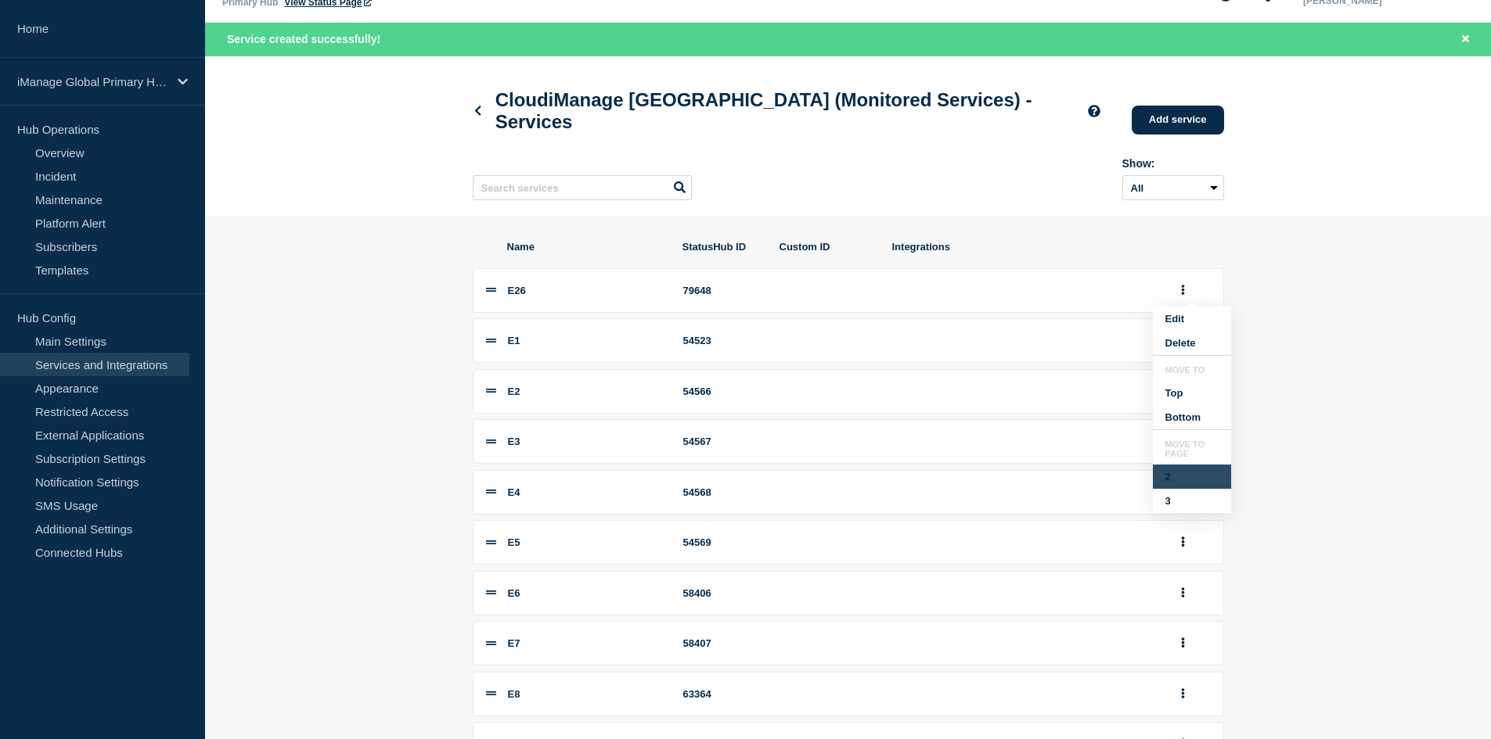
scroll to position [156, 0]
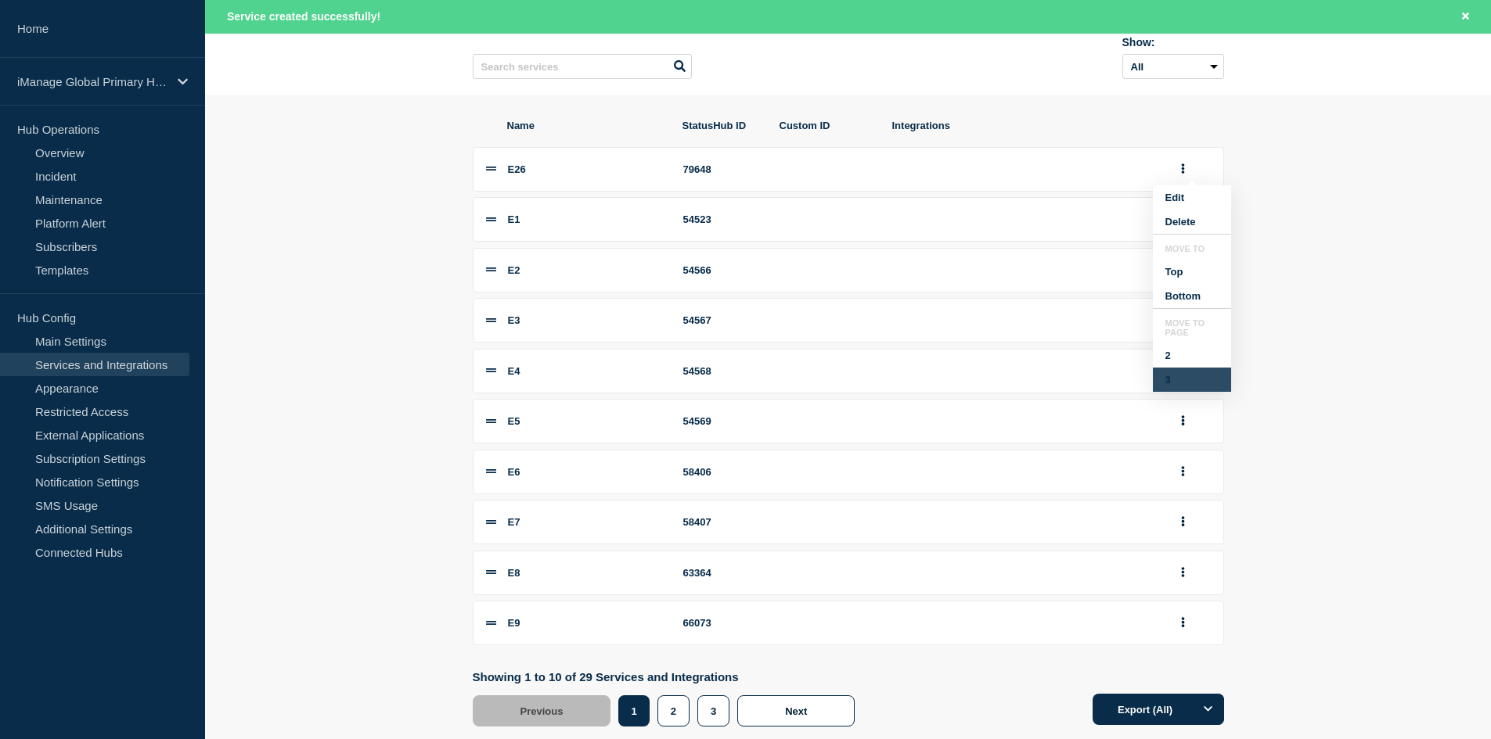
click at [1175, 392] on button "3" at bounding box center [1192, 380] width 78 height 24
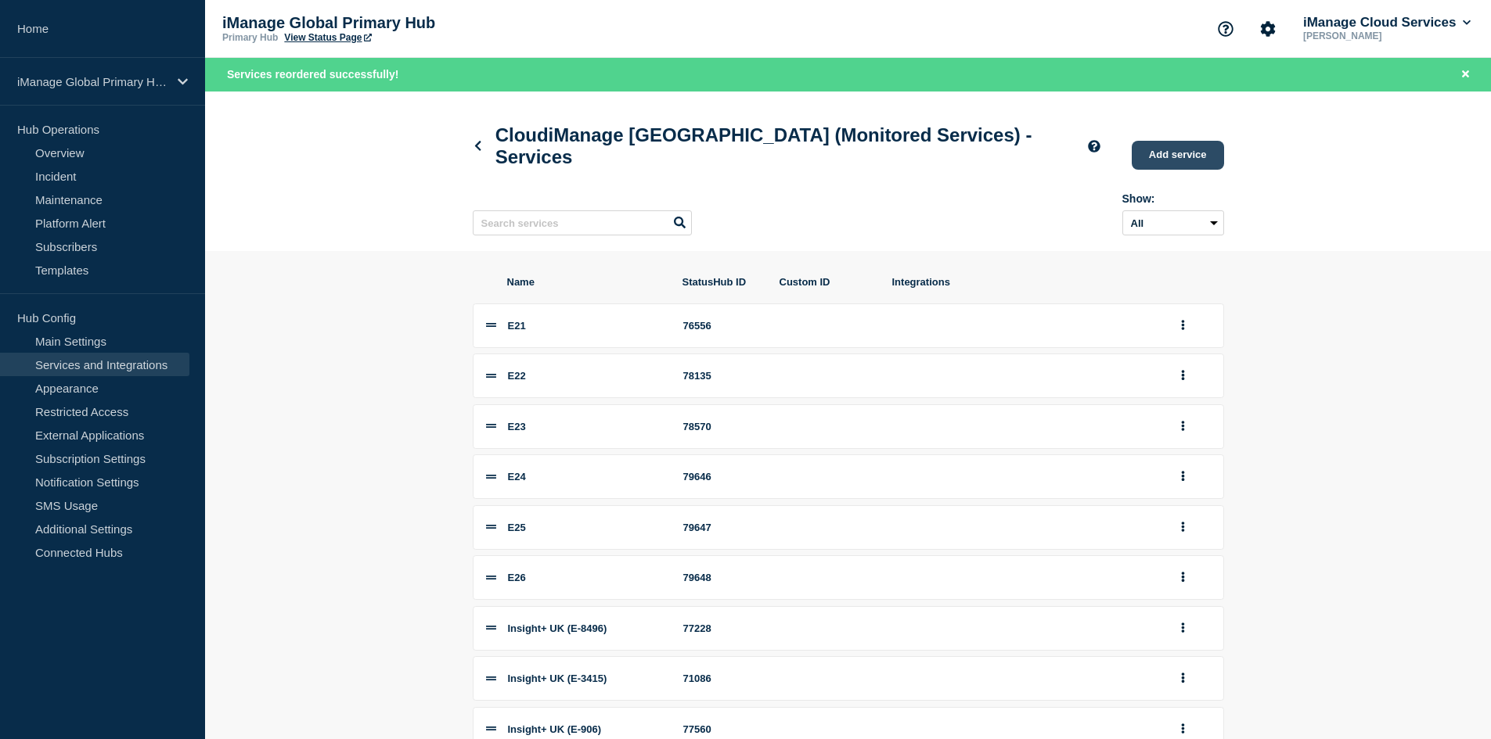
click at [1208, 154] on link "Add service" at bounding box center [1177, 155] width 92 height 29
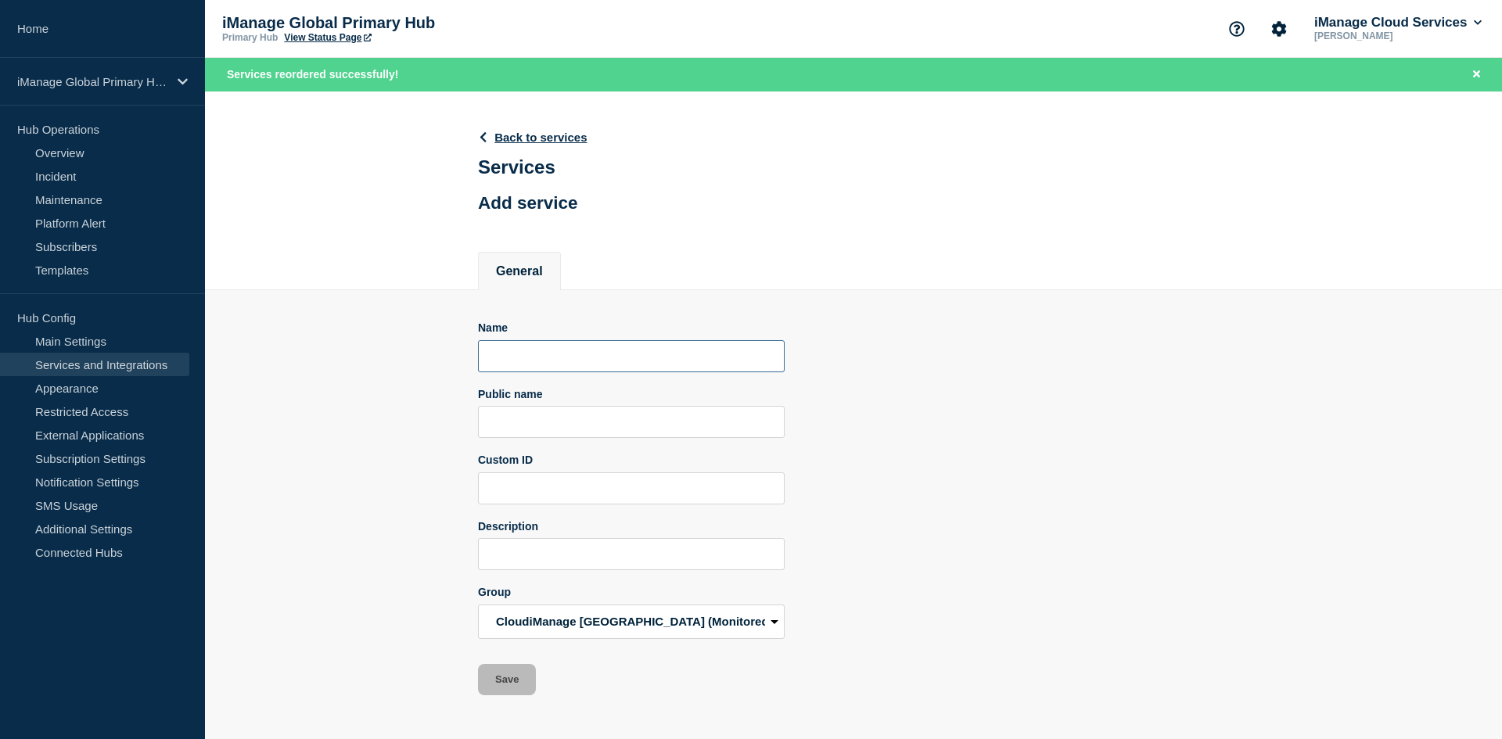
click at [537, 361] on input "Name" at bounding box center [631, 356] width 307 height 32
paste input "E23"
type input "E27"
click at [553, 415] on input "Public name" at bounding box center [631, 422] width 307 height 32
paste input "iManage Work Pod E23"
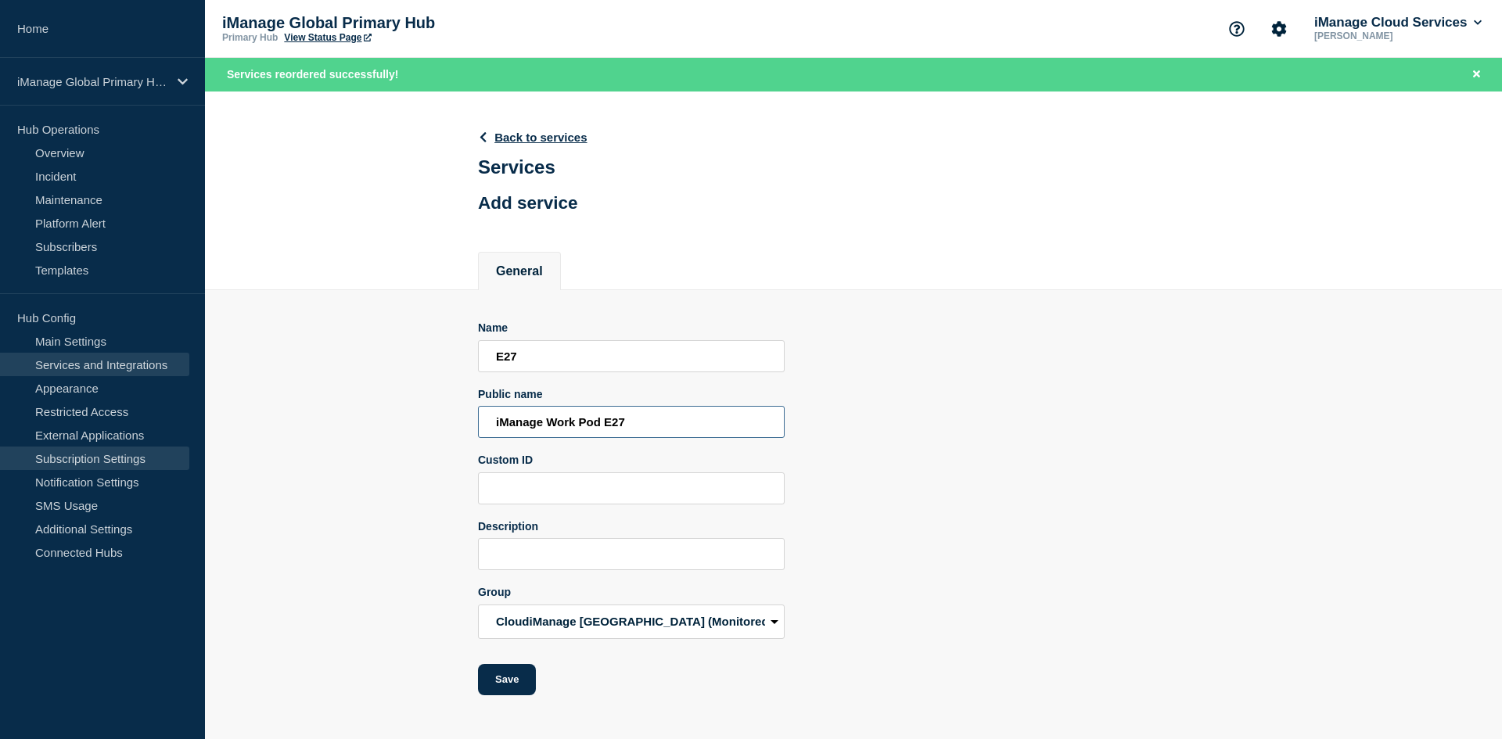
type input "iManage Work Pod E27"
click at [672, 553] on input "Description" at bounding box center [631, 554] width 307 height 32
paste input "Services monitored for incidents: Login, Search, Download, Upload, CheckOut_Che…"
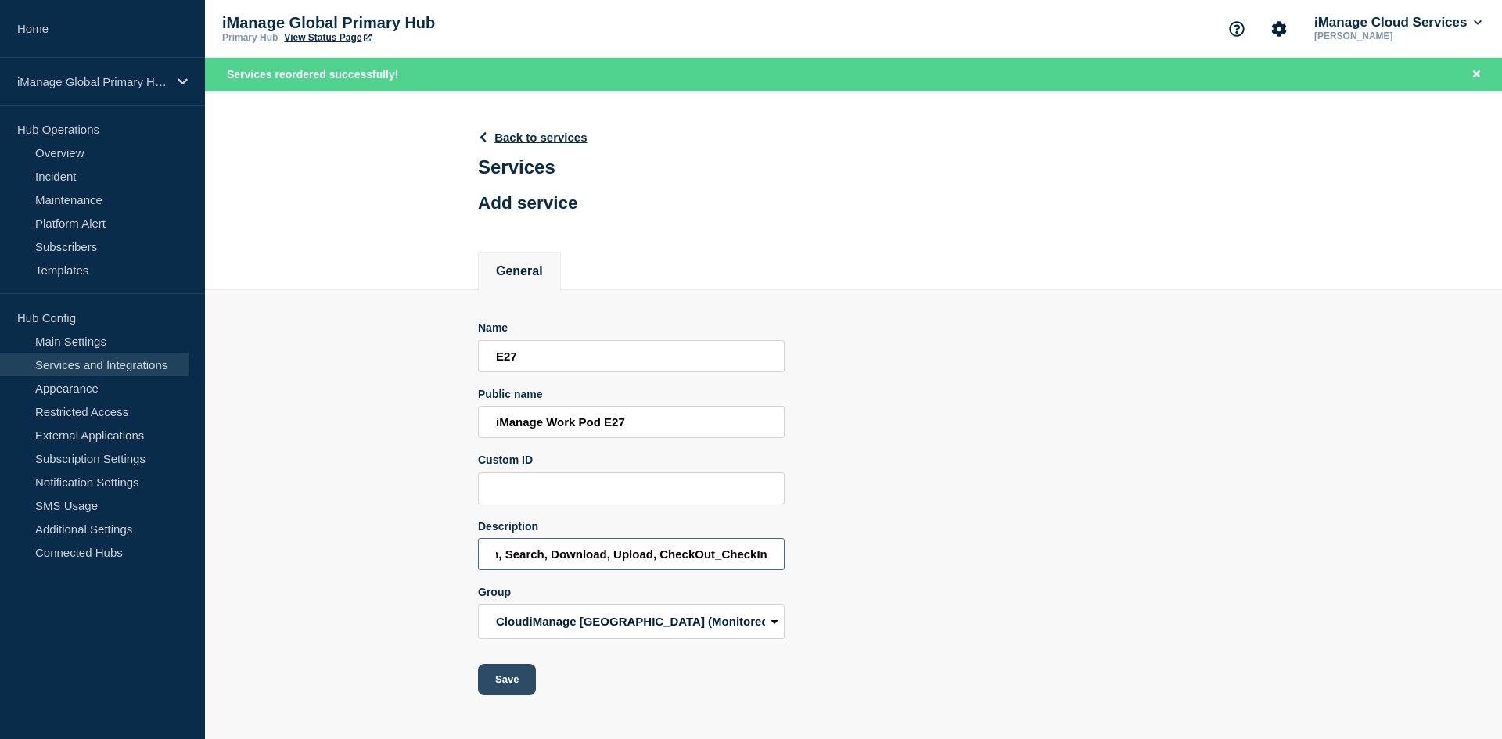
type input "Services monitored for incidents: Login, Search, Download, Upload, CheckOut_Che…"
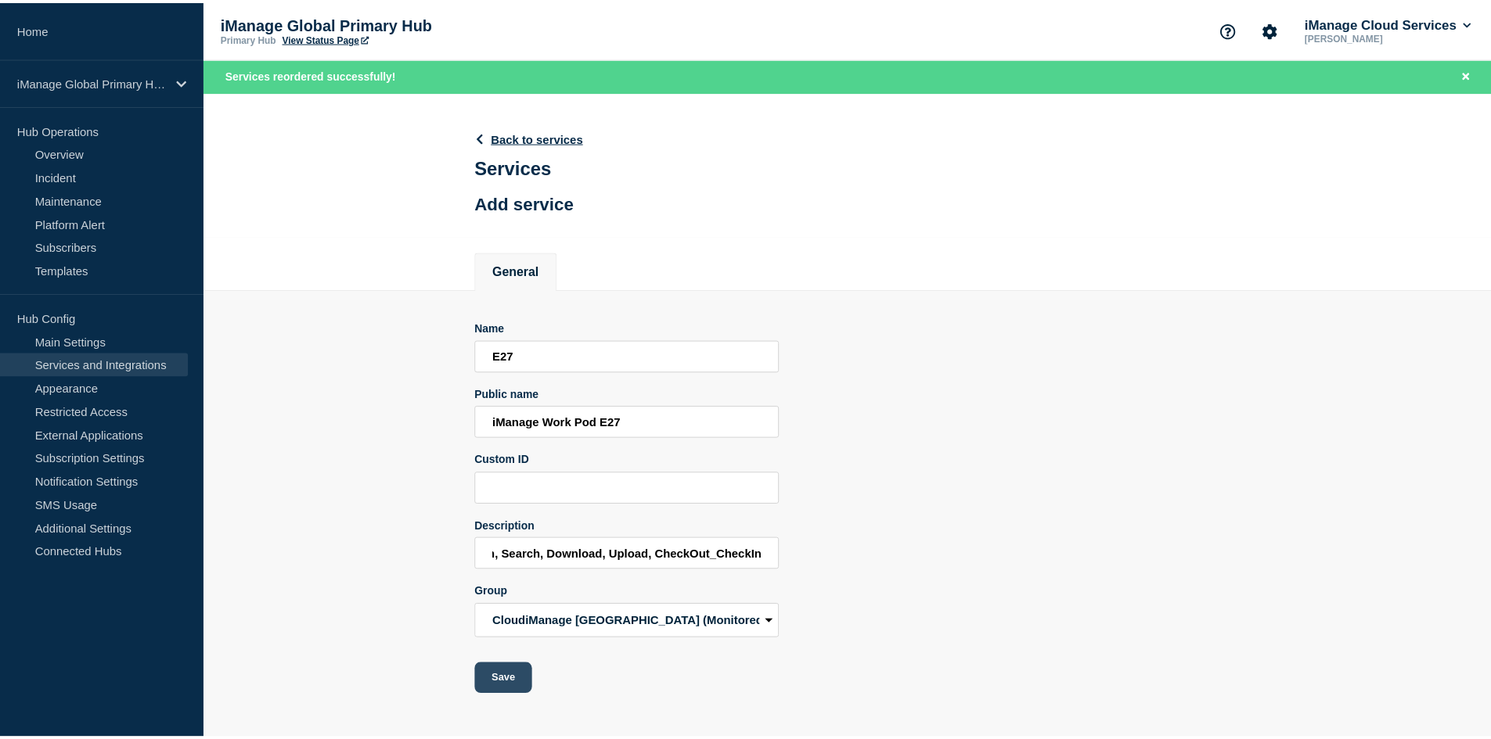
scroll to position [0, 0]
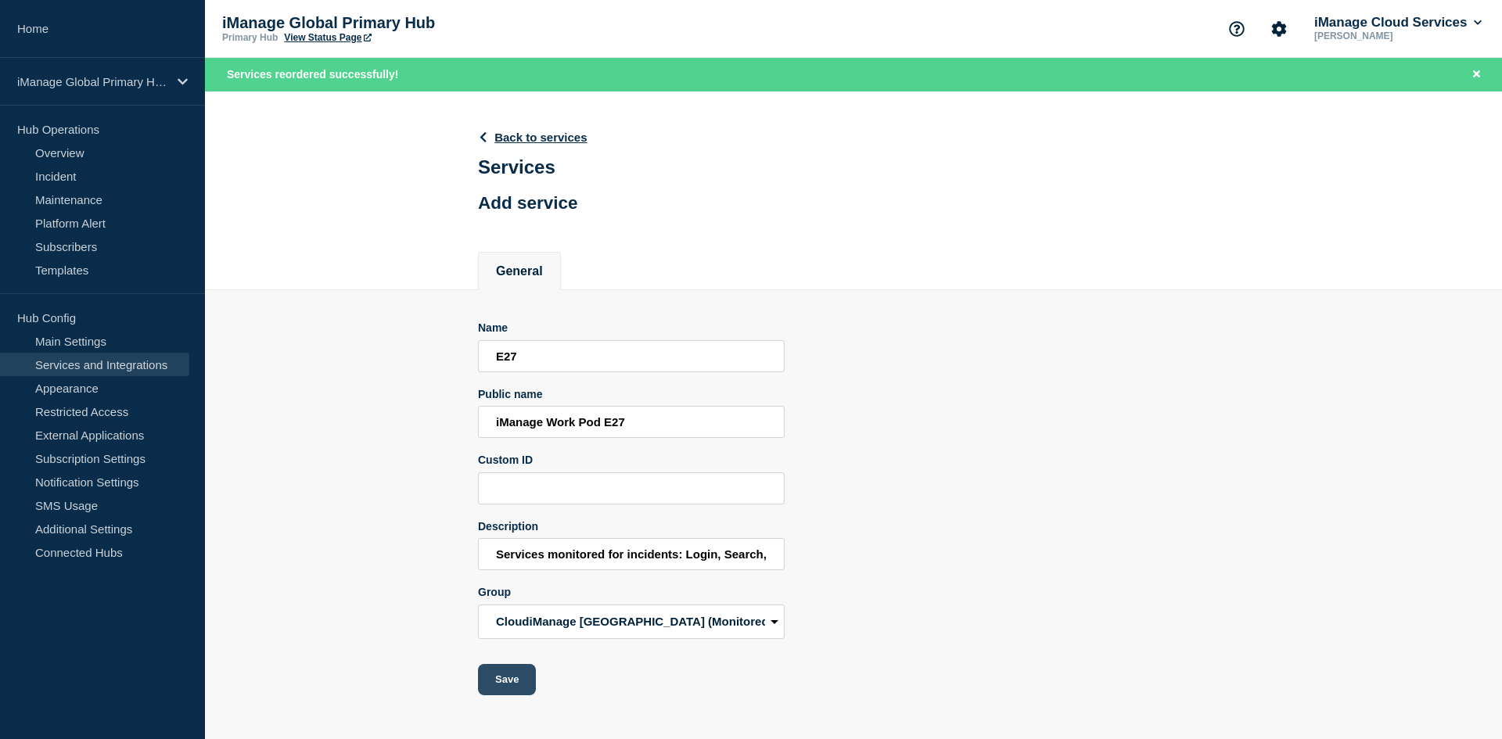
click at [527, 689] on button "Save" at bounding box center [507, 679] width 58 height 31
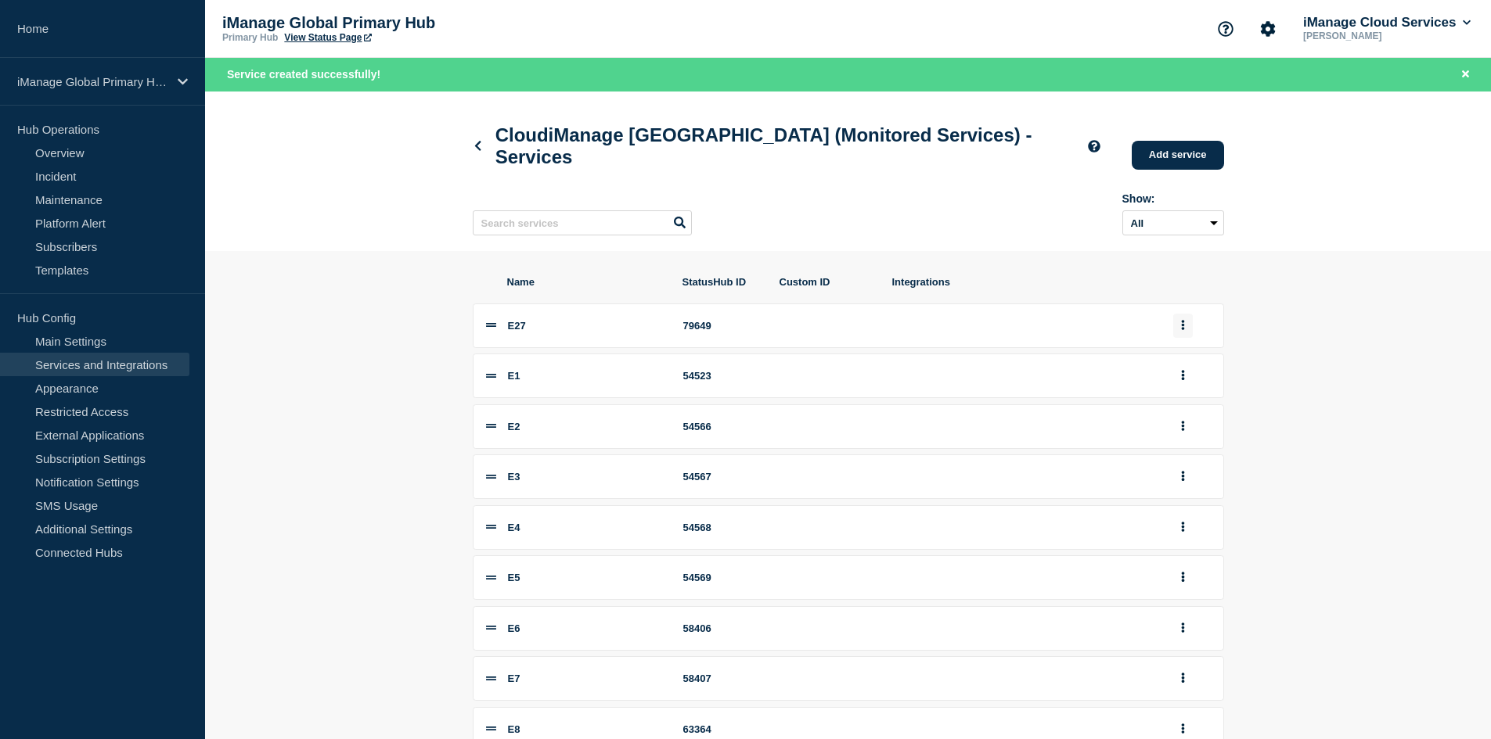
click at [1181, 330] on icon "group actions" at bounding box center [1183, 325] width 4 height 10
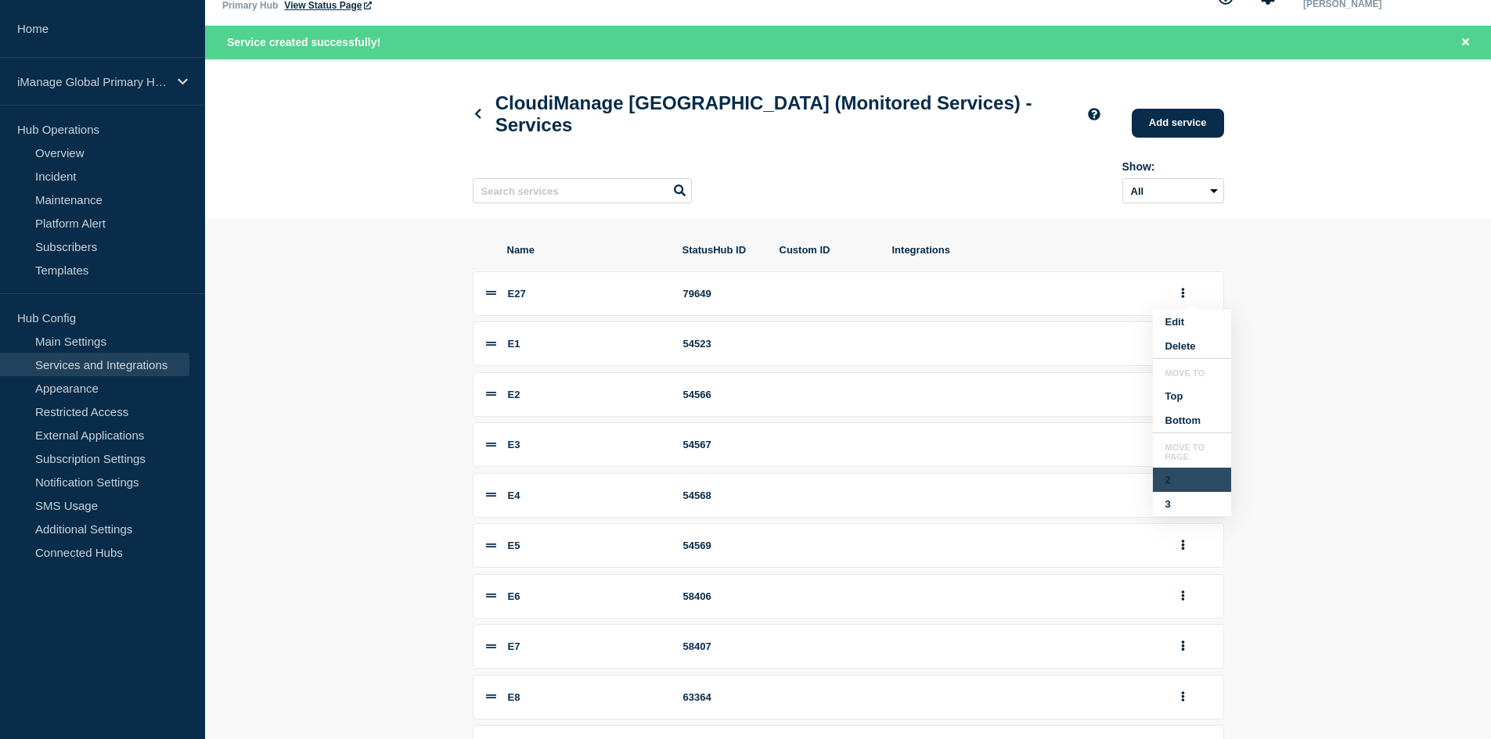
scroll to position [156, 0]
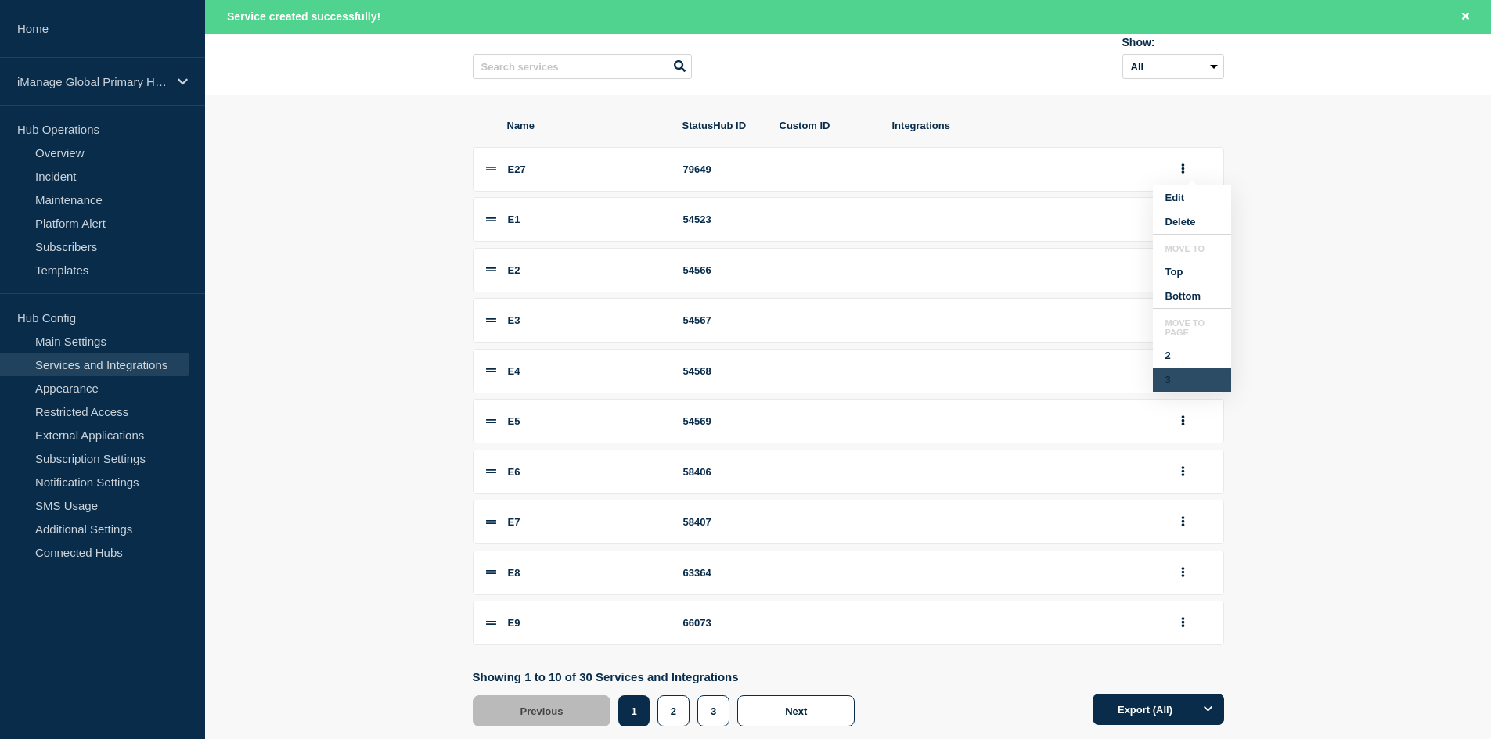
click at [1176, 392] on button "3" at bounding box center [1192, 380] width 78 height 24
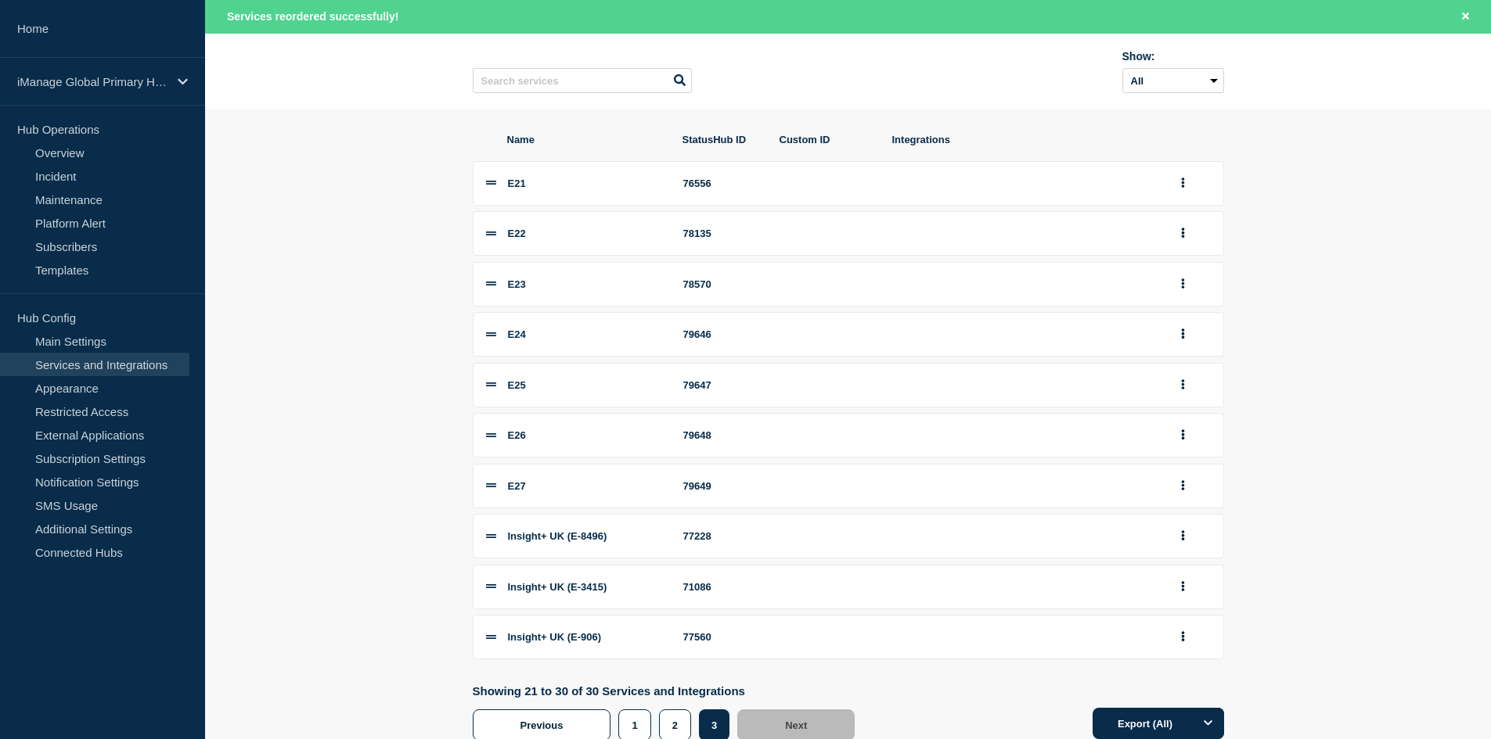
scroll to position [201, 0]
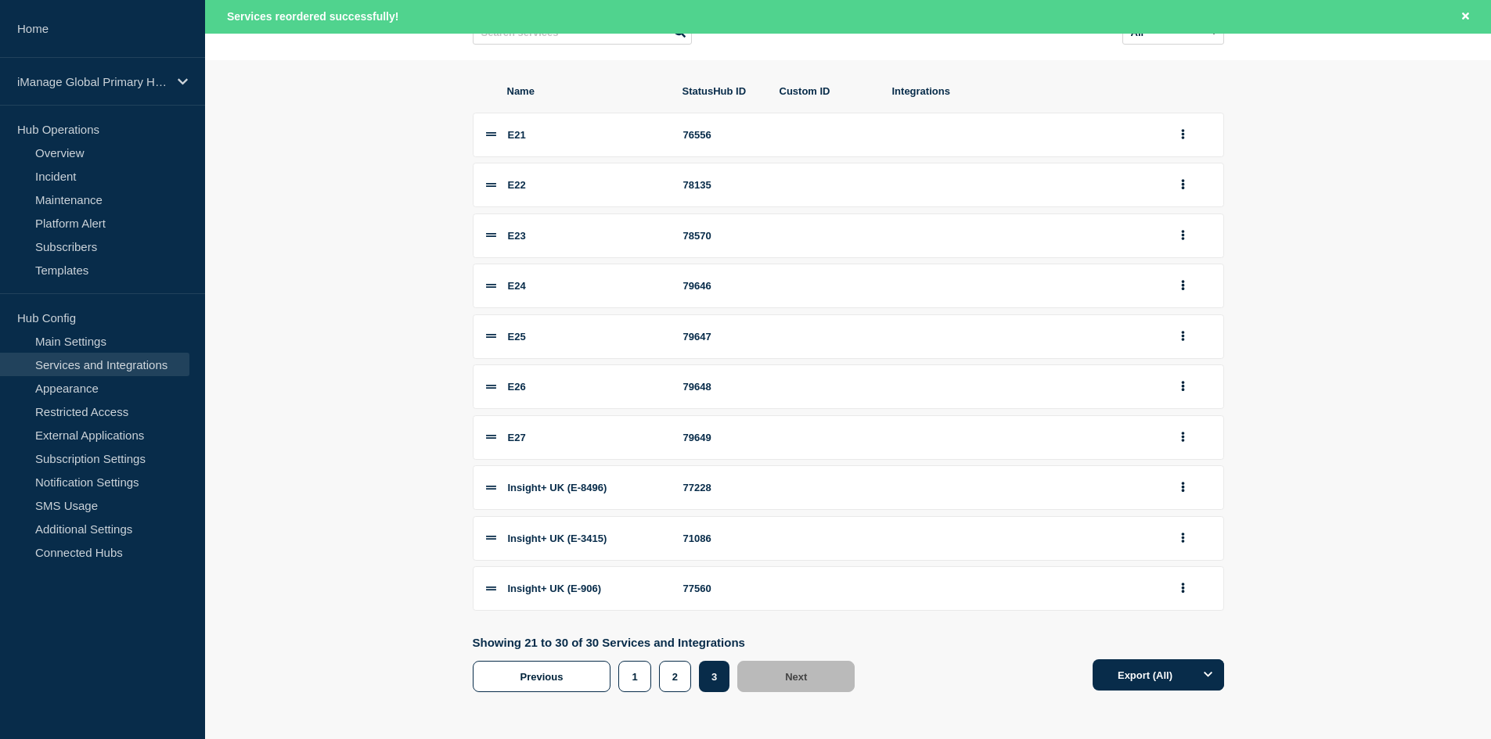
click at [710, 286] on div "79646" at bounding box center [722, 286] width 78 height 12
copy div "79646"
click at [715, 343] on div "79647" at bounding box center [722, 337] width 78 height 12
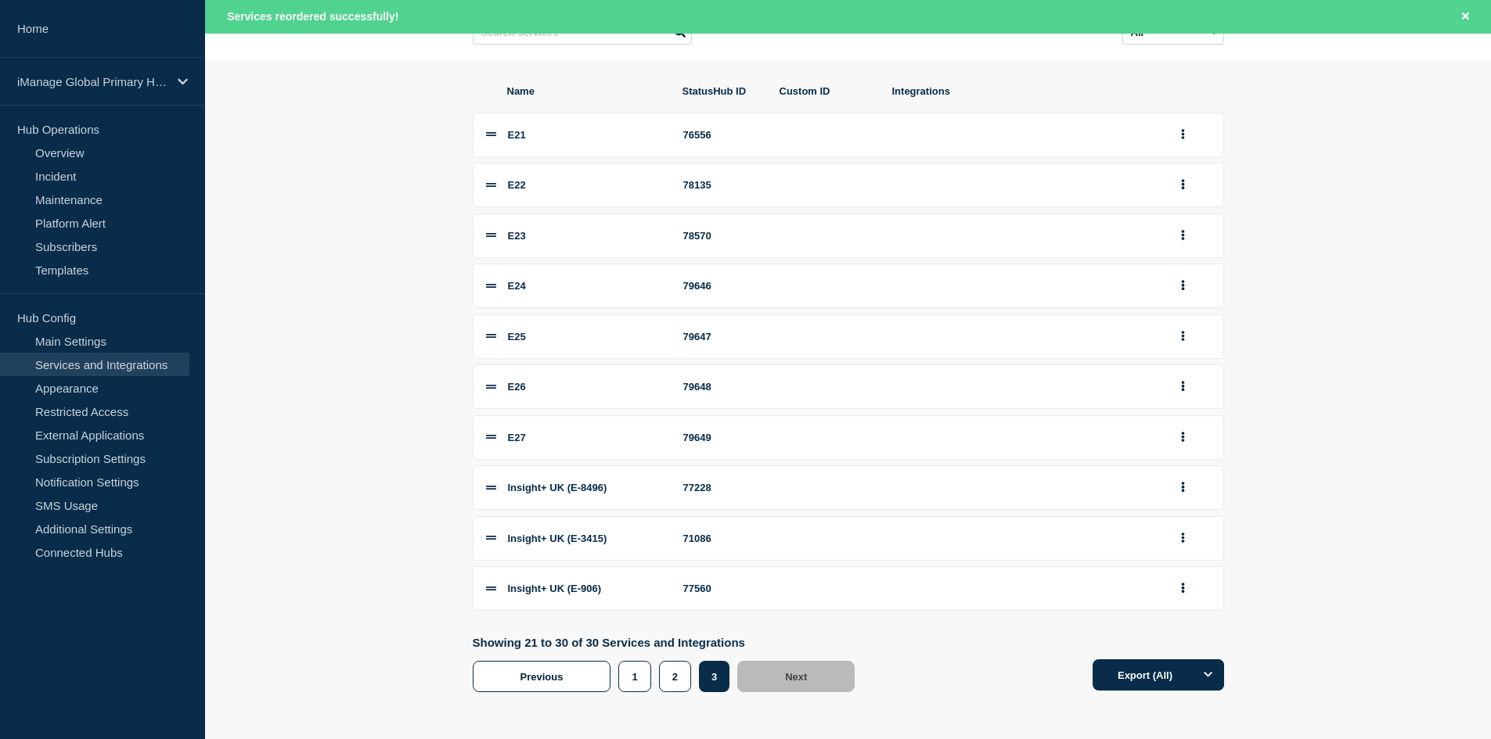
click at [709, 341] on div "79647" at bounding box center [722, 337] width 78 height 12
copy div "79647"
click at [697, 388] on div "79648" at bounding box center [722, 387] width 78 height 12
click at [697, 387] on div "79648" at bounding box center [722, 387] width 78 height 12
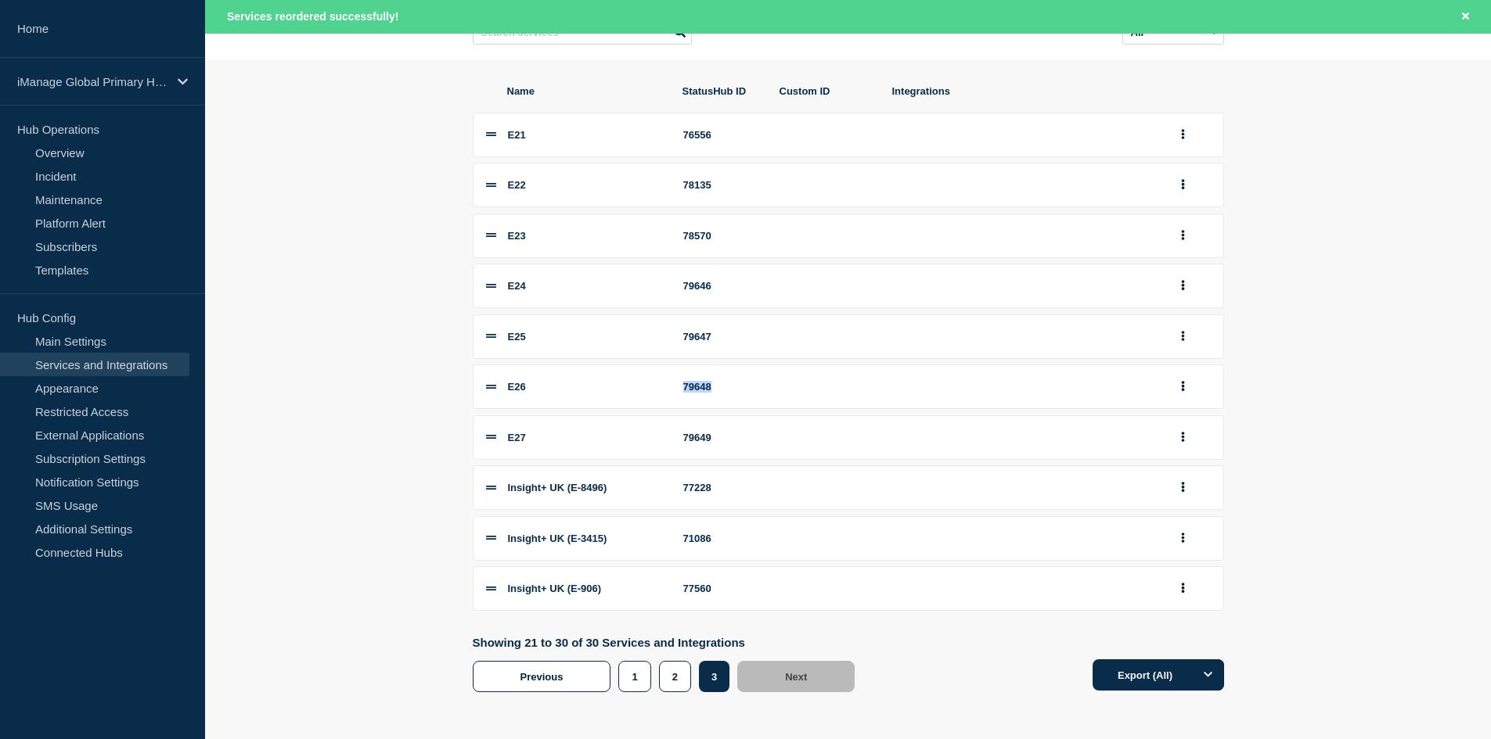
click at [697, 387] on div "79648" at bounding box center [722, 387] width 78 height 12
copy div "79648"
click at [707, 440] on div "79649" at bounding box center [722, 438] width 78 height 12
copy div "79649"
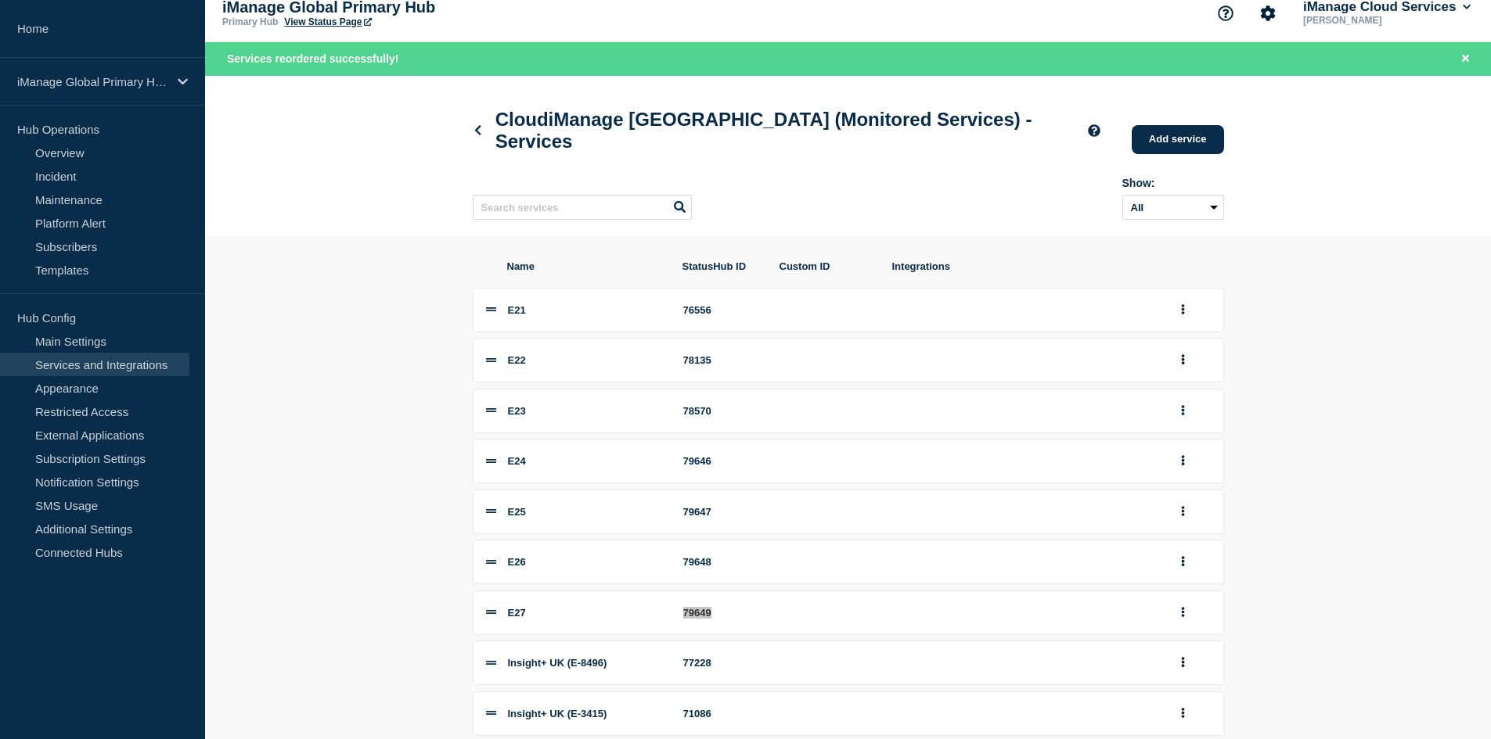
scroll to position [0, 0]
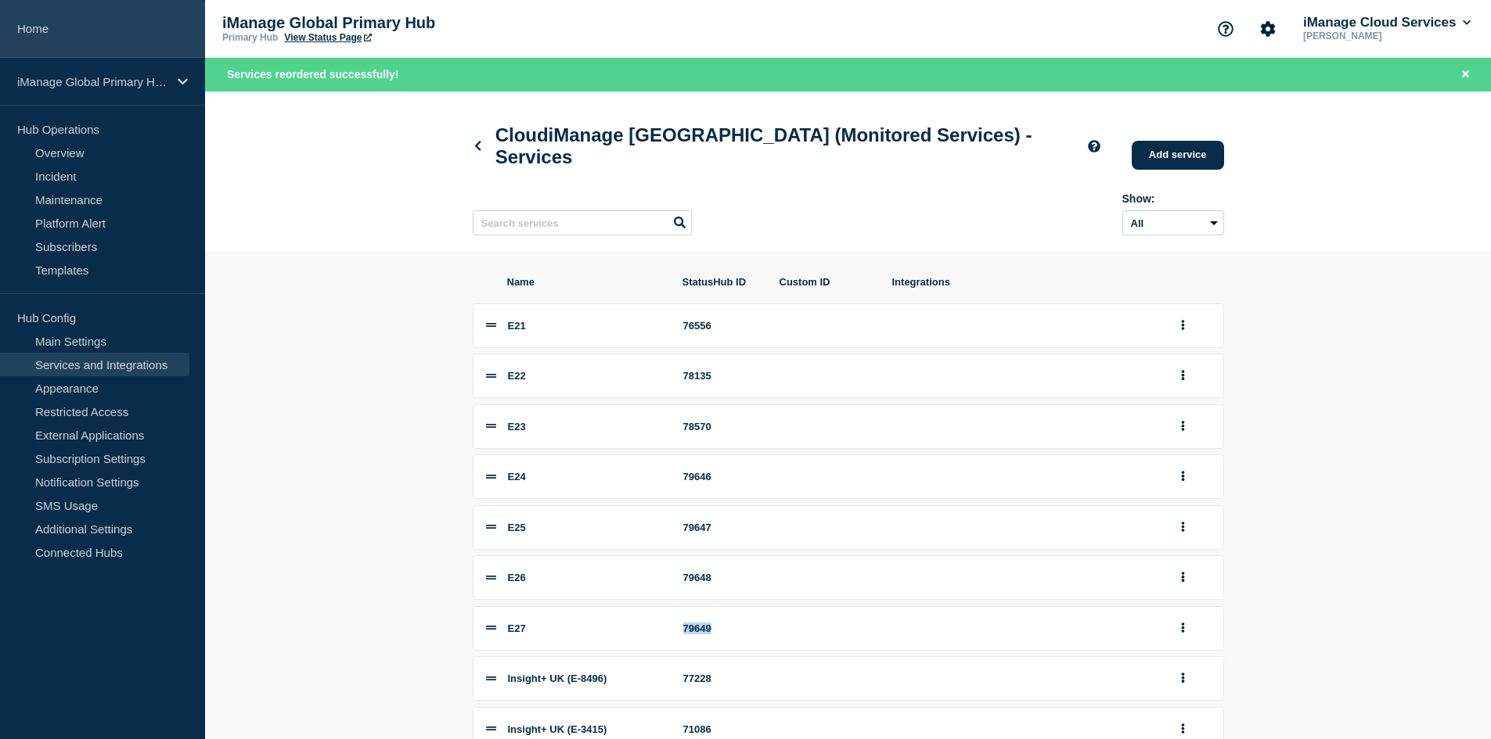
click at [141, 39] on link "Home" at bounding box center [102, 29] width 205 height 58
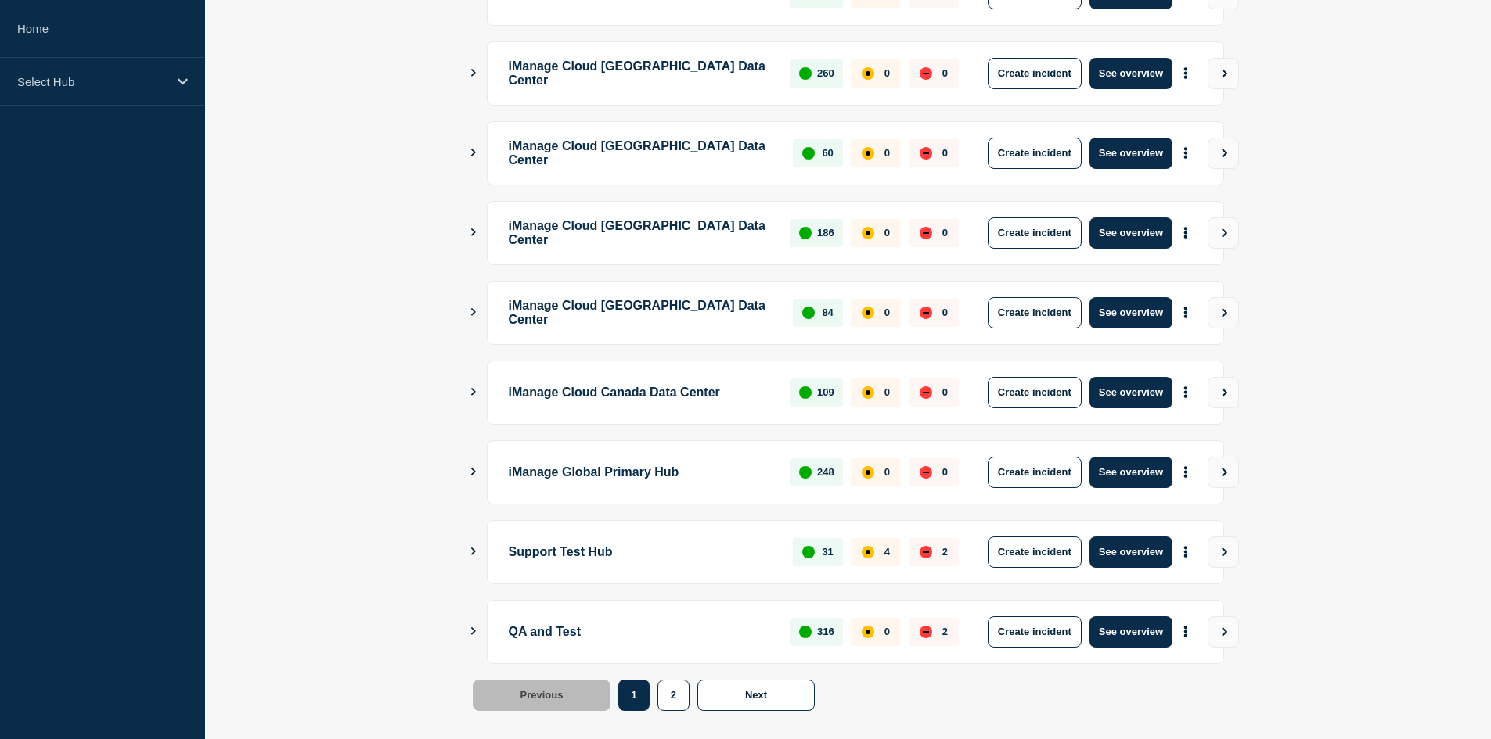
scroll to position [370, 0]
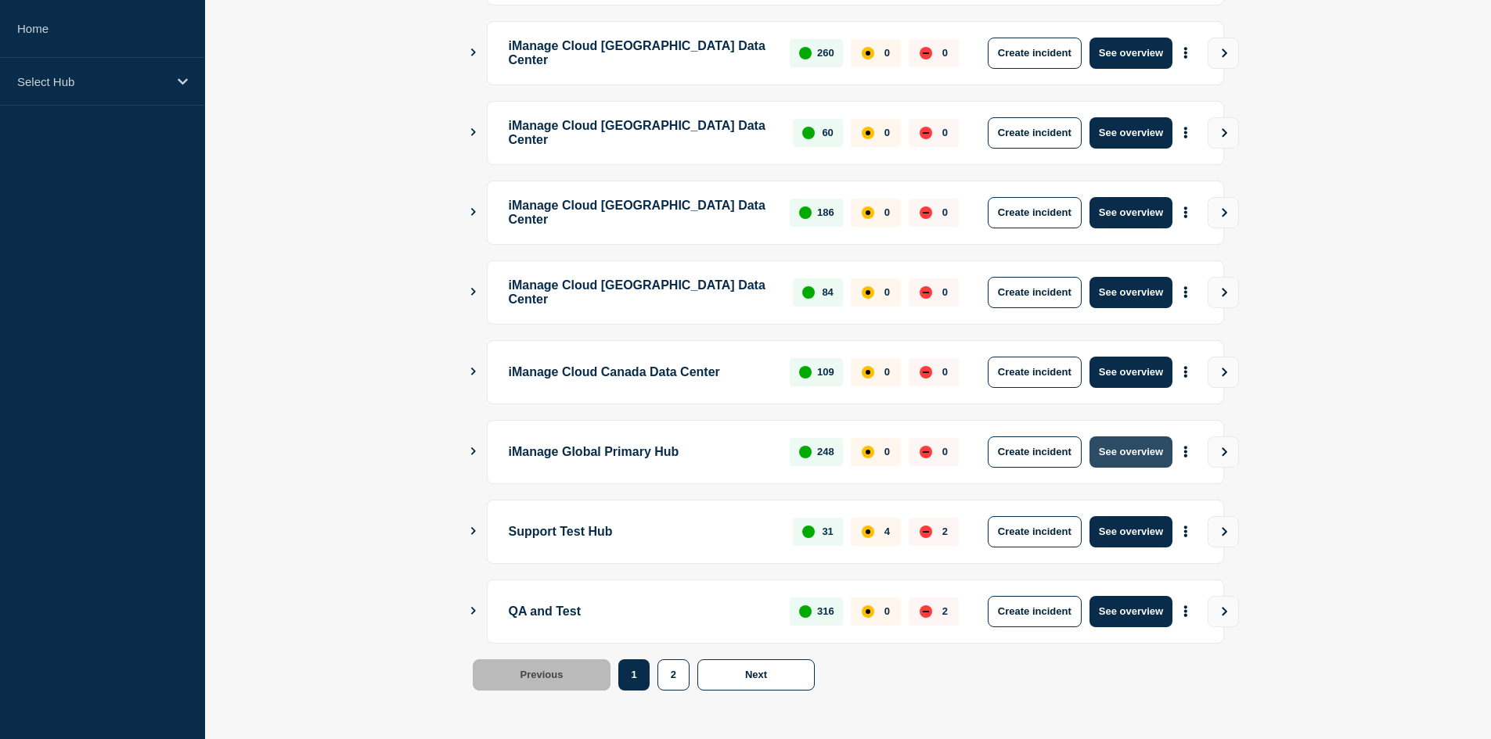
click at [1134, 453] on button "See overview" at bounding box center [1130, 452] width 83 height 31
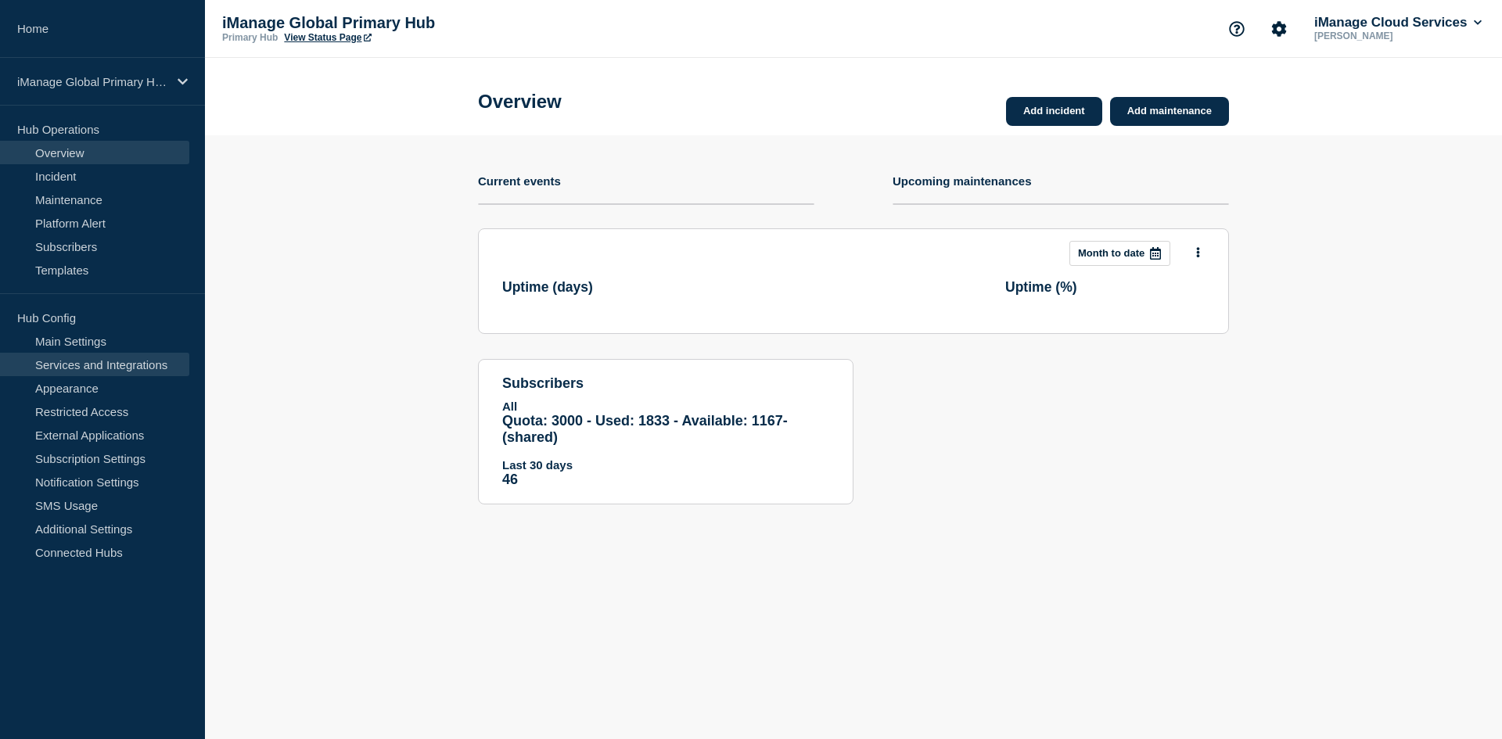
click at [115, 358] on link "Services and Integrations" at bounding box center [94, 364] width 189 height 23
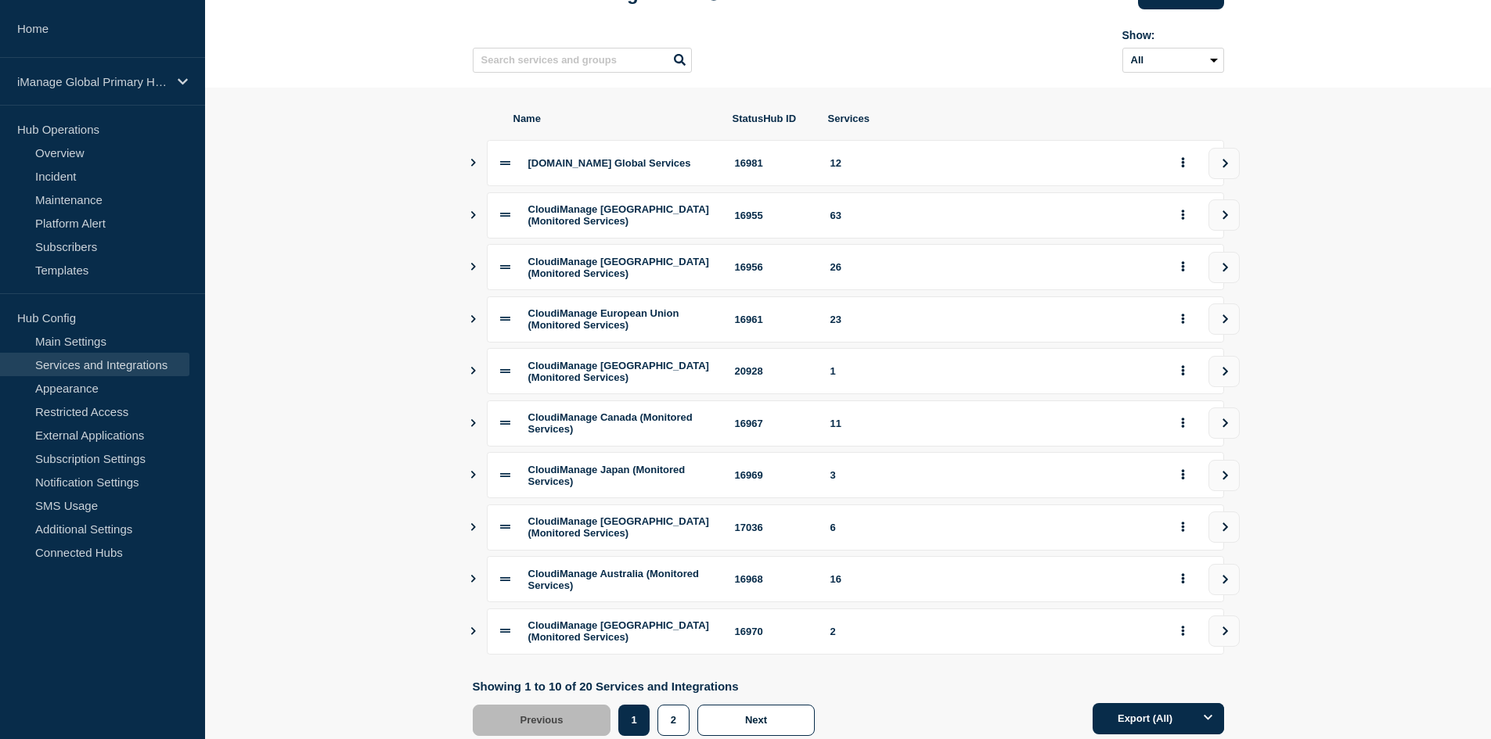
scroll to position [156, 0]
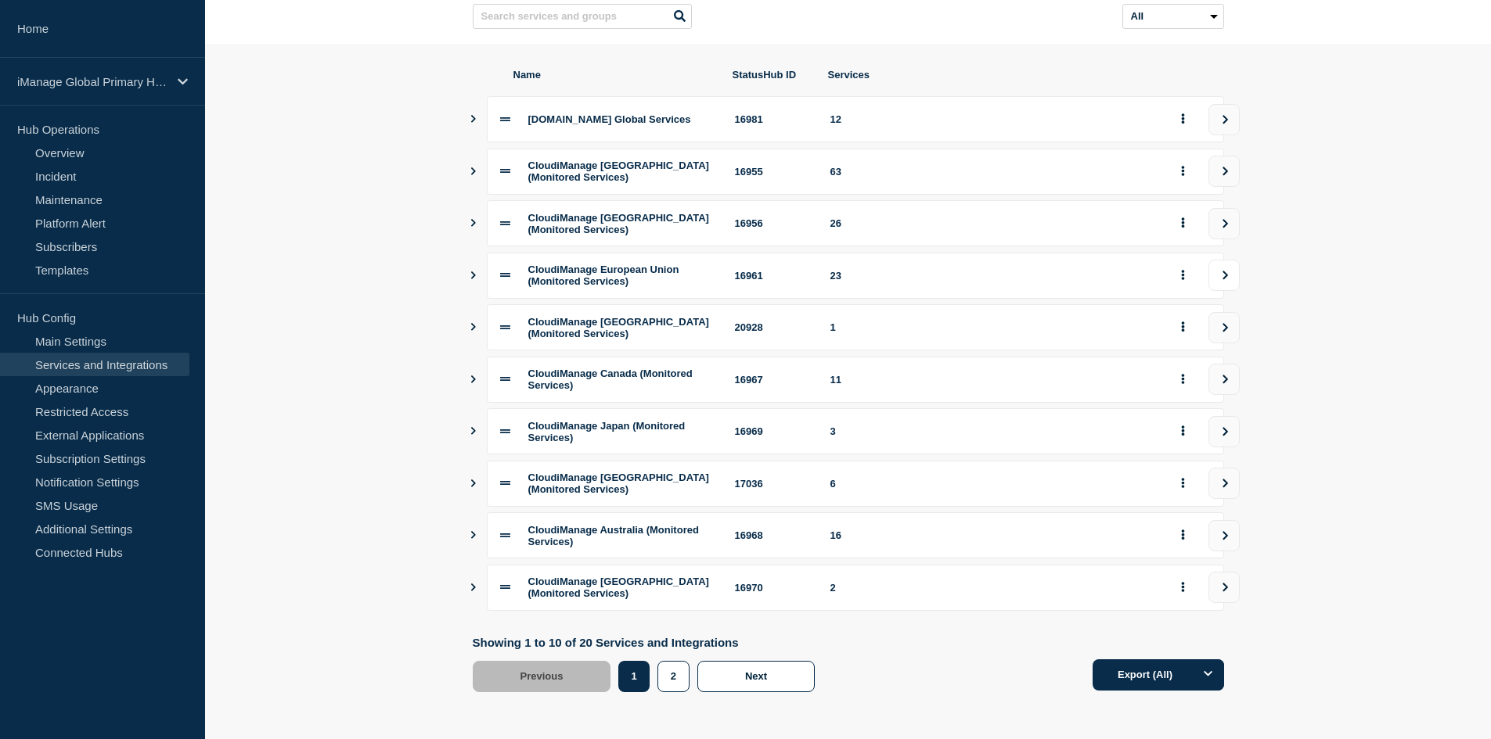
click at [1220, 278] on button "view group" at bounding box center [1223, 275] width 31 height 31
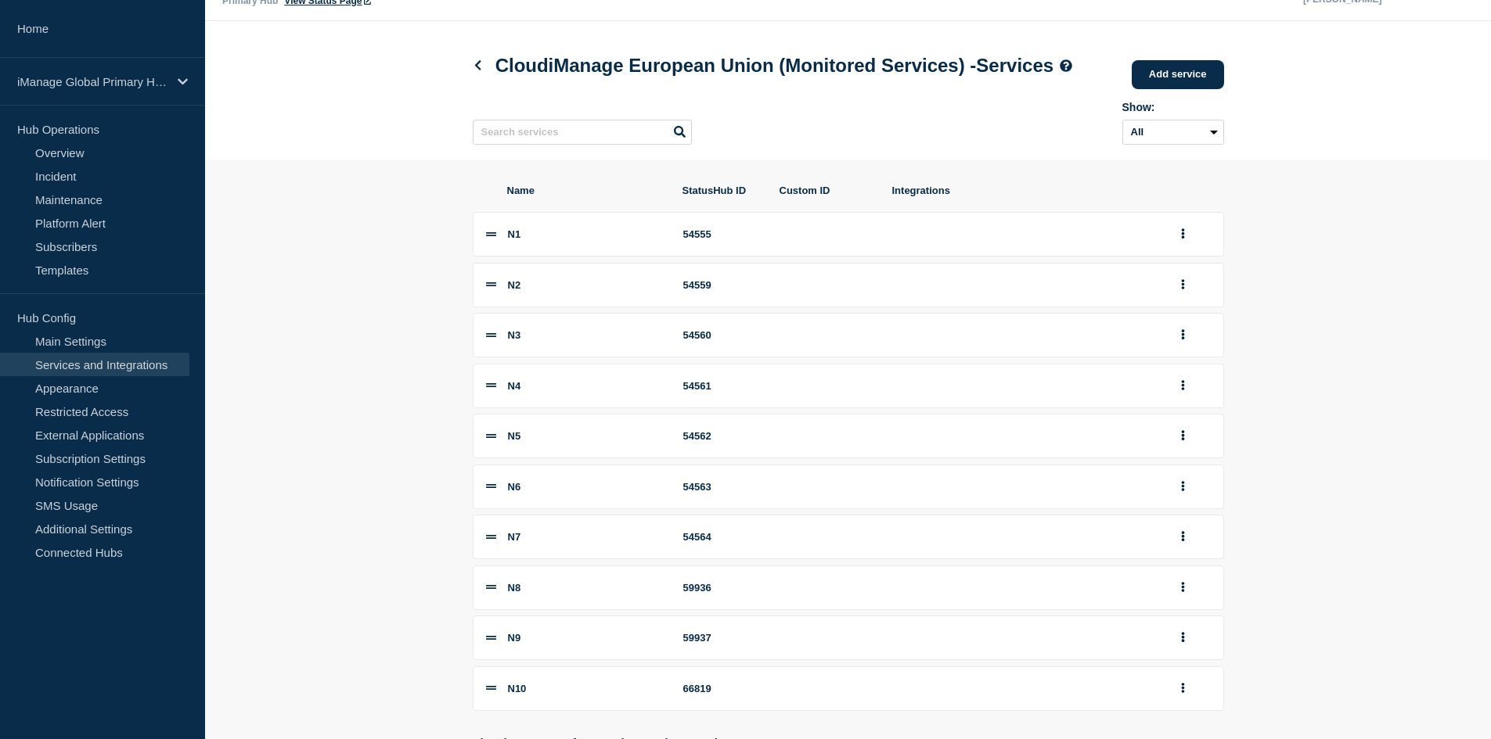
scroll to position [168, 0]
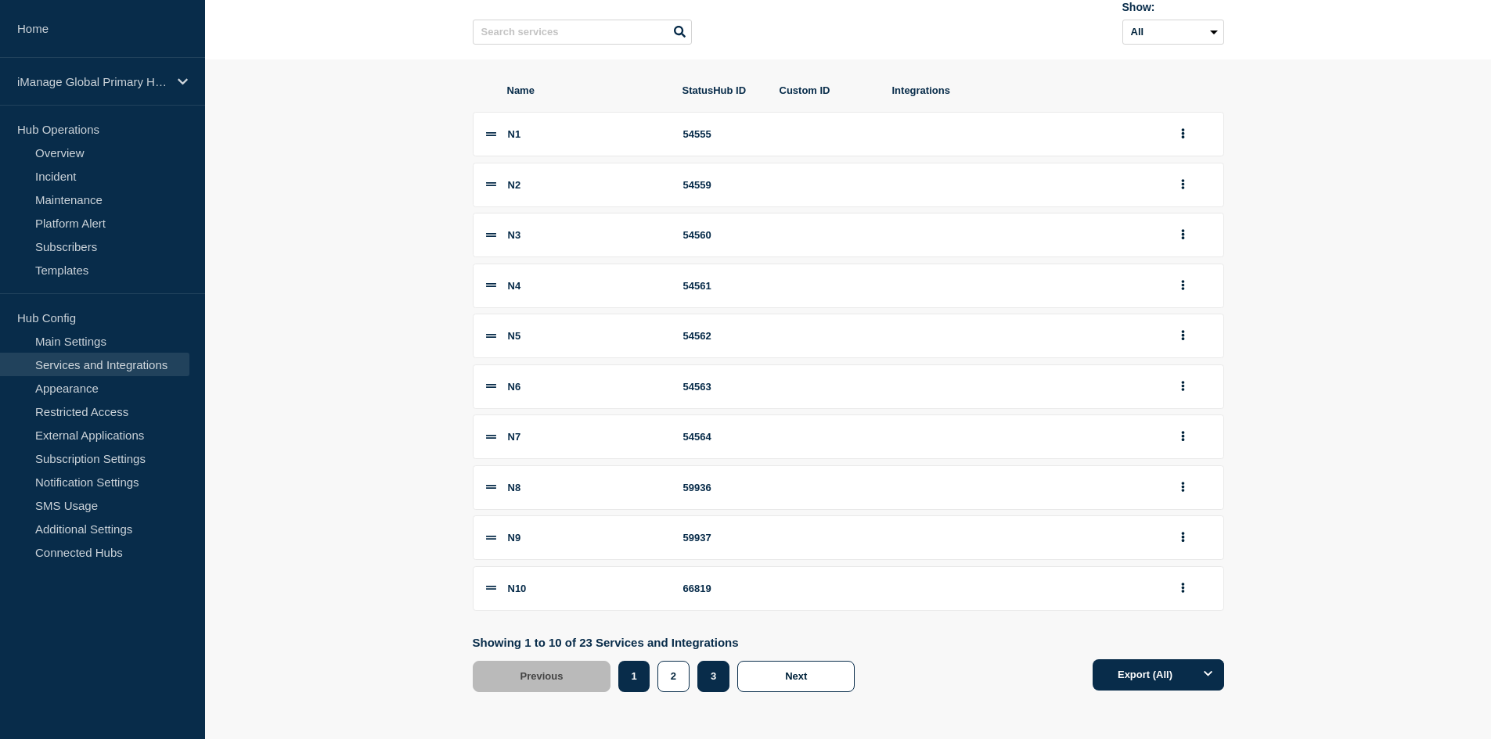
click at [714, 675] on button "3" at bounding box center [713, 676] width 32 height 31
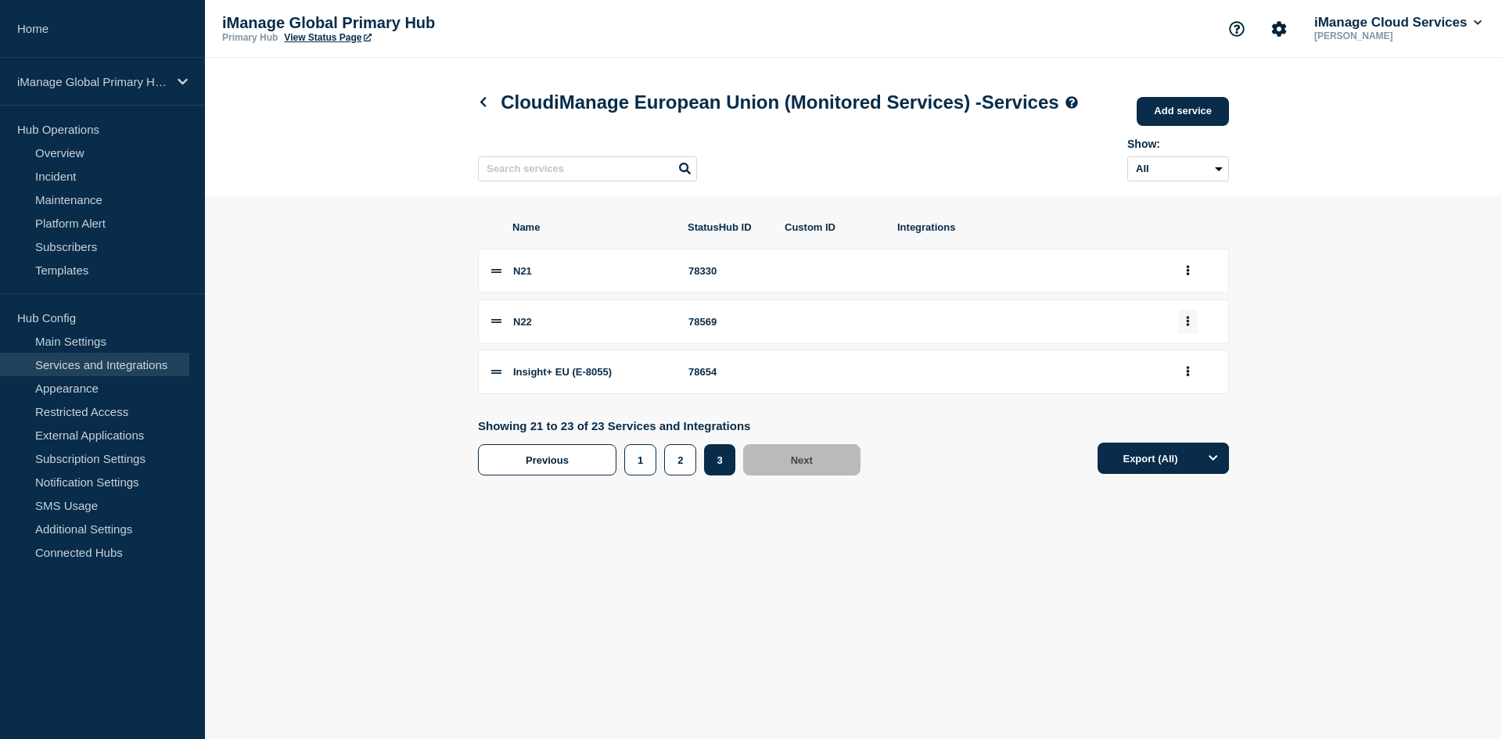
click at [1187, 326] on icon "group actions" at bounding box center [1188, 321] width 3 height 10
click at [1175, 362] on button "Edit" at bounding box center [1197, 350] width 78 height 24
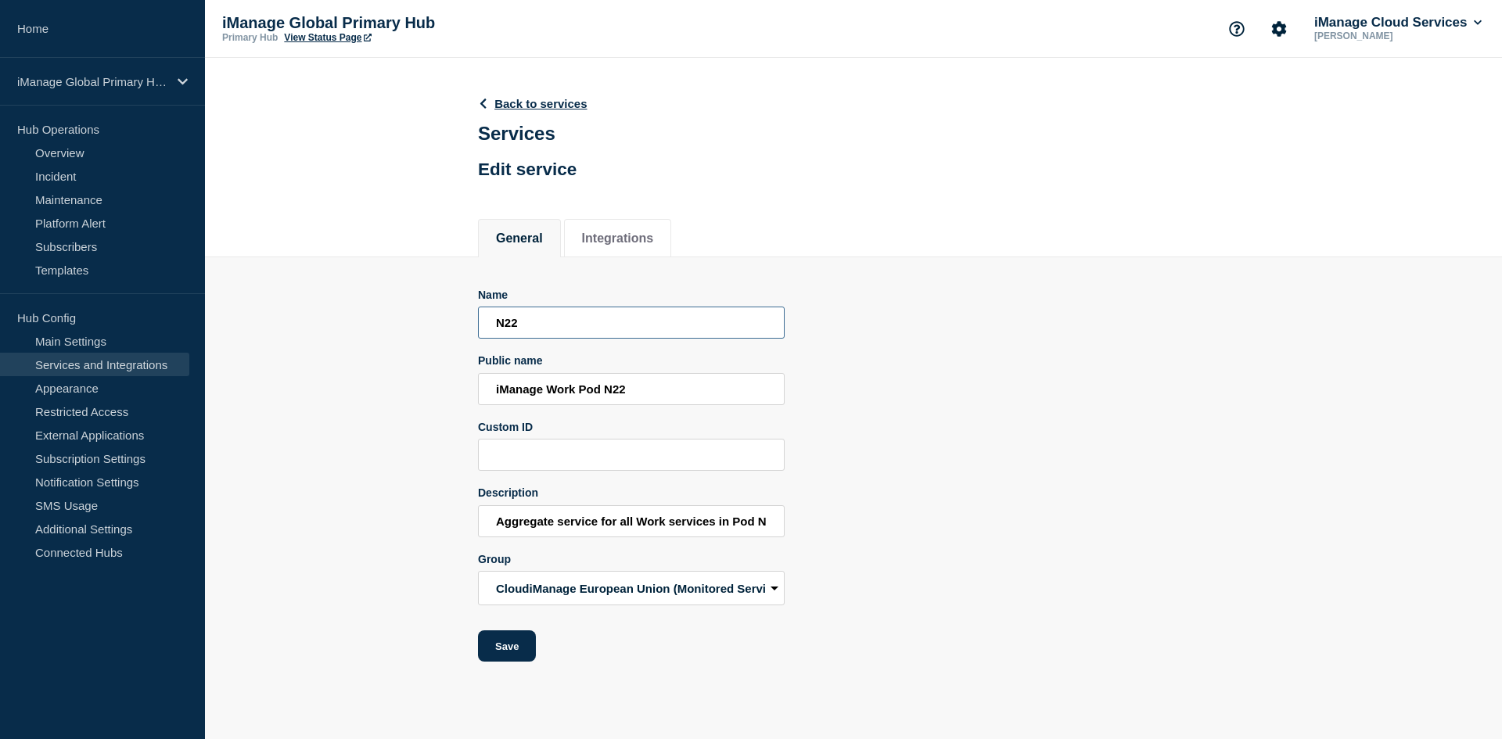
click at [568, 323] on input "N22" at bounding box center [631, 323] width 307 height 32
click at [549, 392] on input "iManage Work Pod N22" at bounding box center [631, 389] width 307 height 32
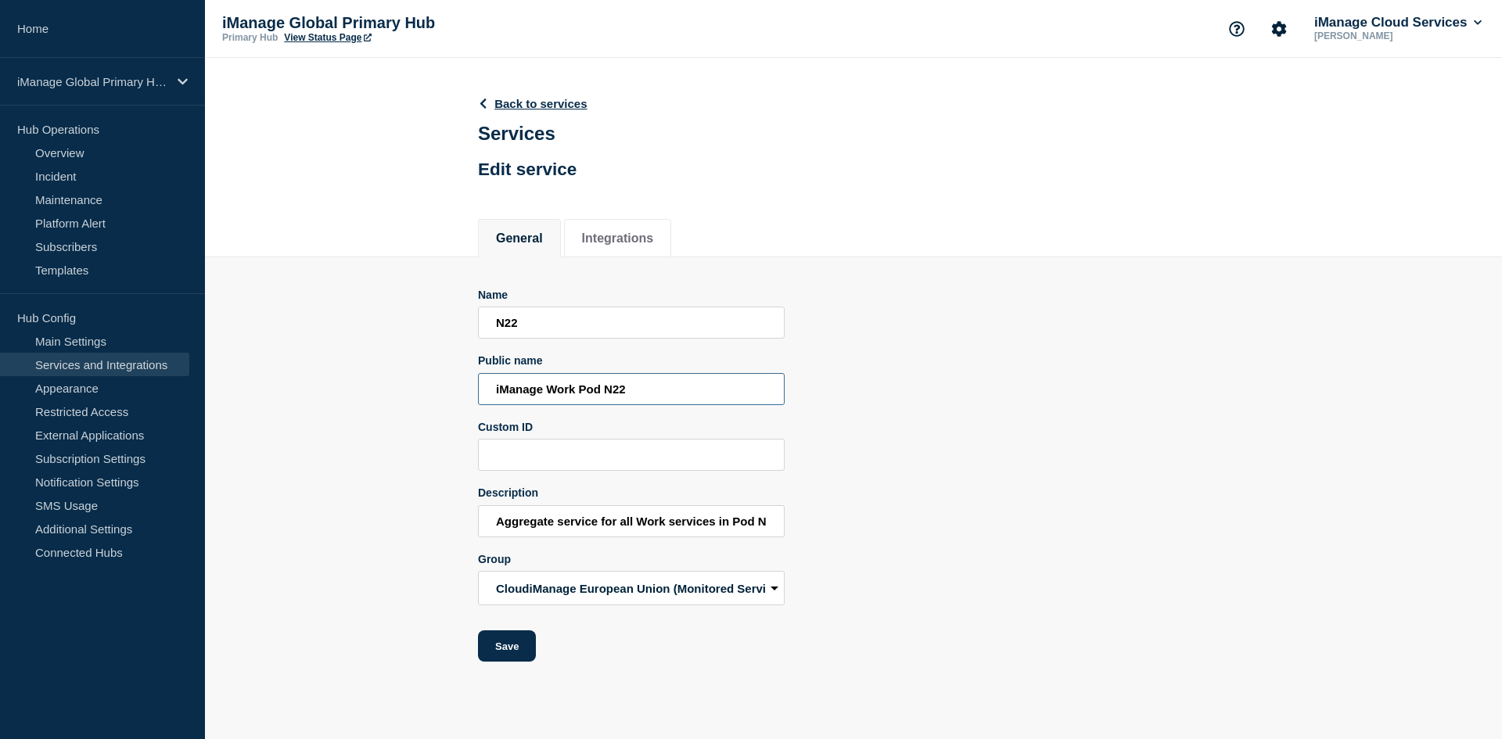
click at [549, 392] on input "iManage Work Pod N22" at bounding box center [631, 389] width 307 height 32
click at [708, 532] on input "Aggregate service for all Work services in Pod N22" at bounding box center [631, 521] width 307 height 32
click at [113, 14] on link "Home" at bounding box center [102, 29] width 205 height 58
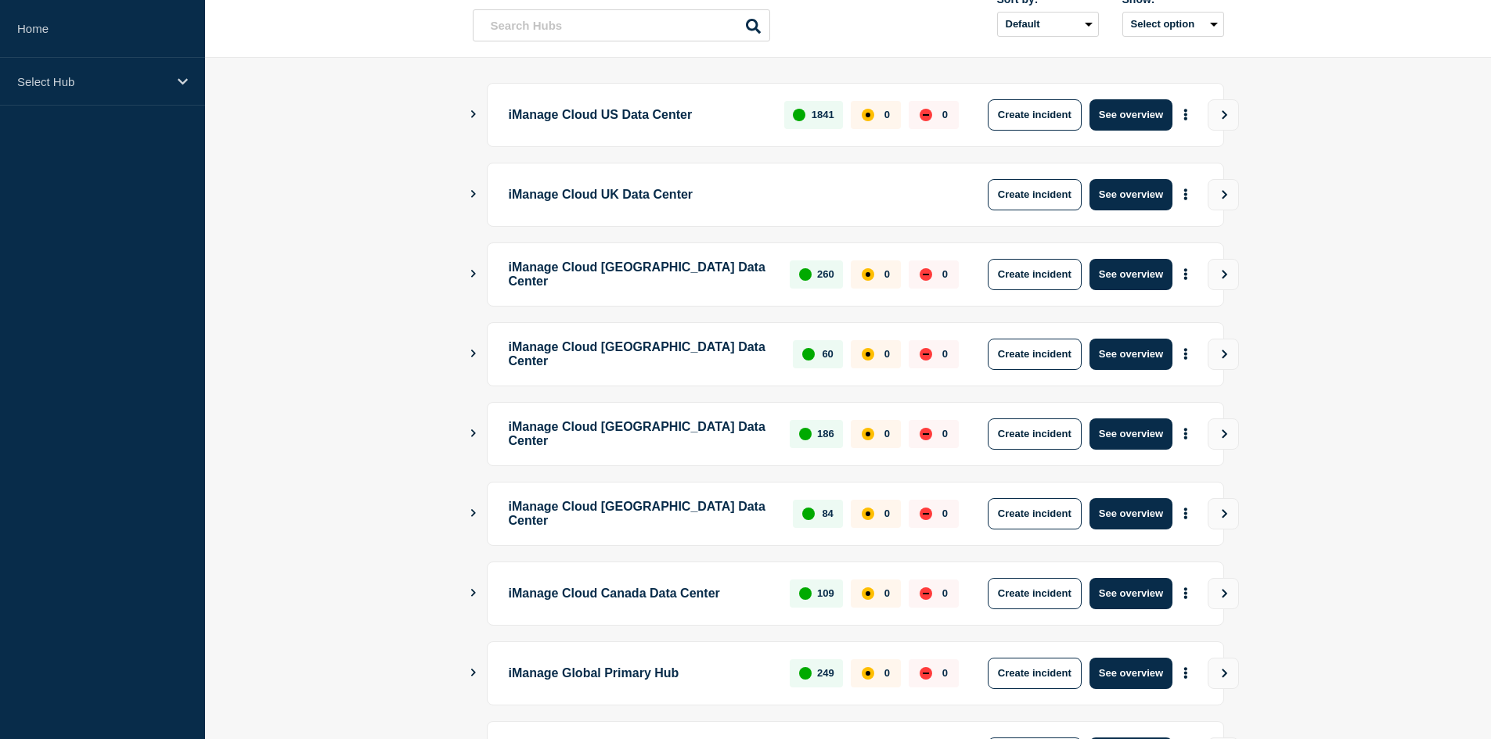
scroll to position [370, 0]
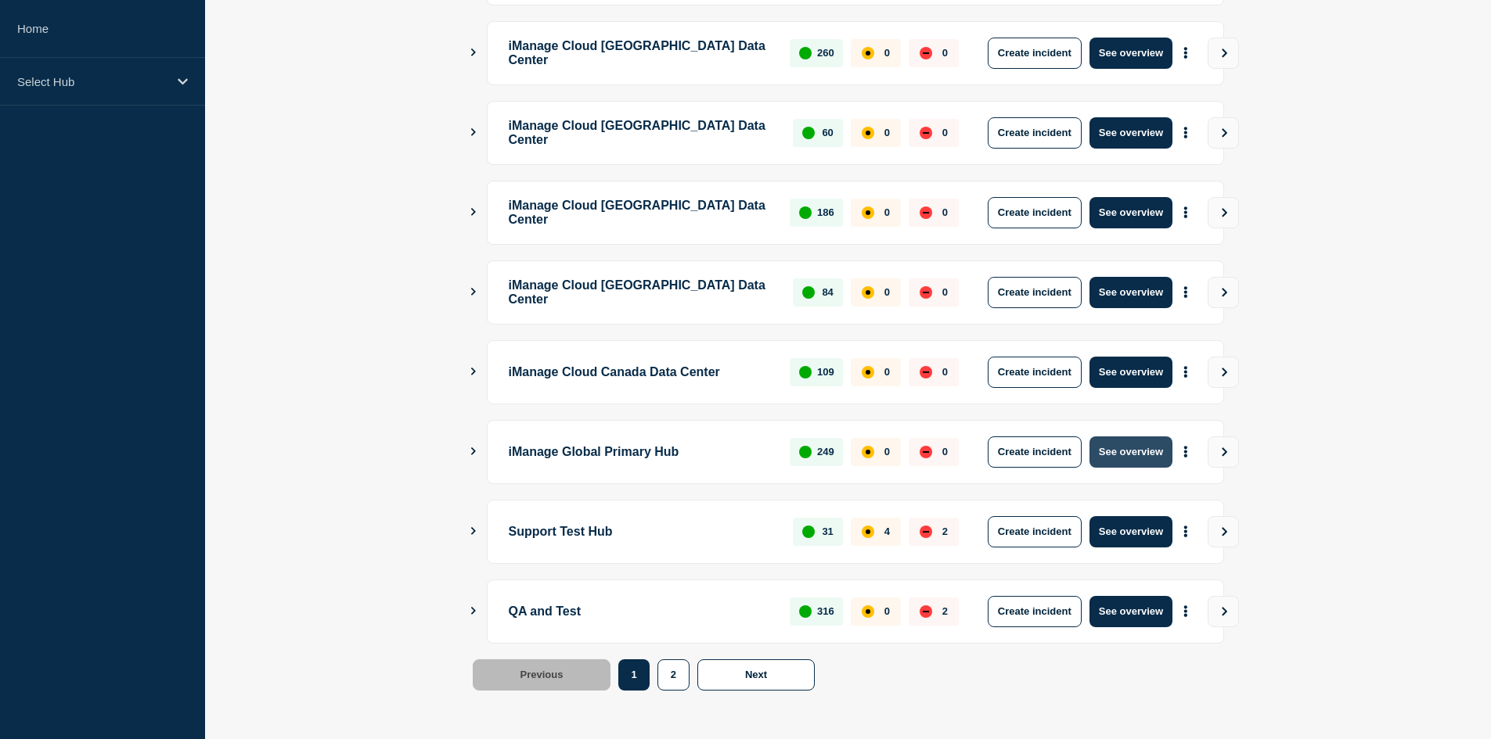
click at [1141, 461] on button "See overview" at bounding box center [1130, 452] width 83 height 31
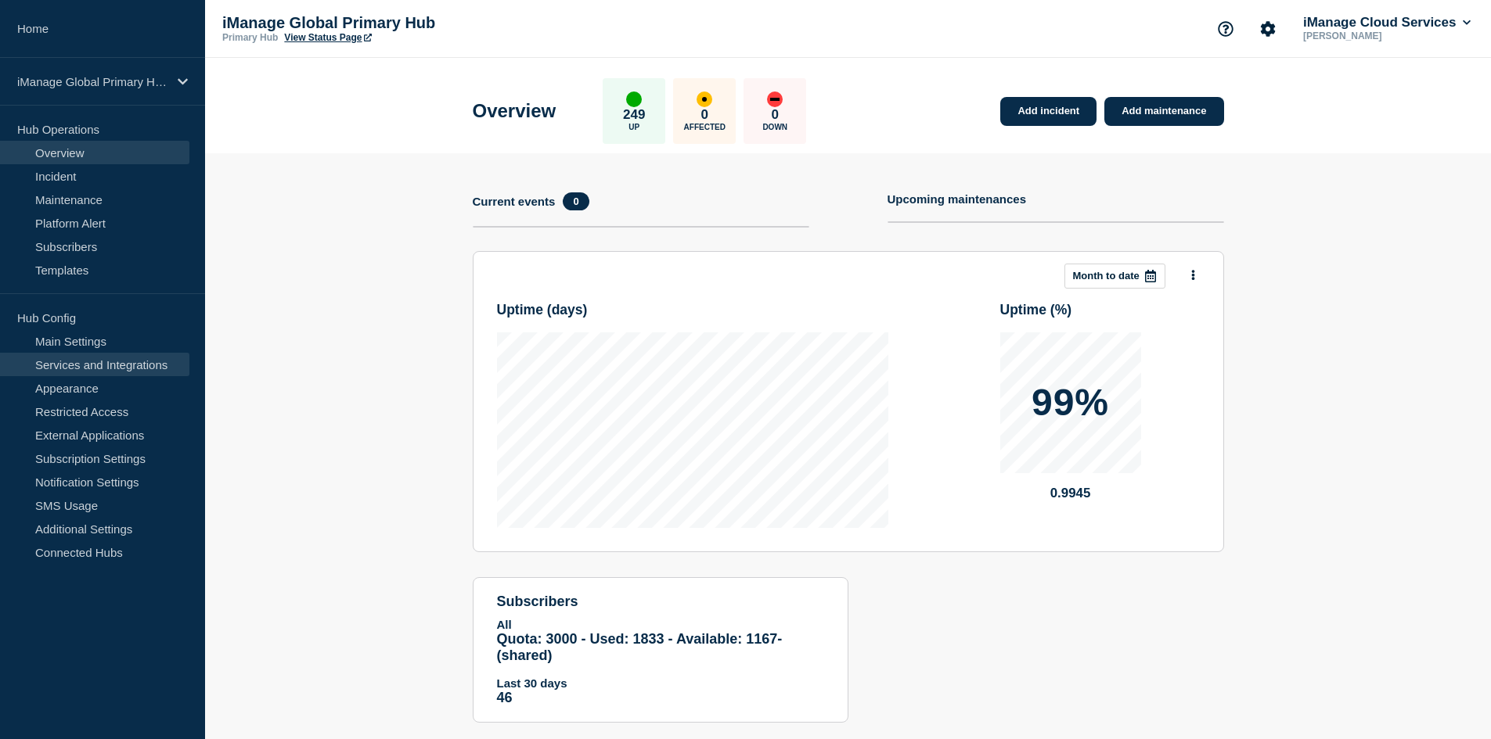
click at [125, 364] on link "Services and Integrations" at bounding box center [94, 364] width 189 height 23
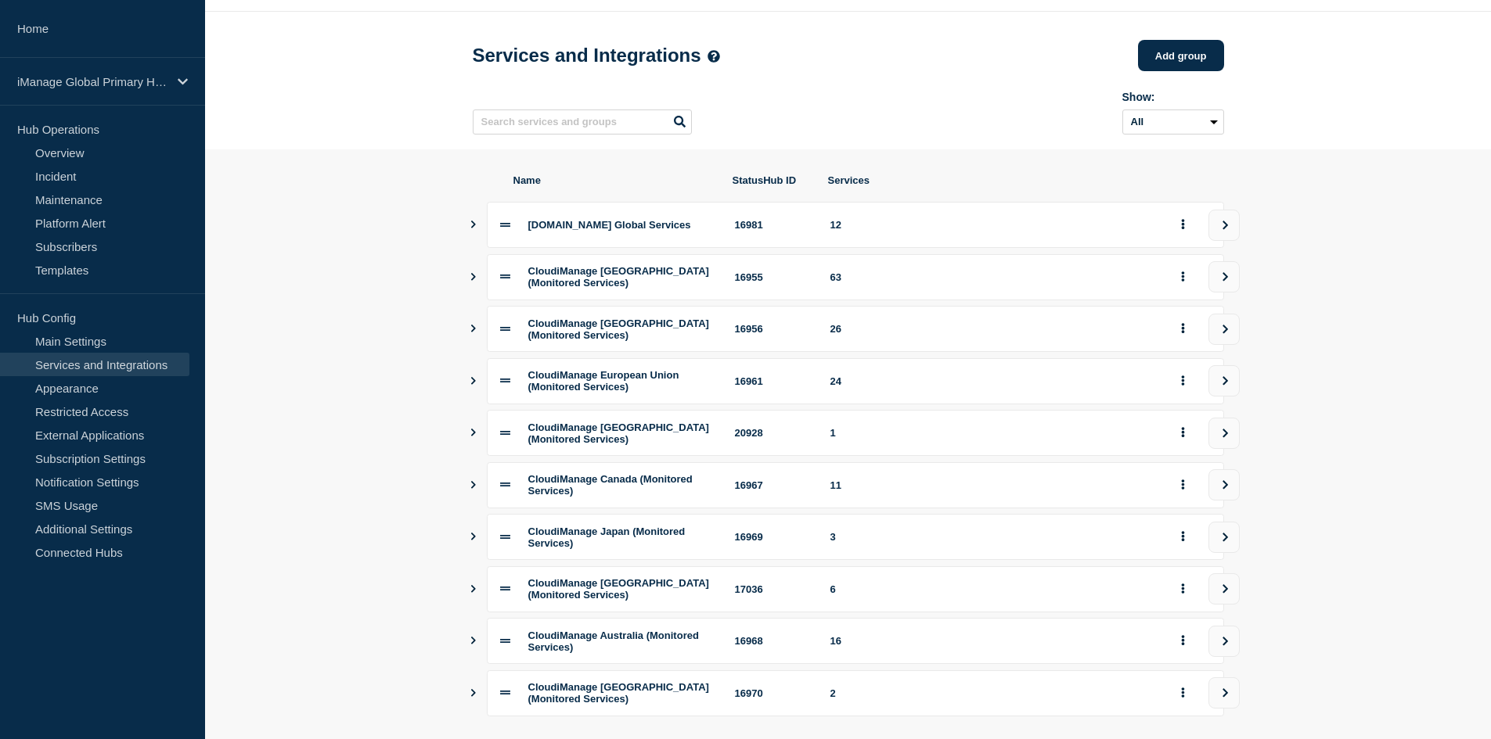
scroll to position [182, 0]
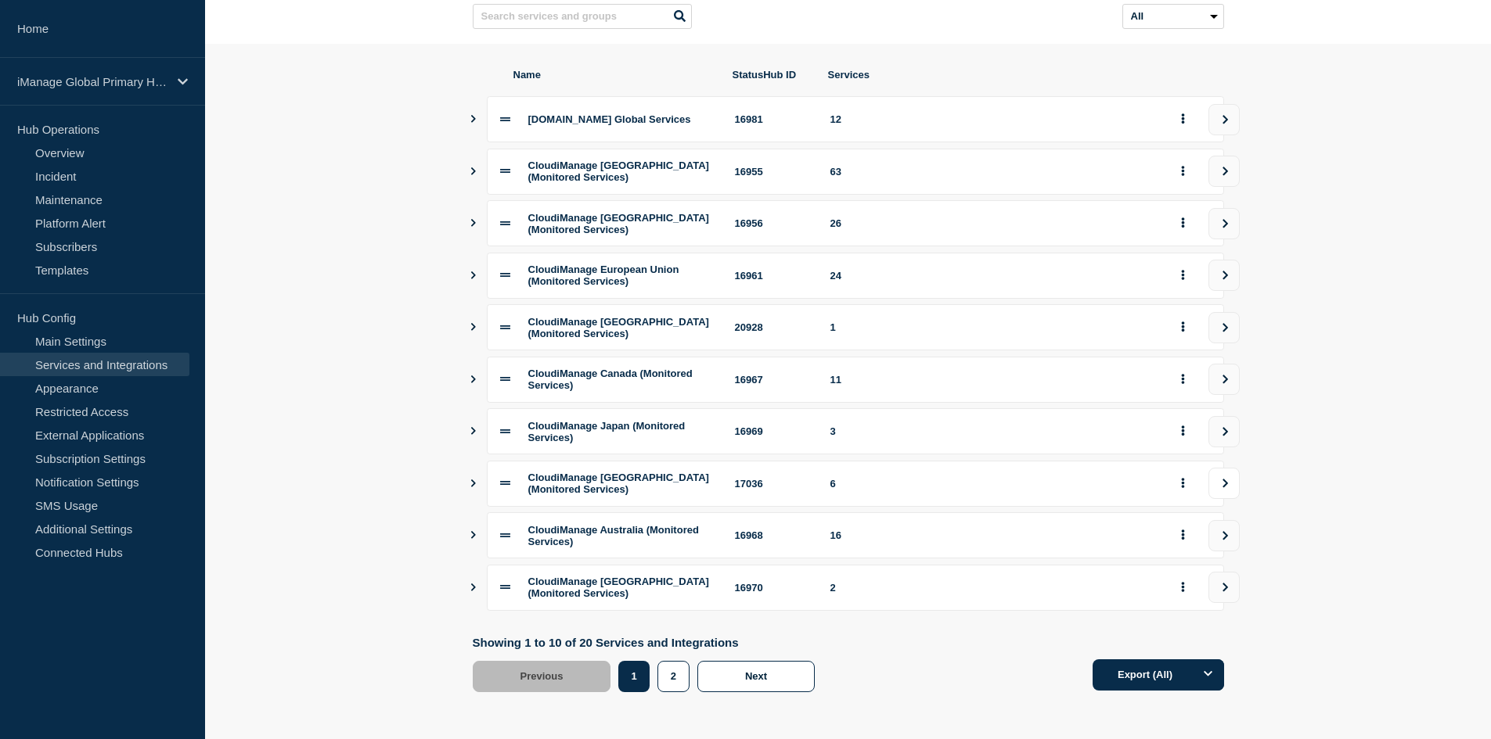
click at [1225, 479] on icon "view group" at bounding box center [1225, 483] width 10 height 9
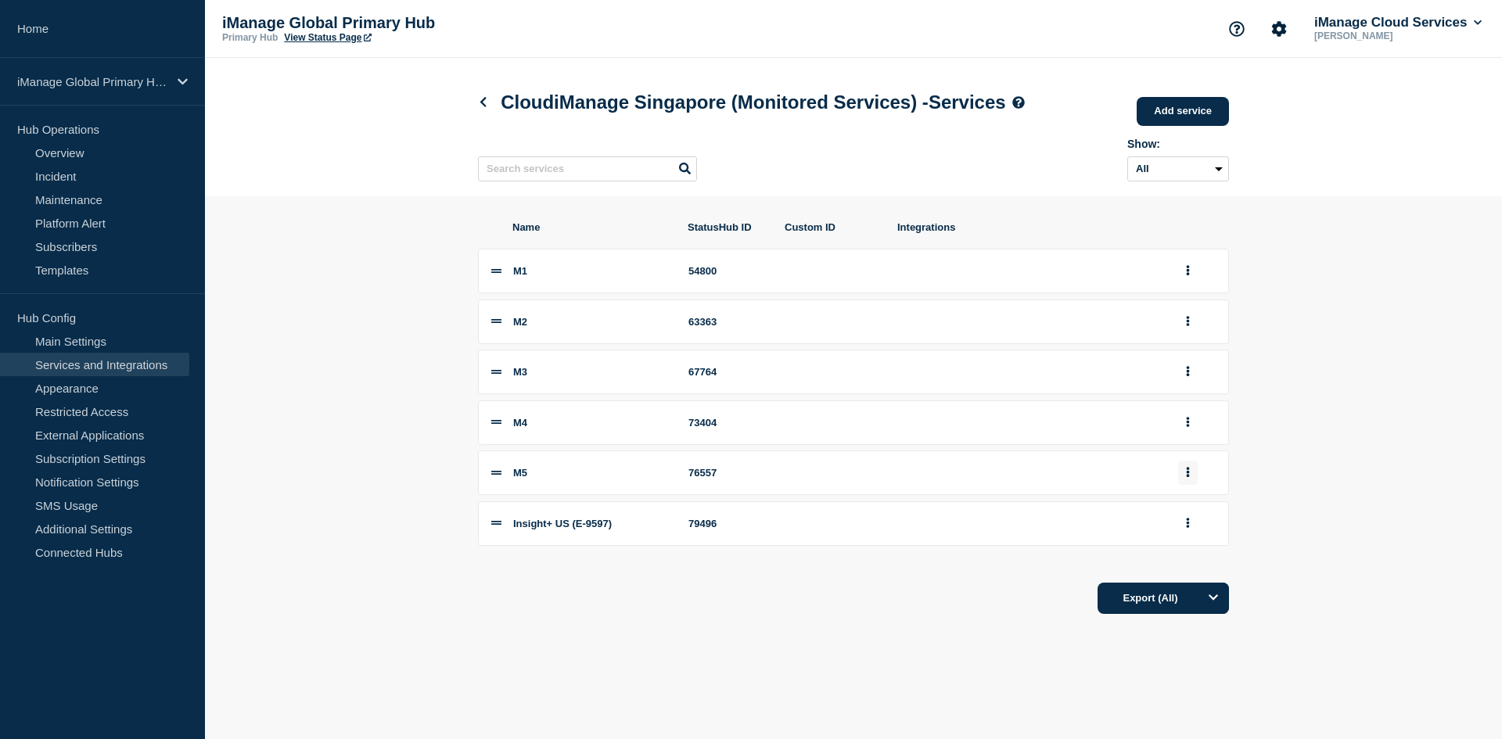
click at [1189, 484] on button "group actions" at bounding box center [1188, 473] width 20 height 24
click at [1184, 509] on button "Edit" at bounding box center [1197, 501] width 78 height 24
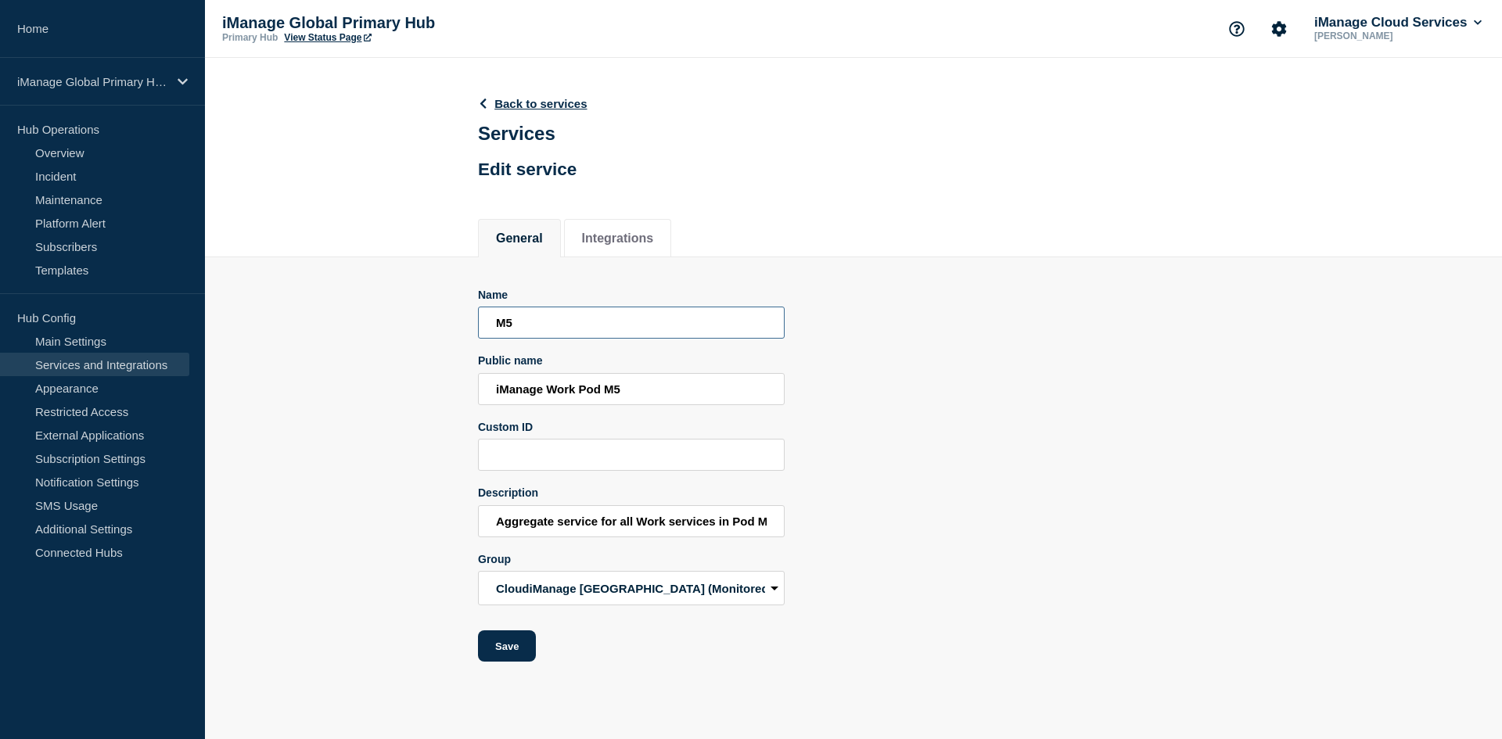
click at [555, 319] on input "M5" at bounding box center [631, 323] width 307 height 32
click at [584, 373] on div "Public name iManage Work Pod M5" at bounding box center [631, 379] width 307 height 51
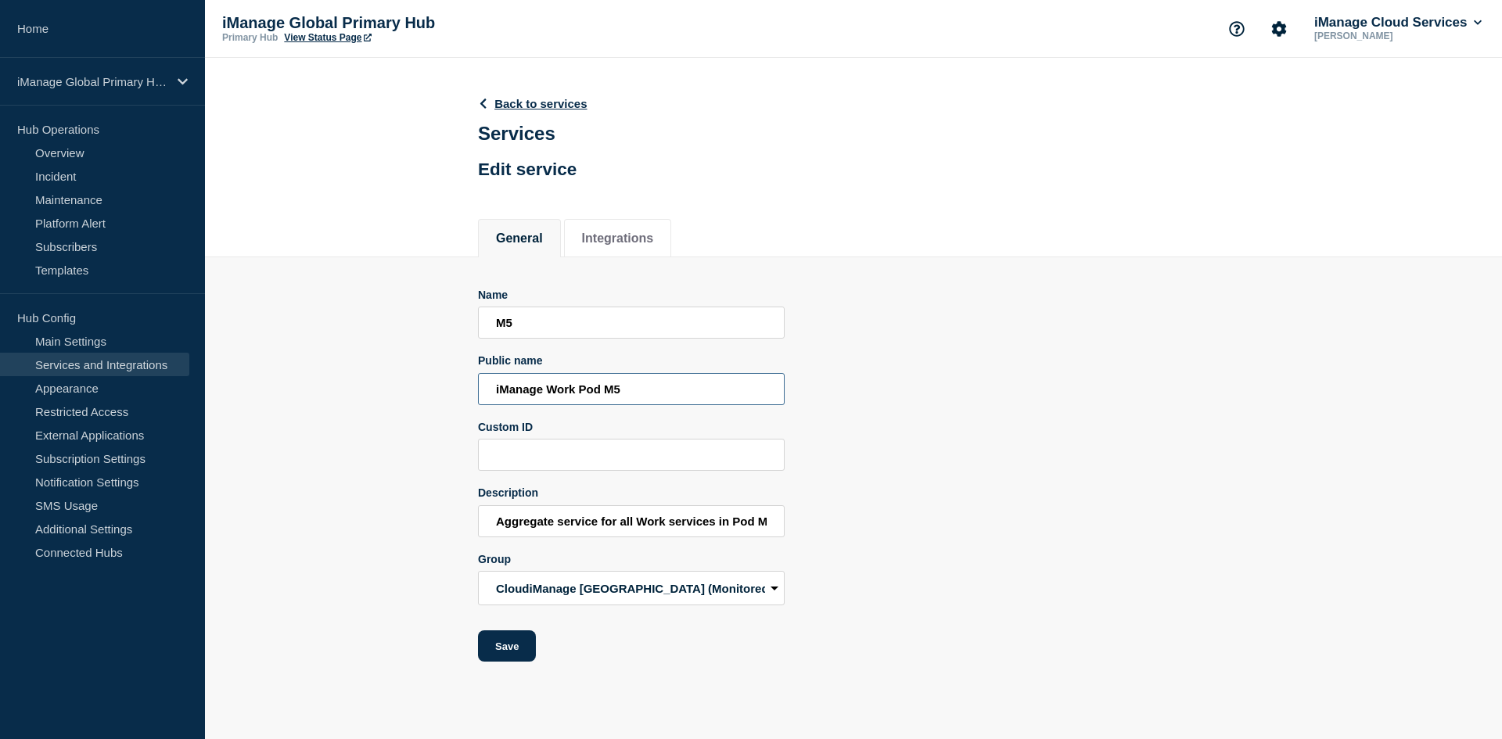
click at [588, 394] on input "iManage Work Pod M5" at bounding box center [631, 389] width 307 height 32
click at [681, 518] on input "Aggregate service for all Work services in Pod M5" at bounding box center [631, 521] width 307 height 32
click at [682, 516] on input "Aggregate service for all Work services in Pod M5" at bounding box center [631, 521] width 307 height 32
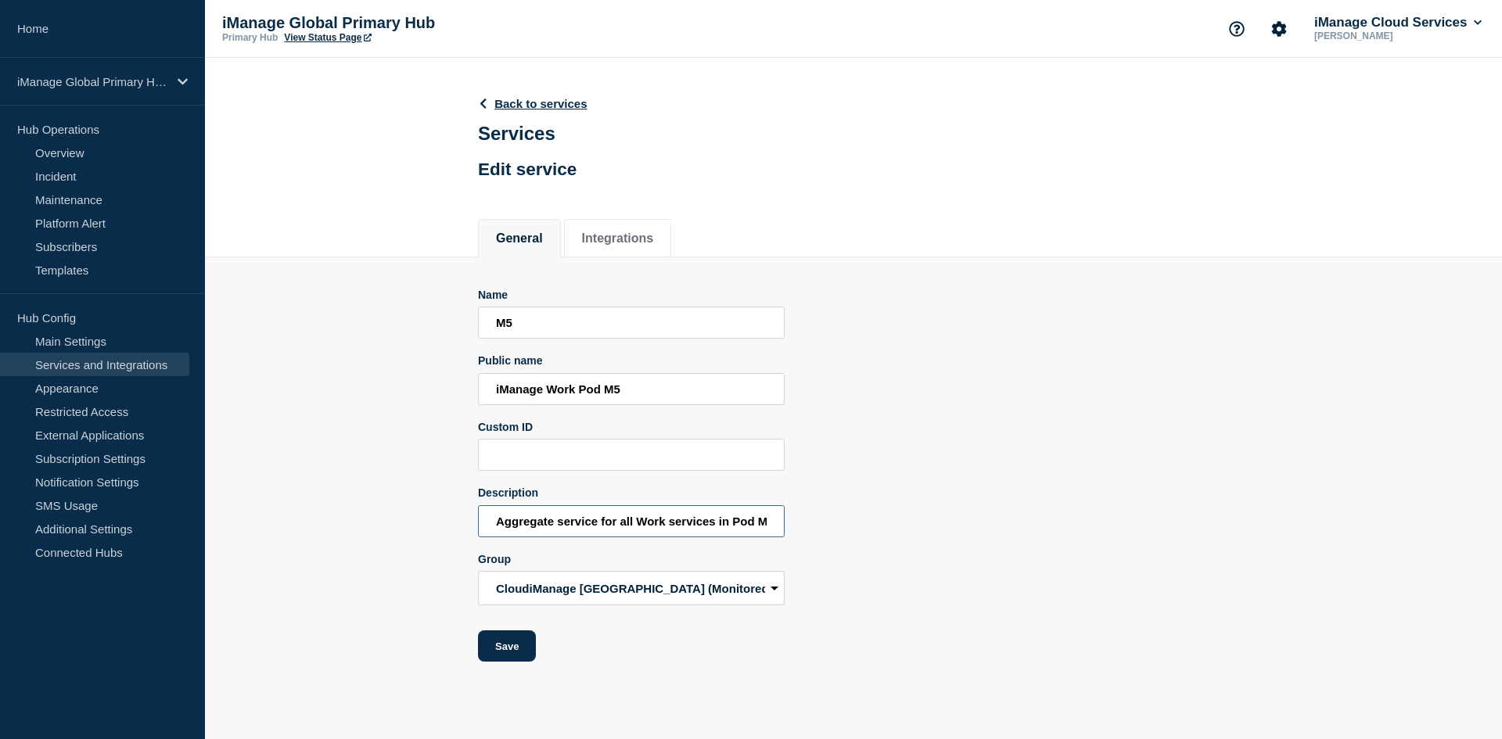
click at [682, 516] on input "Aggregate service for all Work services in Pod M5" at bounding box center [631, 521] width 307 height 32
click at [519, 105] on link "Back to services" at bounding box center [533, 103] width 110 height 13
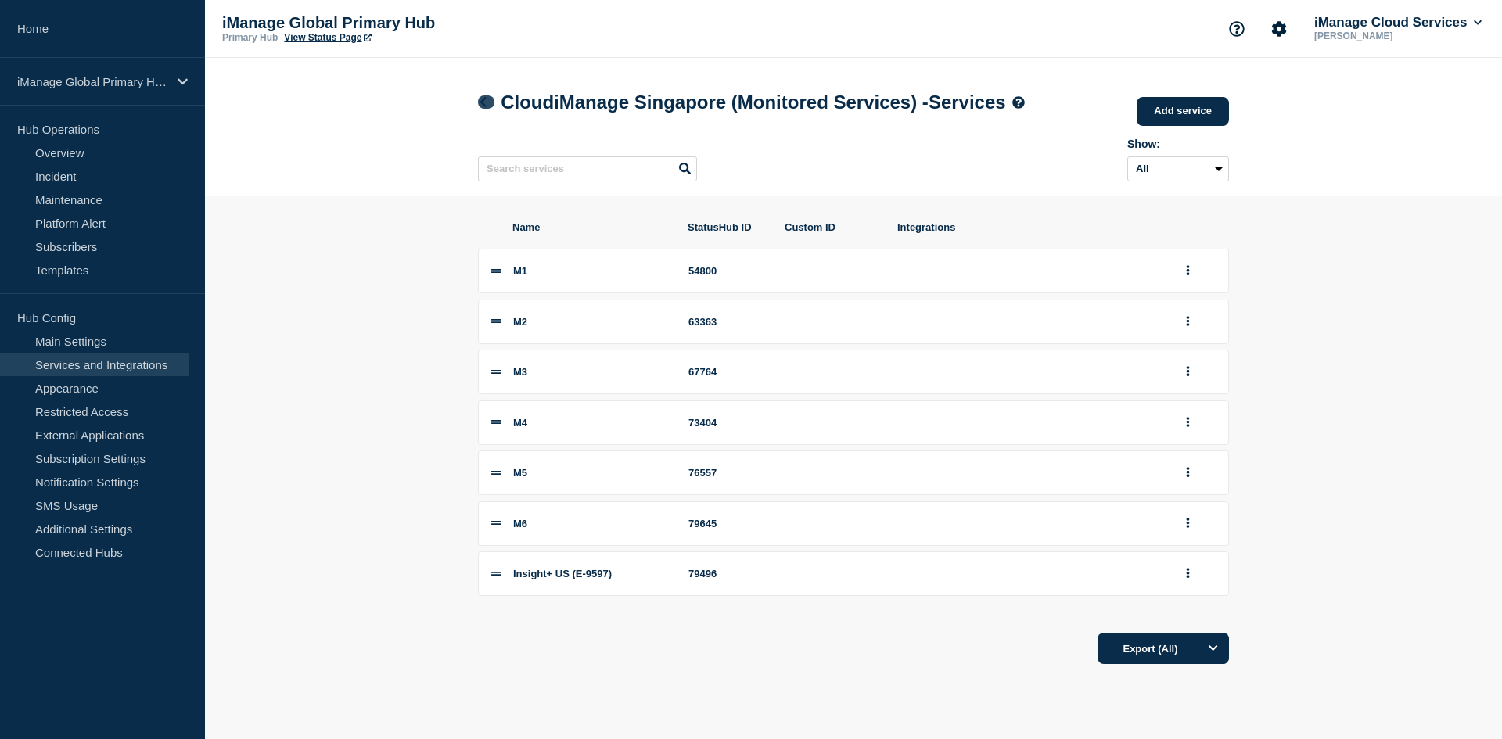
click at [482, 103] on icon at bounding box center [483, 102] width 6 height 10
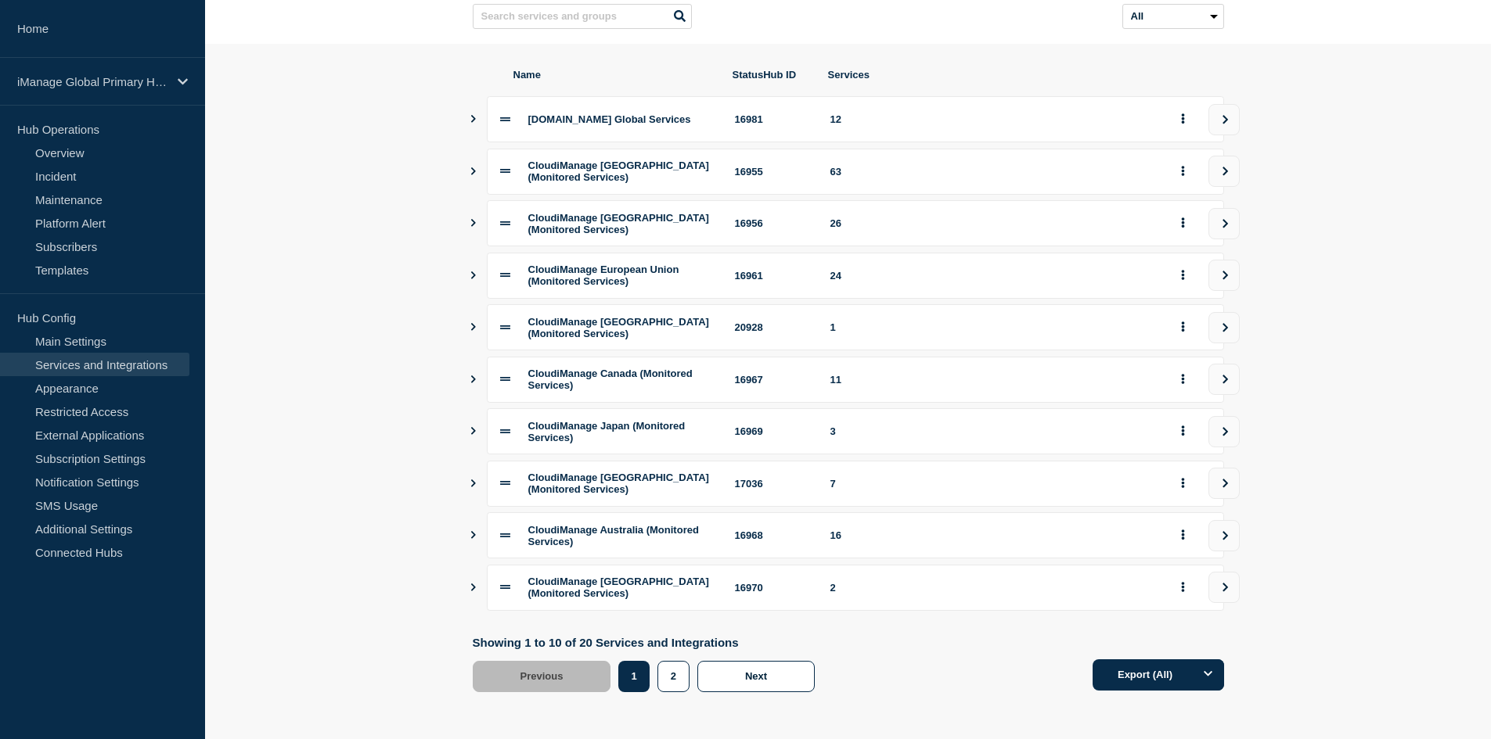
scroll to position [182, 0]
click at [1218, 211] on button "view group" at bounding box center [1223, 223] width 31 height 31
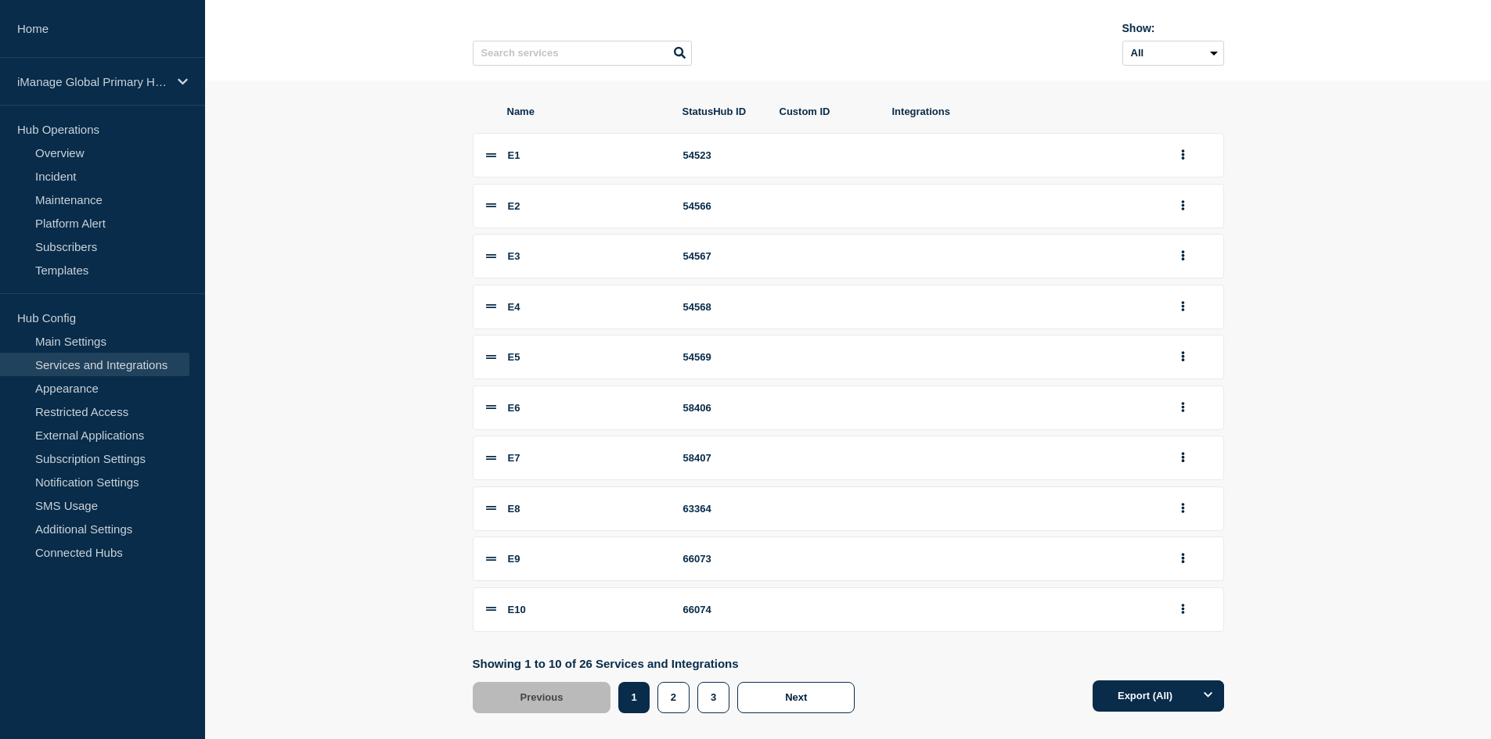
scroll to position [168, 0]
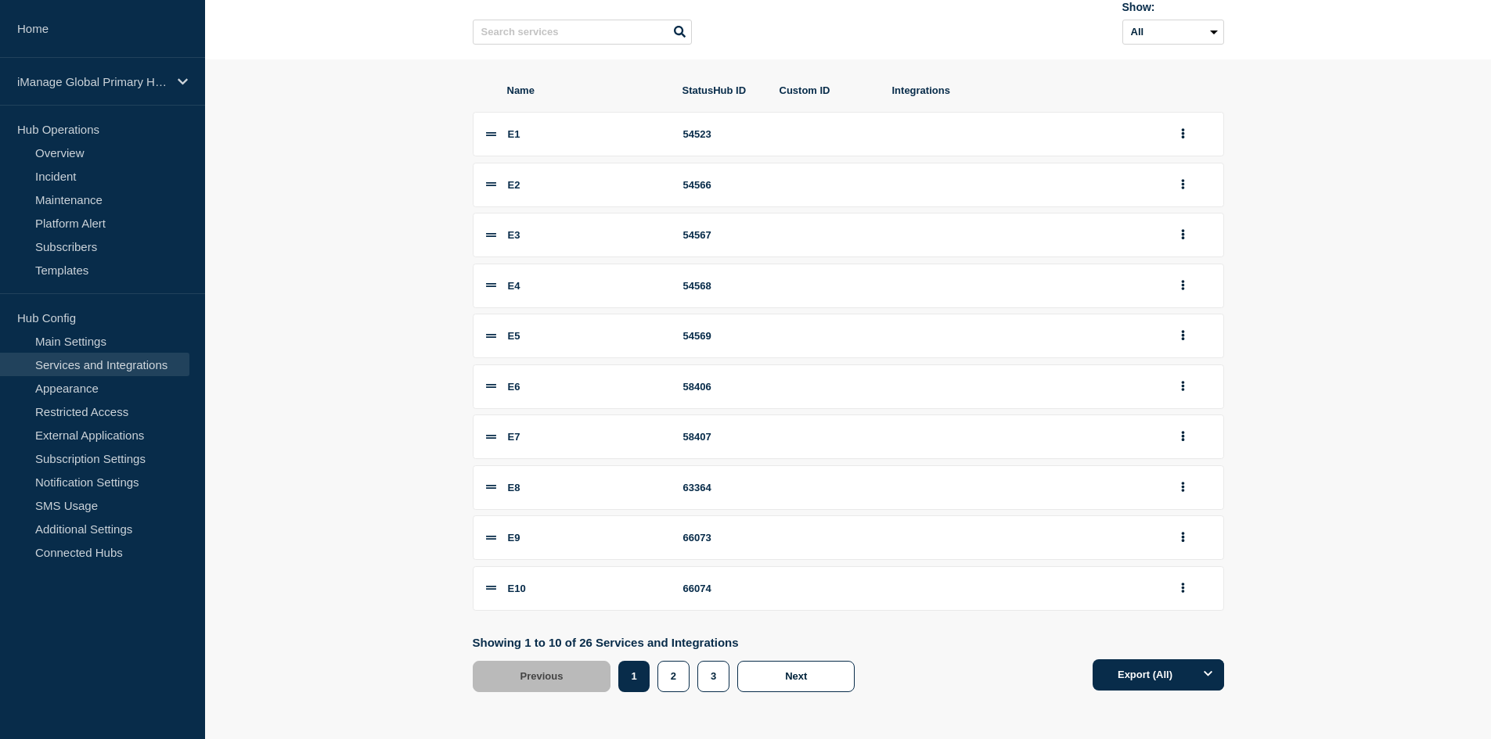
click at [719, 688] on button "3" at bounding box center [713, 676] width 32 height 31
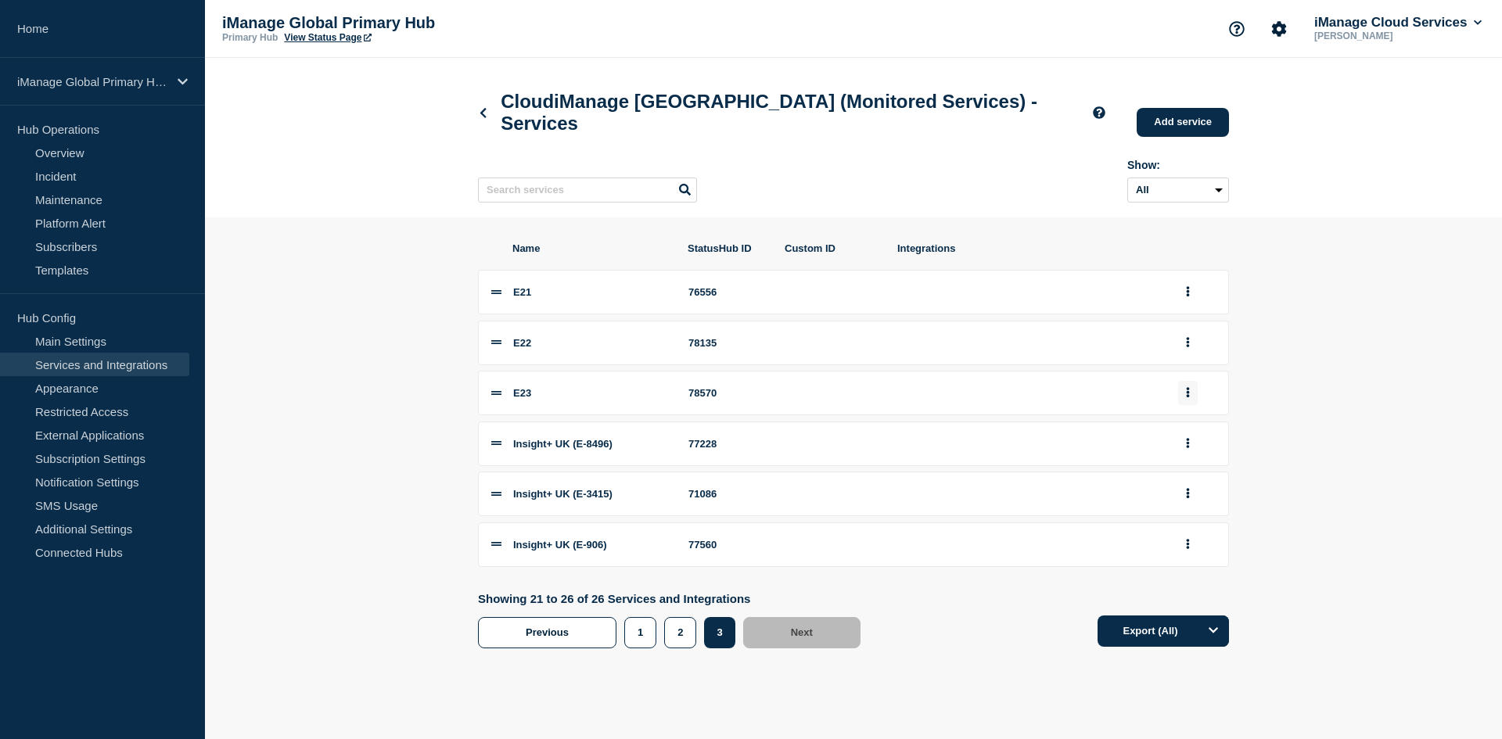
click at [1190, 401] on button "group actions" at bounding box center [1188, 393] width 20 height 24
click at [1187, 433] on button "Edit" at bounding box center [1197, 421] width 78 height 24
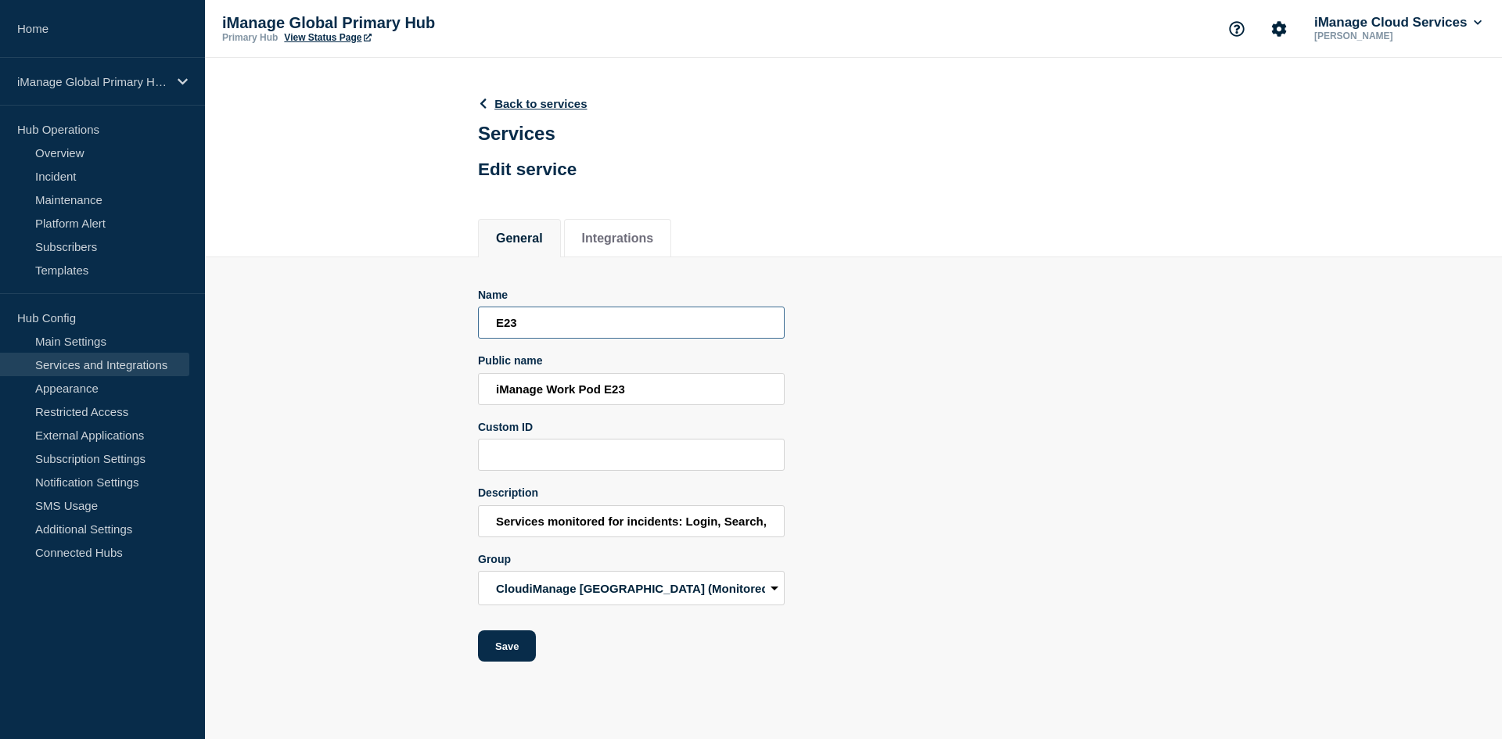
drag, startPoint x: 562, startPoint y: 330, endPoint x: 363, endPoint y: 320, distance: 199.0
click at [363, 320] on section "Name E23 Public name iManage Work Pod E23 Custom ID Description Services monito…" at bounding box center [853, 459] width 1297 height 405
click at [572, 397] on input "iManage Work Pod E23" at bounding box center [631, 389] width 307 height 32
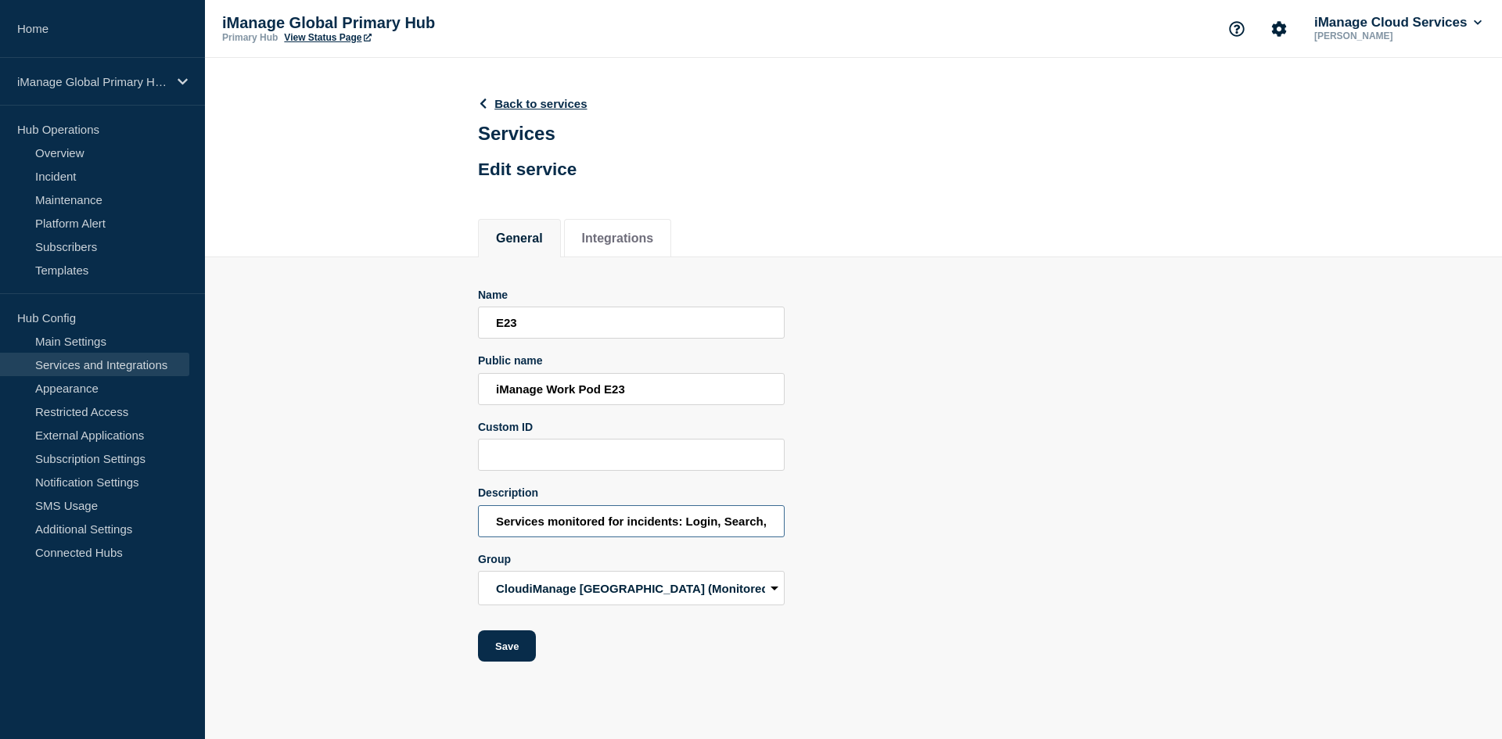
click at [671, 536] on input "Services monitored for incidents: Login, Search, Download, Upload, CheckOut_Che…" at bounding box center [631, 521] width 307 height 32
click at [549, 315] on input "E23" at bounding box center [631, 323] width 307 height 32
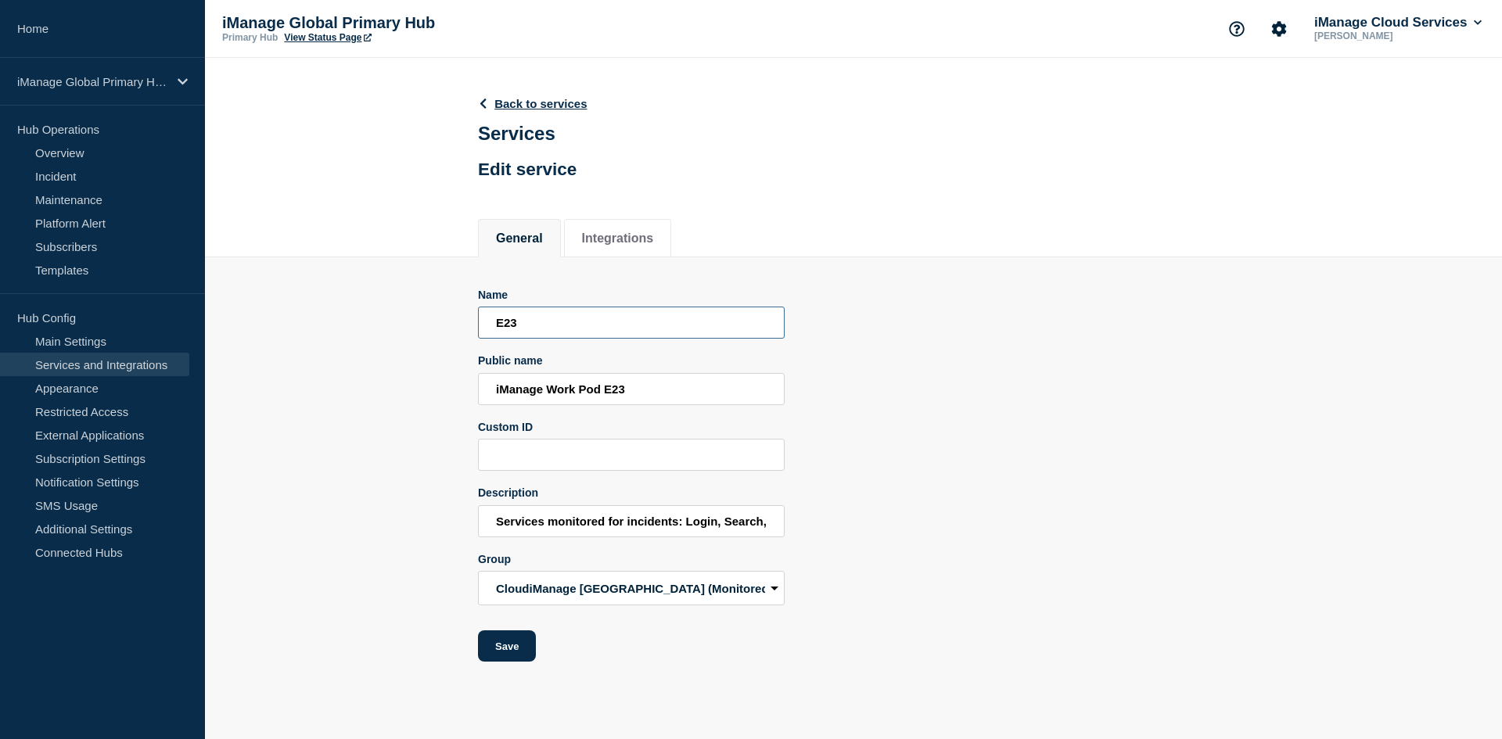
click at [549, 315] on input "E23" at bounding box center [631, 323] width 307 height 32
click at [516, 390] on input "iManage Work Pod E23" at bounding box center [631, 389] width 307 height 32
click at [517, 390] on input "iManage Work Pod E23" at bounding box center [631, 389] width 307 height 32
click at [620, 531] on input "Services monitored for incidents: Login, Search, Download, Upload, CheckOut_Che…" at bounding box center [631, 521] width 307 height 32
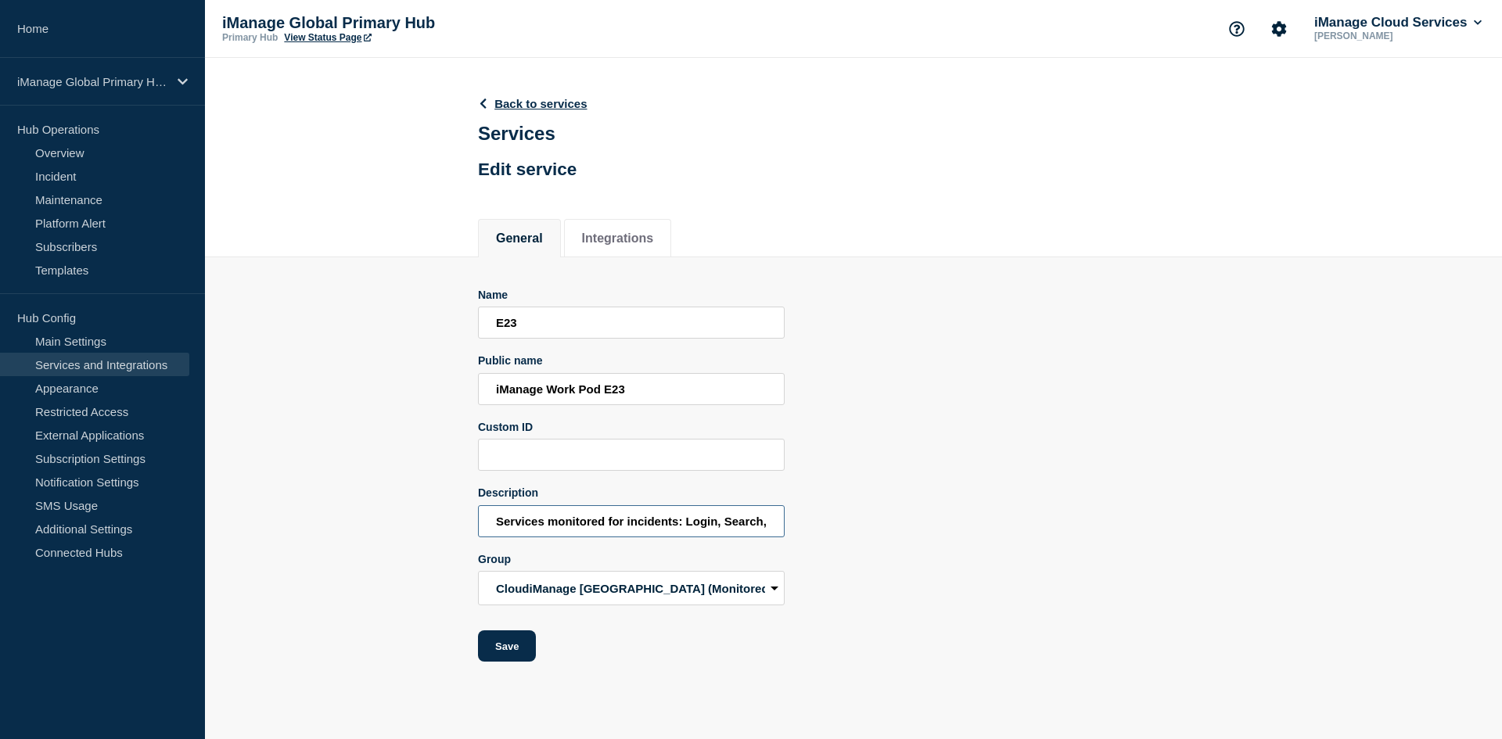
click at [620, 531] on input "Services monitored for incidents: Login, Search, Download, Upload, CheckOut_Che…" at bounding box center [631, 521] width 307 height 32
click at [579, 339] on input "E23" at bounding box center [631, 323] width 307 height 32
click at [578, 336] on input "E23" at bounding box center [631, 323] width 307 height 32
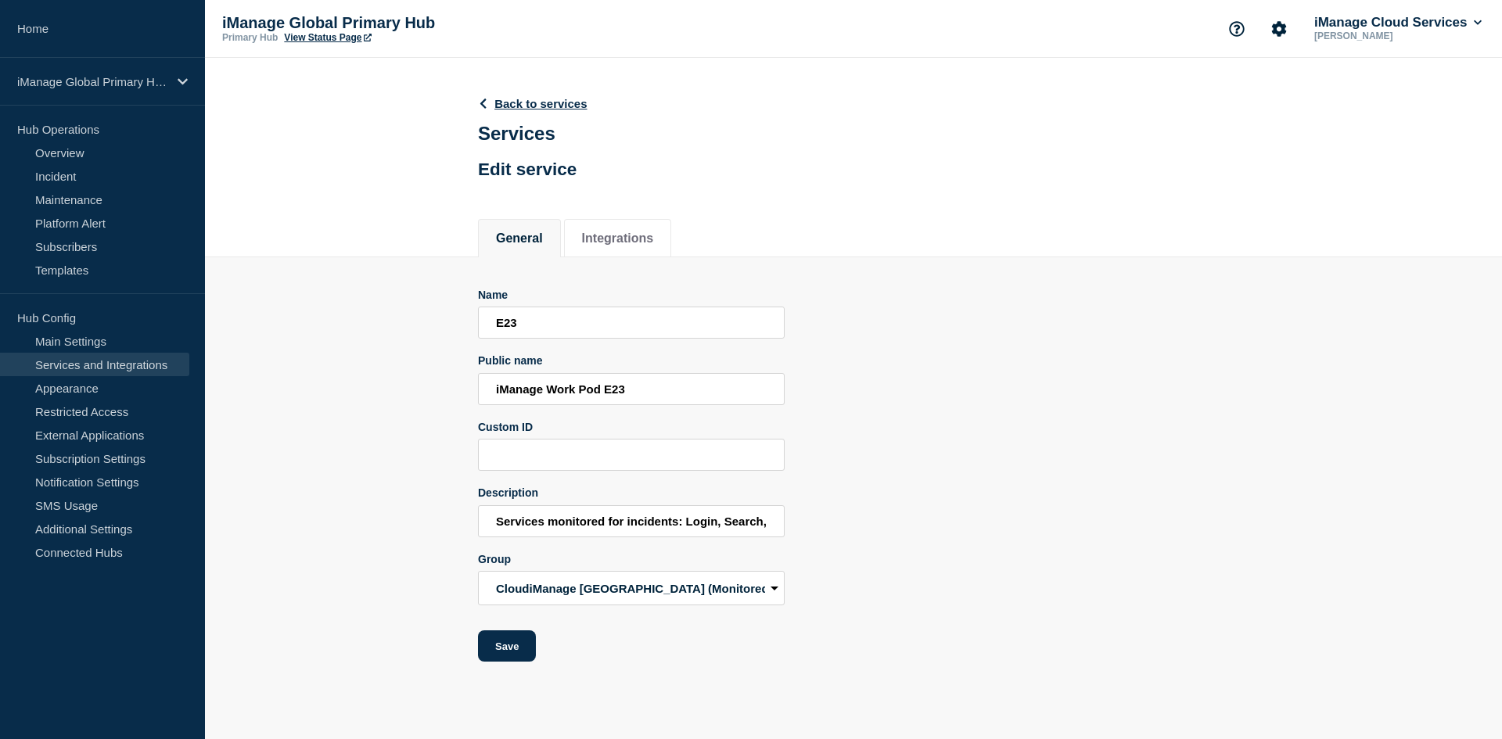
drag, startPoint x: 595, startPoint y: 412, endPoint x: 599, endPoint y: 401, distance: 12.4
click at [595, 412] on form "Name E23 Public name iManage Work Pod E23 Custom ID Description Services monito…" at bounding box center [631, 476] width 307 height 374
click at [599, 401] on input "iManage Work Pod E23" at bounding box center [631, 389] width 307 height 32
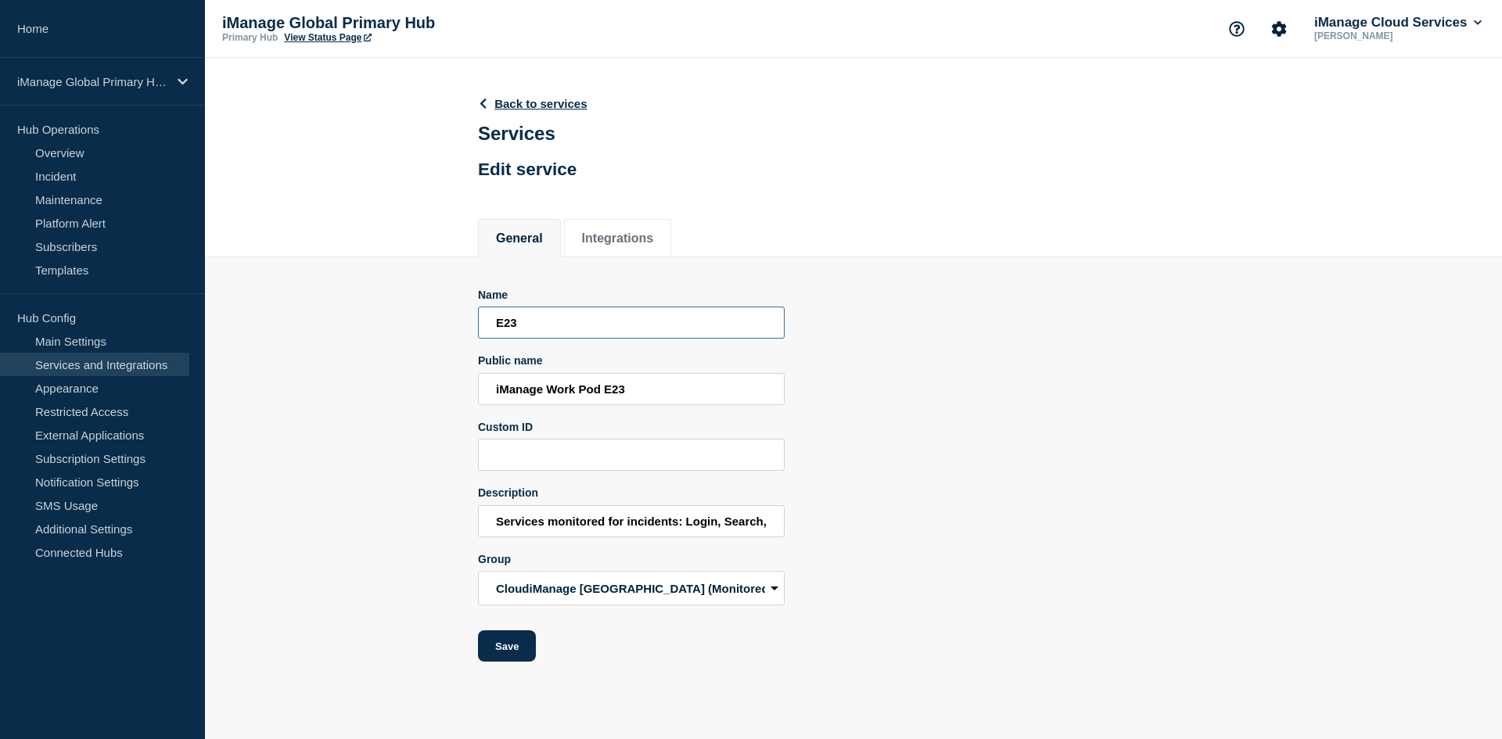
click at [505, 333] on input "E23" at bounding box center [631, 323] width 307 height 32
click at [538, 387] on input "iManage Work Pod E23" at bounding box center [631, 389] width 307 height 32
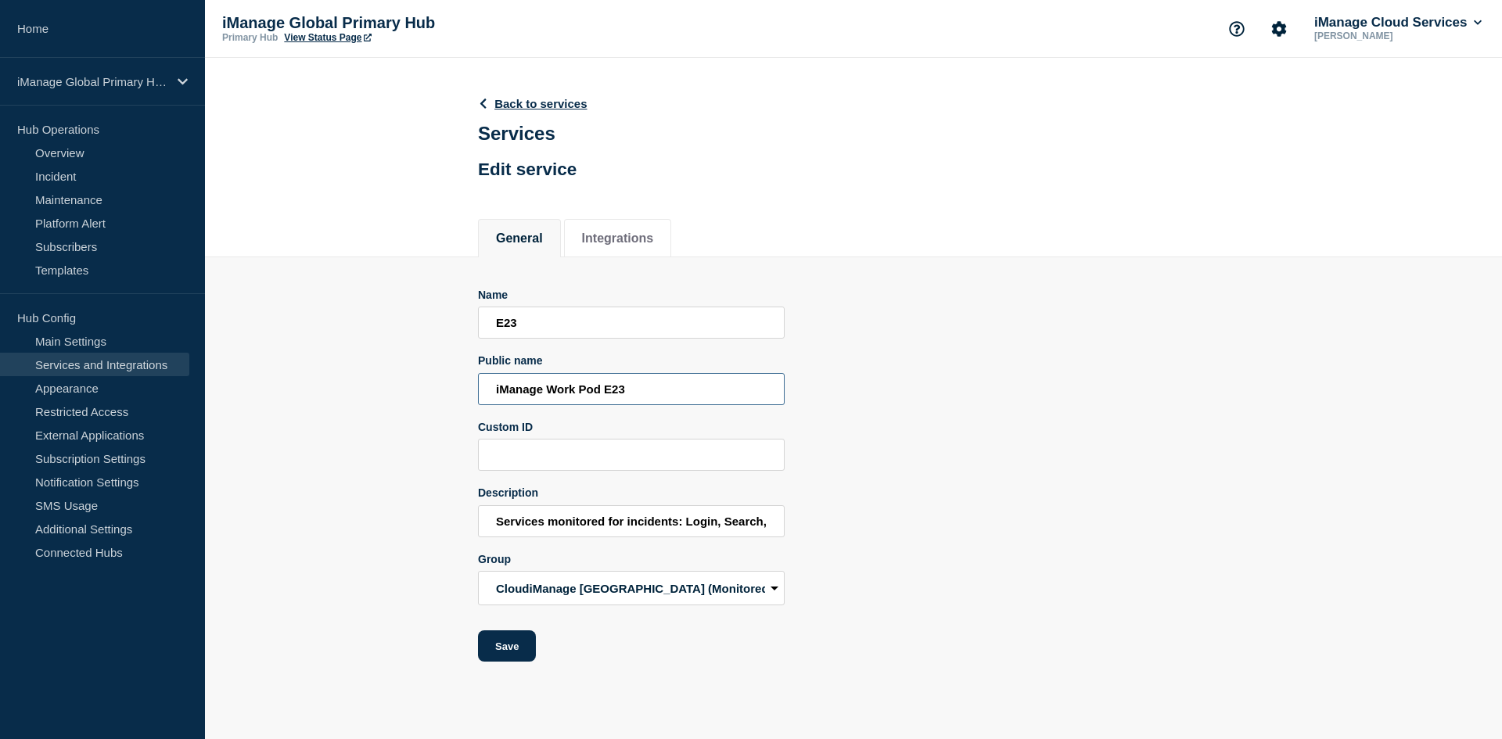
click at [538, 387] on input "iManage Work Pod E23" at bounding box center [631, 389] width 307 height 32
click at [686, 528] on input "Services monitored for incidents: Login, Search, Download, Upload, CheckOut_Che…" at bounding box center [631, 521] width 307 height 32
drag, startPoint x: 643, startPoint y: 332, endPoint x: 379, endPoint y: 332, distance: 263.7
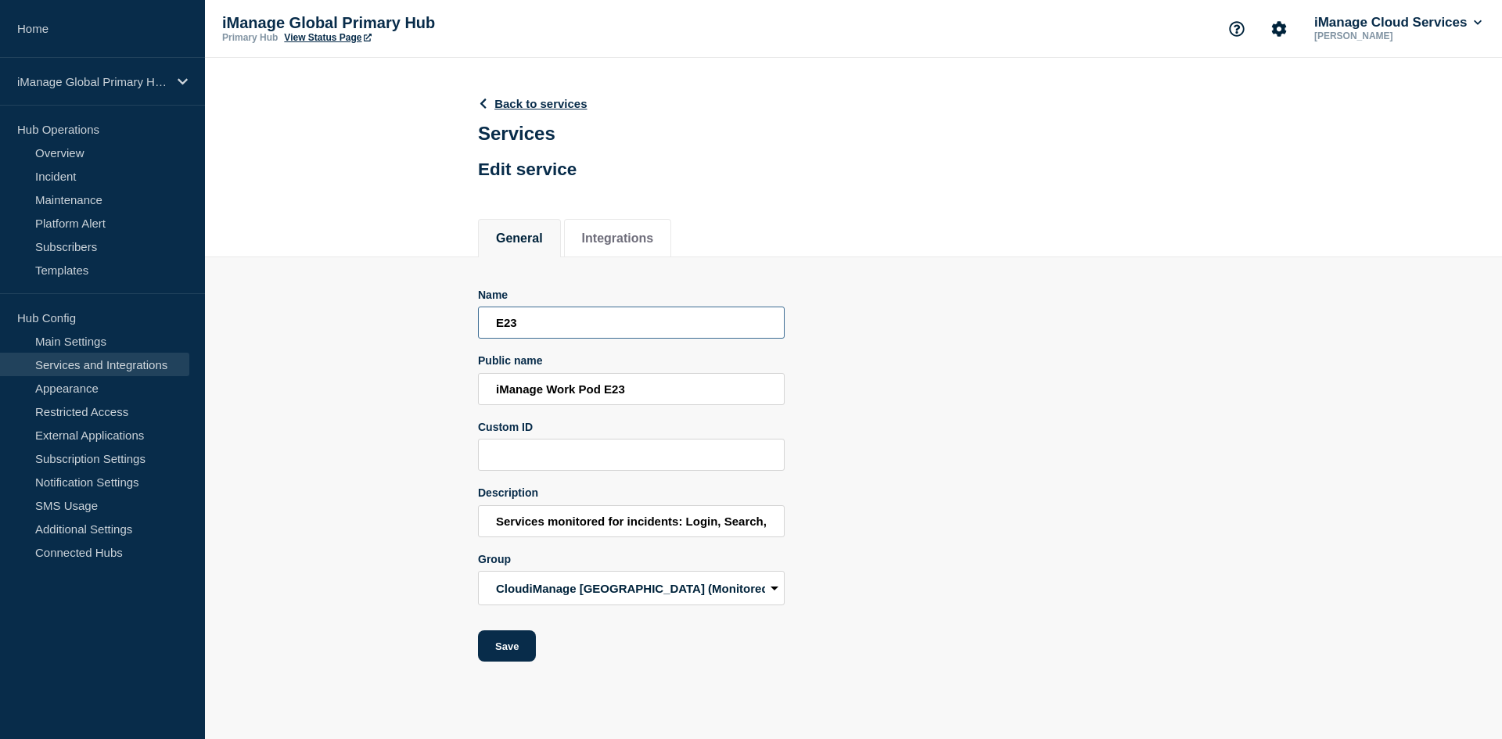
click at [379, 332] on section "Name E23 Public name iManage Work Pod E23 Custom ID Description Services monito…" at bounding box center [853, 459] width 1297 height 405
click at [563, 384] on input "iManage Work Pod E23" at bounding box center [631, 389] width 307 height 32
click at [736, 538] on input "Services monitored for incidents: Login, Search, Download, Upload, CheckOut_Che…" at bounding box center [631, 521] width 307 height 32
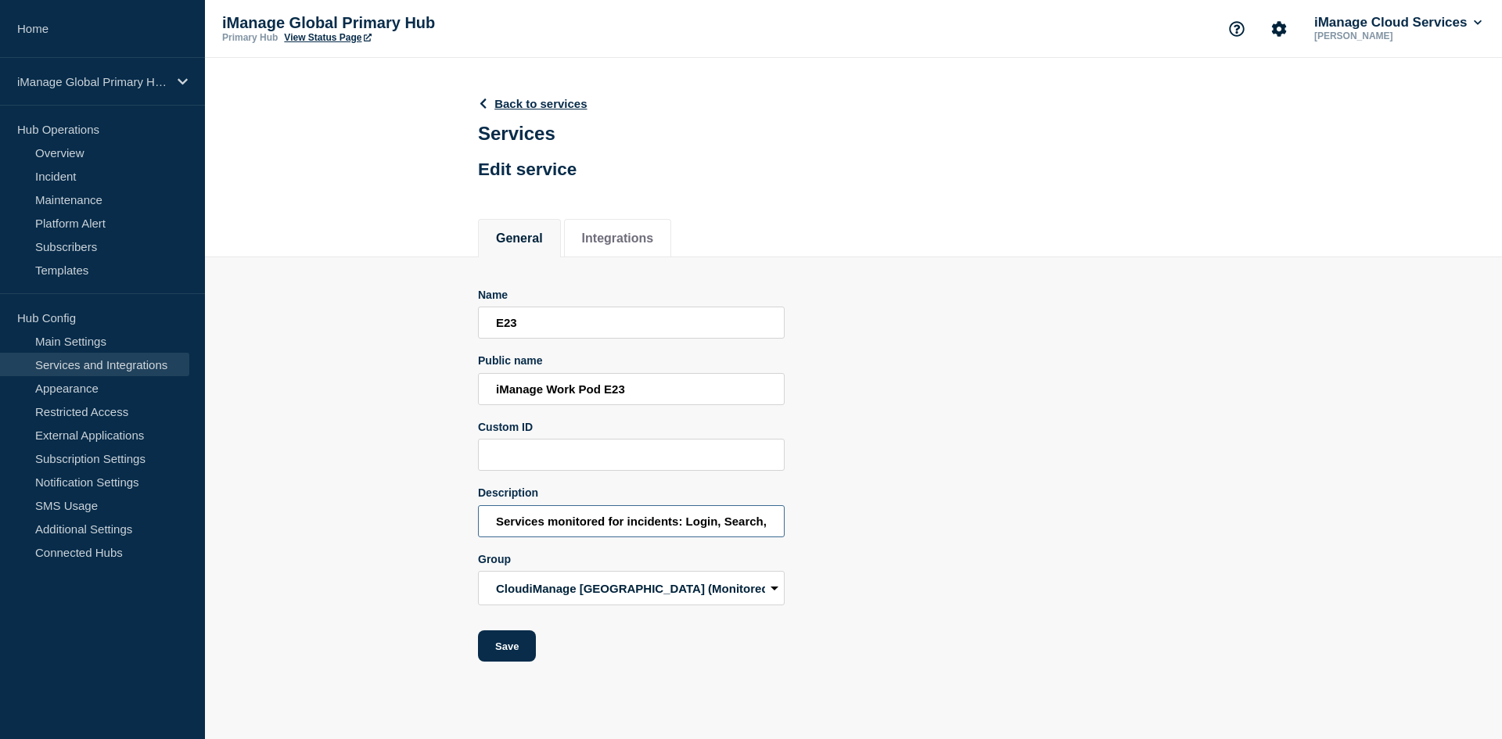
click at [736, 538] on input "Services monitored for incidents: Login, Search, Download, Upload, CheckOut_Che…" at bounding box center [631, 521] width 307 height 32
